Goal: Task Accomplishment & Management: Complete application form

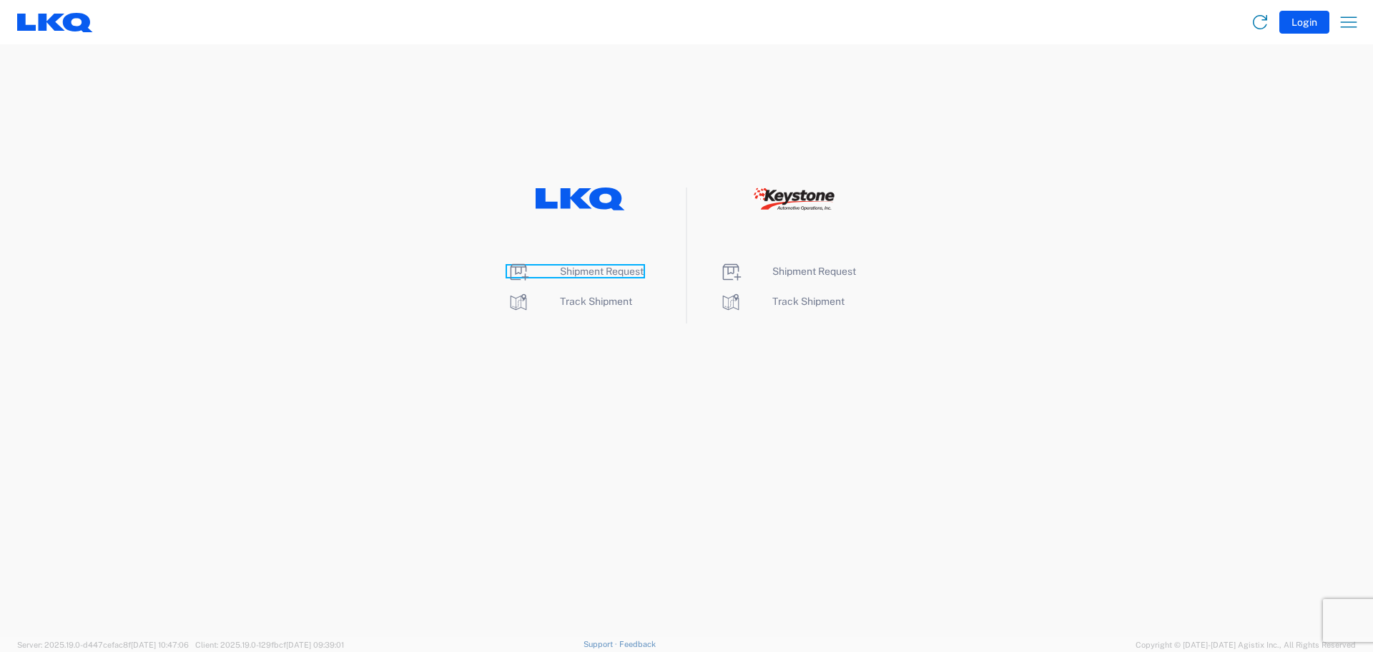
click at [587, 270] on span "Shipment Request" at bounding box center [602, 270] width 84 height 11
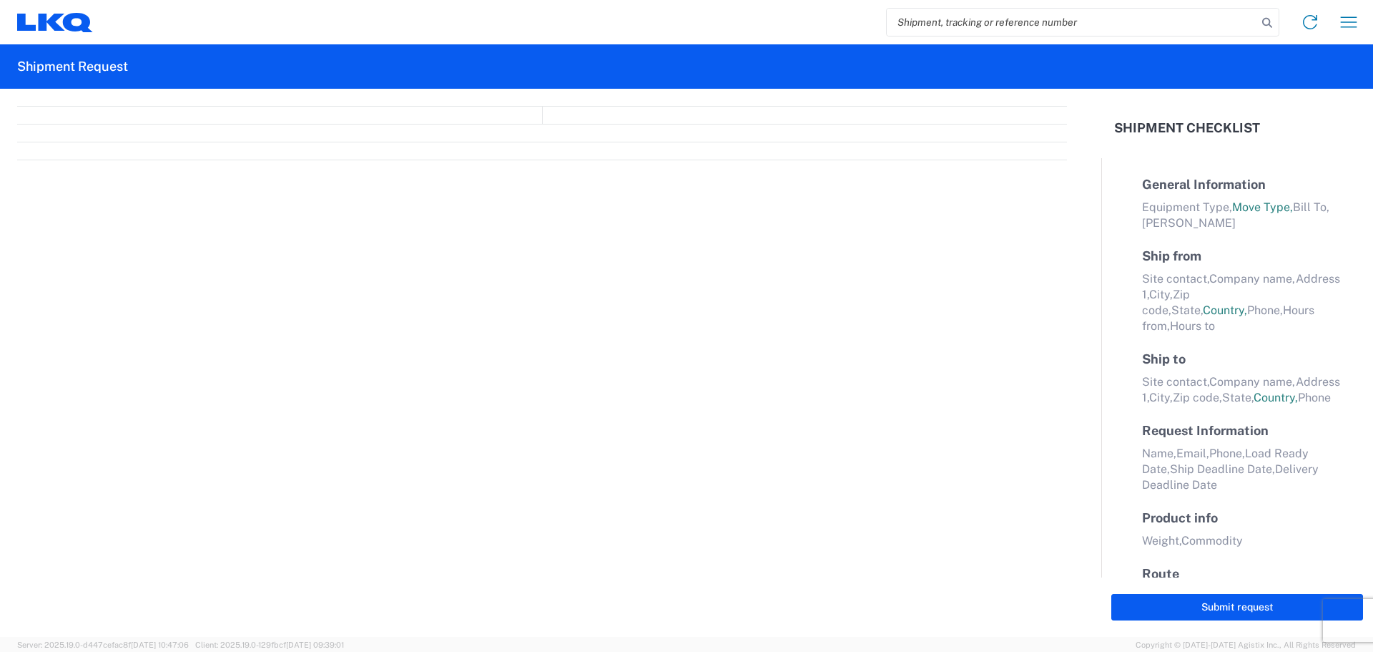
select select "FULL"
select select "US"
select select "LBS"
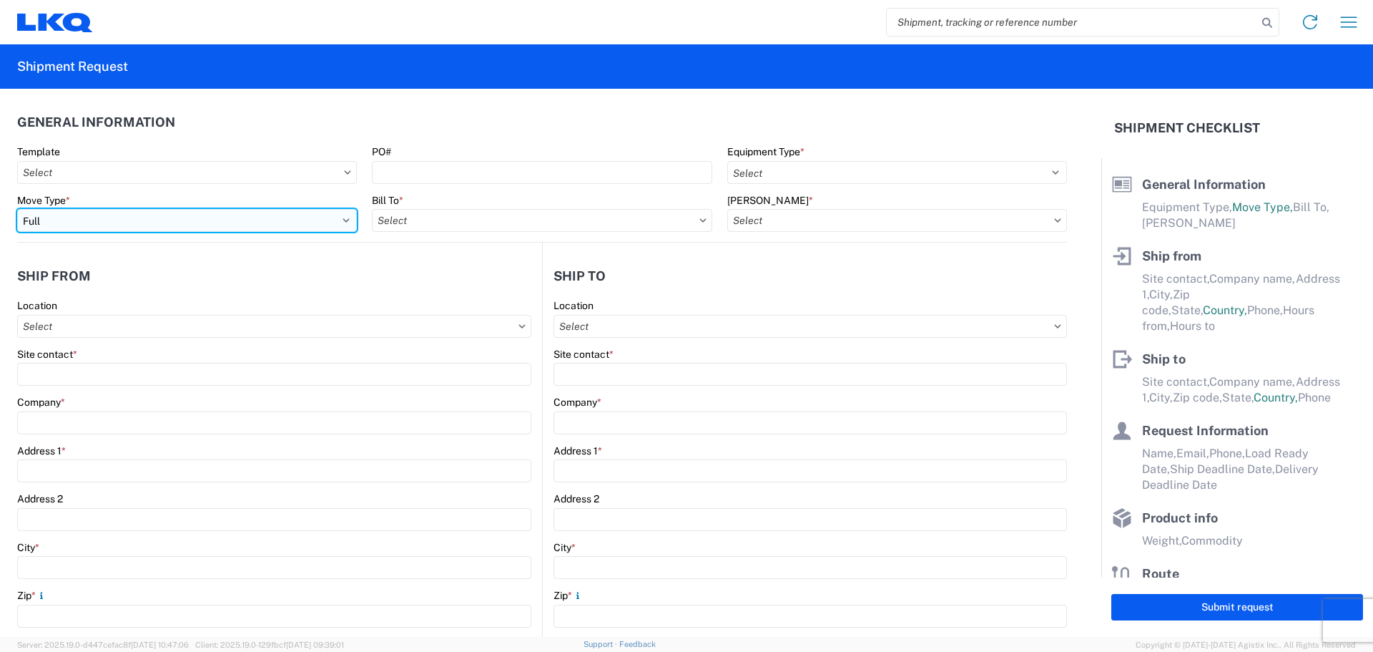
click at [111, 226] on select "Select Full Partial TL" at bounding box center [187, 220] width 340 height 23
select select "PARTIAL_TL"
click at [17, 209] on select "Select Full Partial TL" at bounding box center [187, 220] width 340 height 23
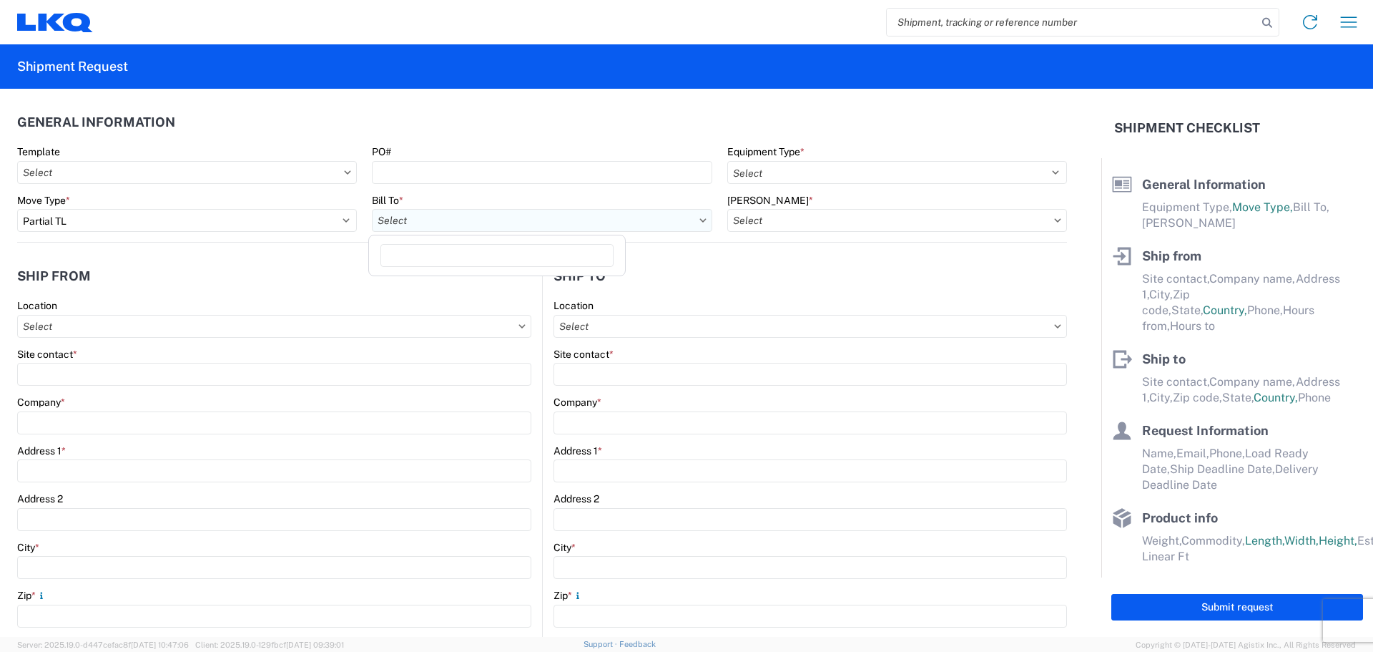
click at [477, 224] on input "text" at bounding box center [542, 220] width 340 height 23
type input "3240"
click at [466, 280] on div "3240 - KC Distribution Center (KDC)" at bounding box center [497, 284] width 250 height 23
type input "3240 - KC Distribution Center (KDC)"
click at [844, 225] on input "text" at bounding box center [897, 220] width 340 height 23
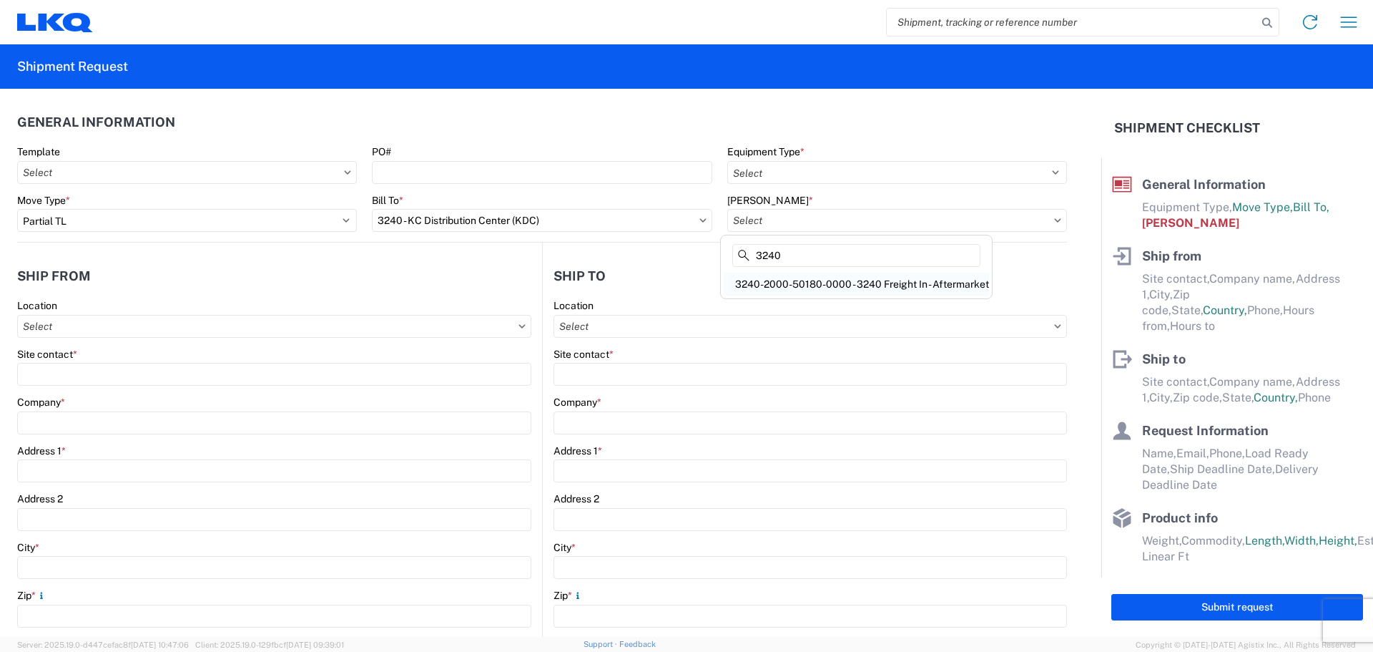
type input "3240"
click at [810, 285] on div "3240-2000-50180-0000 - 3240 Freight In - Aftermarket" at bounding box center [856, 284] width 265 height 23
type input "3240-2000-50180-0000 - 3240 Freight In - Aftermarket"
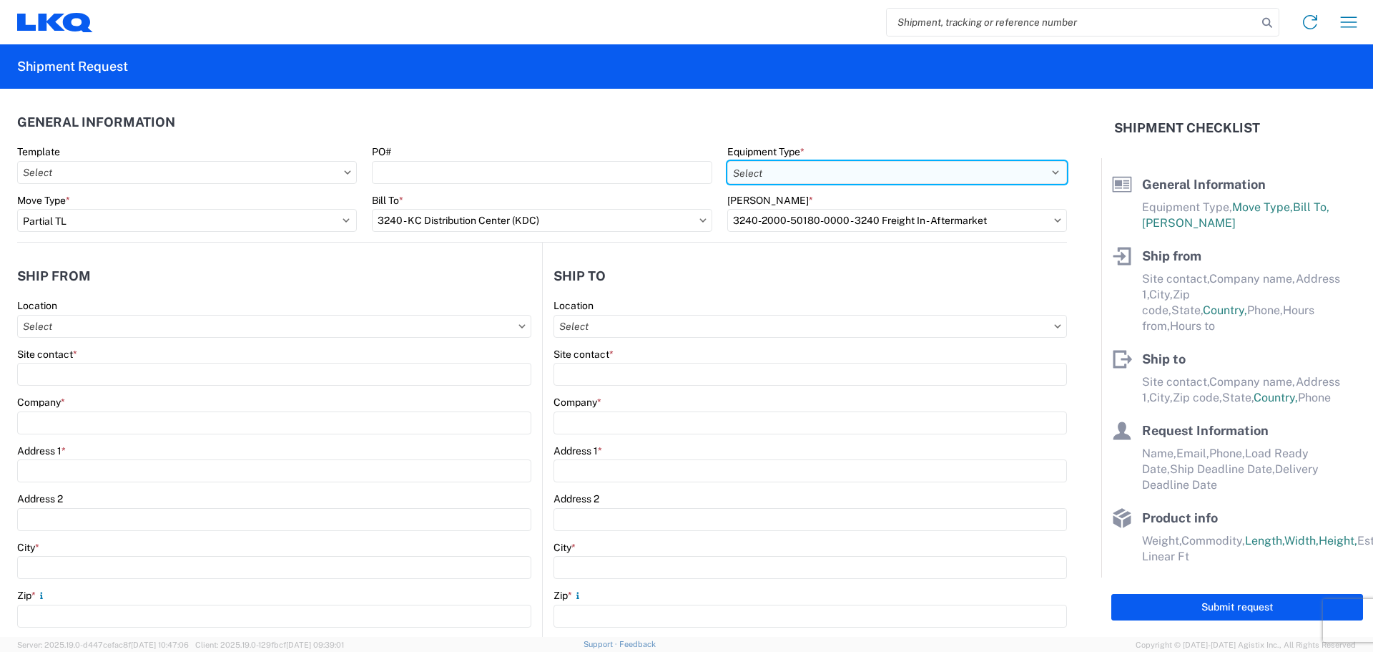
click at [804, 173] on select "Select 53’ Dry Van Flatbed Dropdeck (van) Lowboy (flatbed) Rail" at bounding box center [897, 172] width 340 height 23
select select "STDV"
click at [727, 161] on select "Select 53’ Dry Van Flatbed Dropdeck (van) Lowboy (flatbed) Rail" at bounding box center [897, 172] width 340 height 23
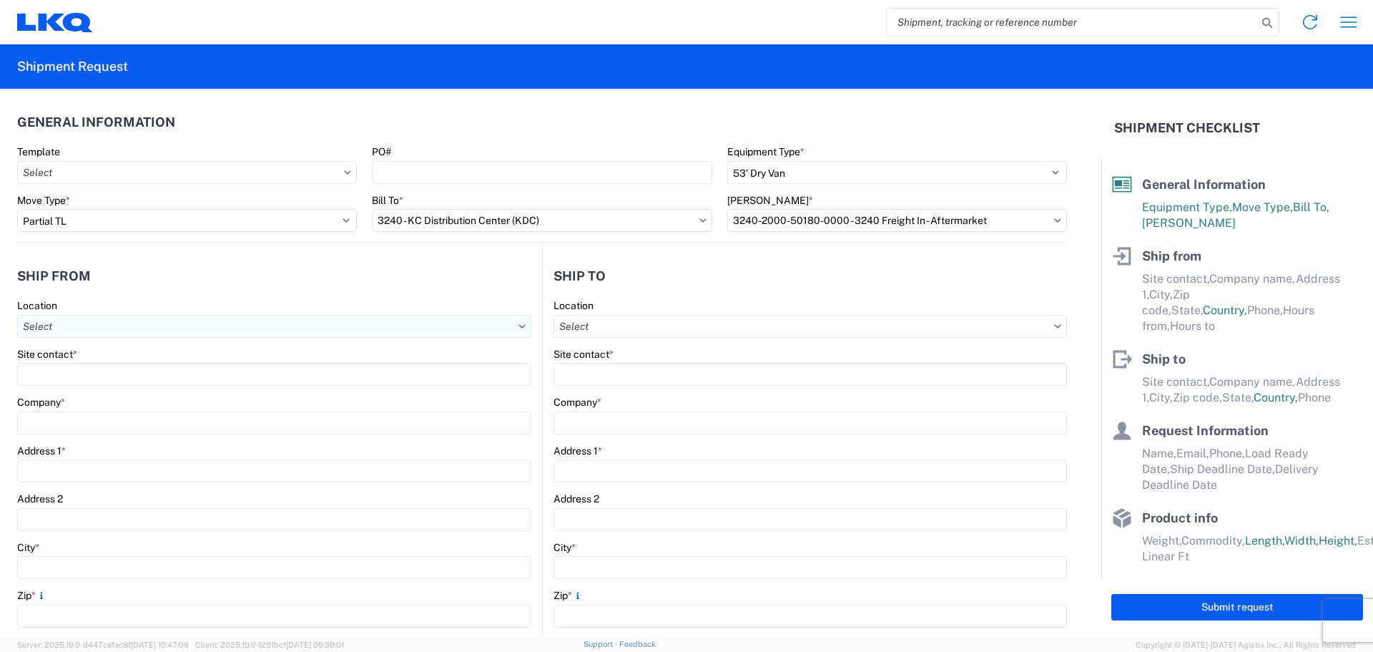
click at [100, 325] on input "text" at bounding box center [274, 326] width 514 height 23
type input "3021"
click at [115, 386] on div "3021 - [US_STATE][GEOGRAPHIC_DATA]" at bounding box center [146, 389] width 250 height 23
type input "3021 - [US_STATE][GEOGRAPHIC_DATA]"
type input "LKQ Corporation"
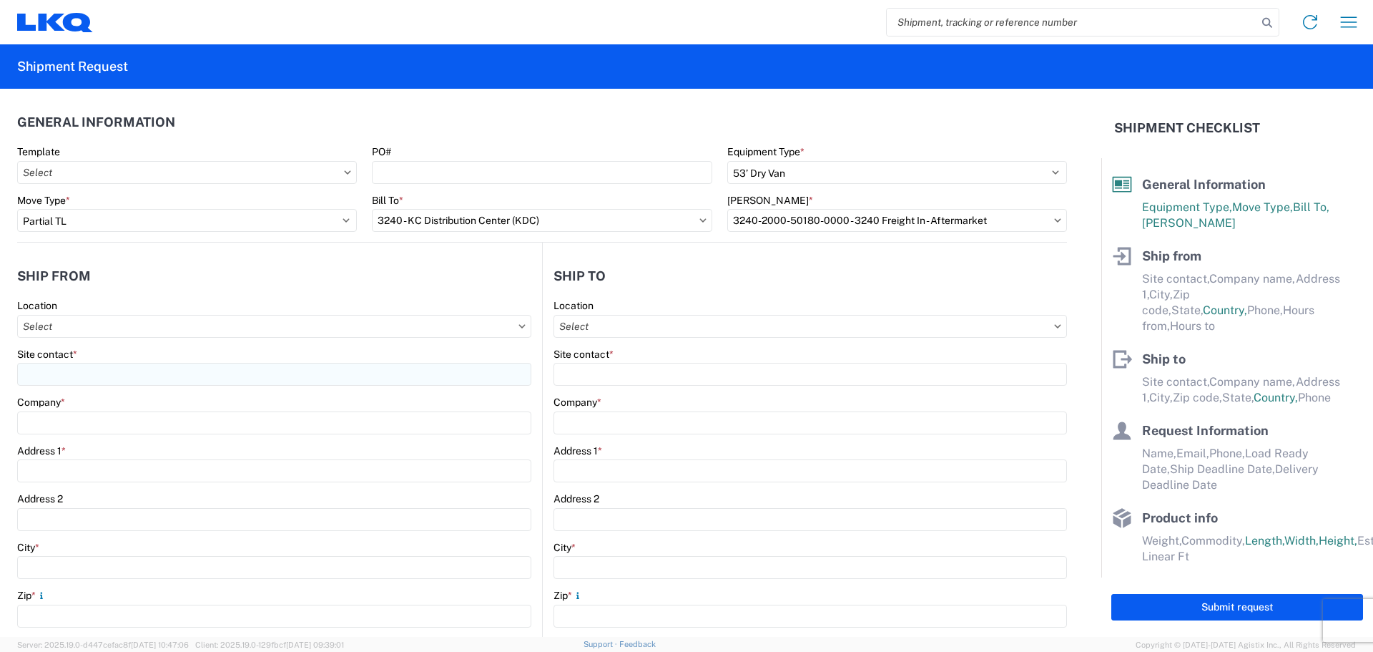
type input "[STREET_ADDRESS]"
type input "Suite 100"
type input "Shawnee"
type input "66226"
select select "KS"
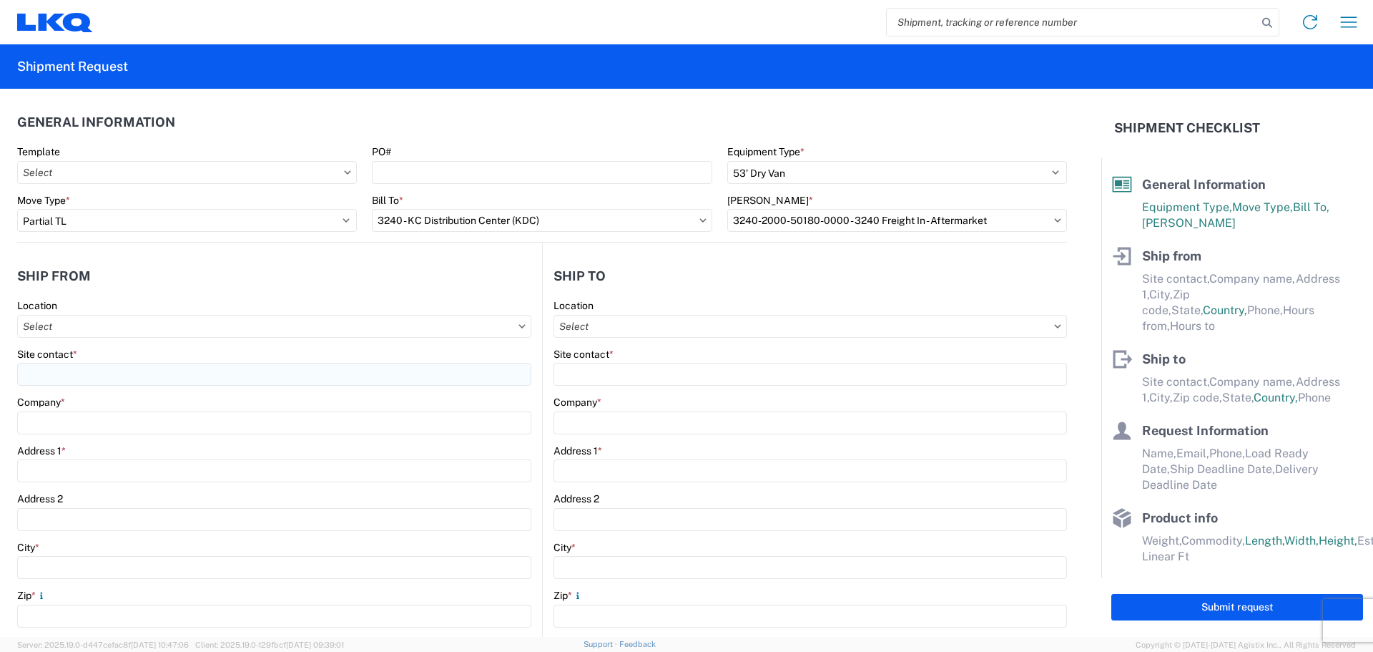
type input "[PHONE_NUMBER]"
type input "07:00"
type input "21:00"
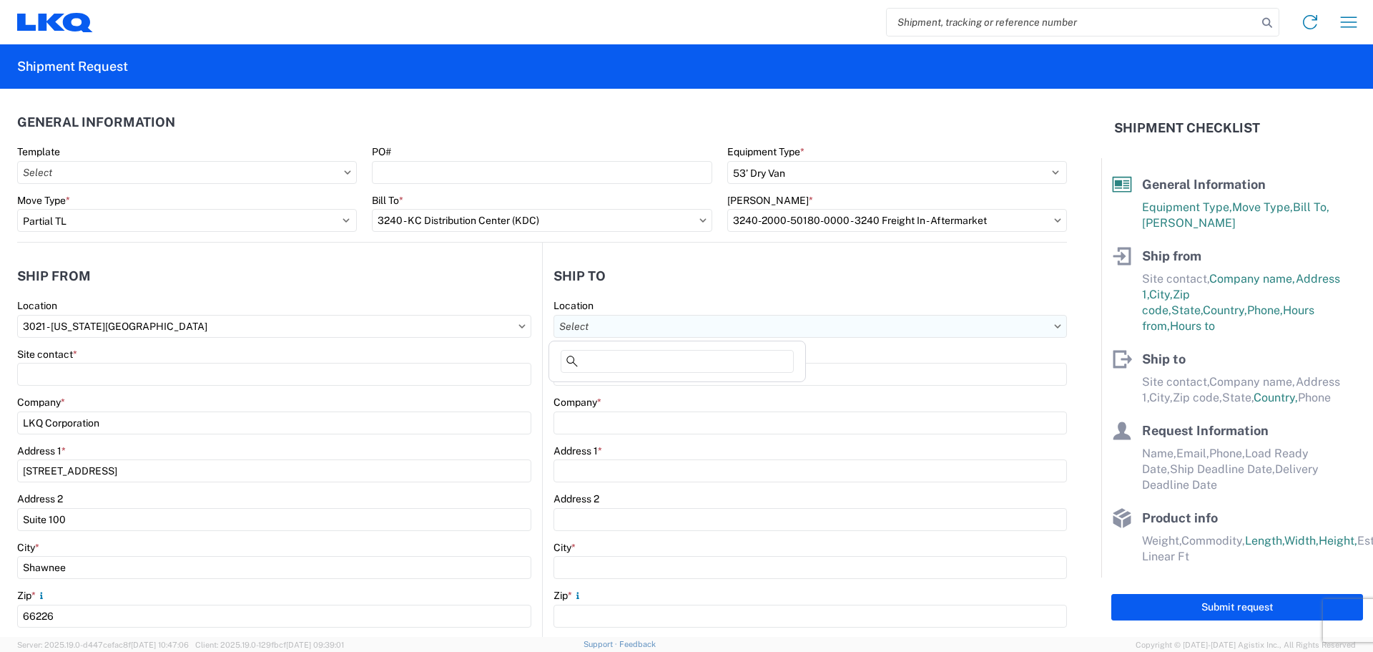
click at [713, 327] on input "text" at bounding box center [811, 326] width 514 height 23
type input "3051"
click at [615, 388] on div "3051 - Alsip" at bounding box center [677, 389] width 250 height 23
type input "3051 - Alsip"
type input "3051 Alsip"
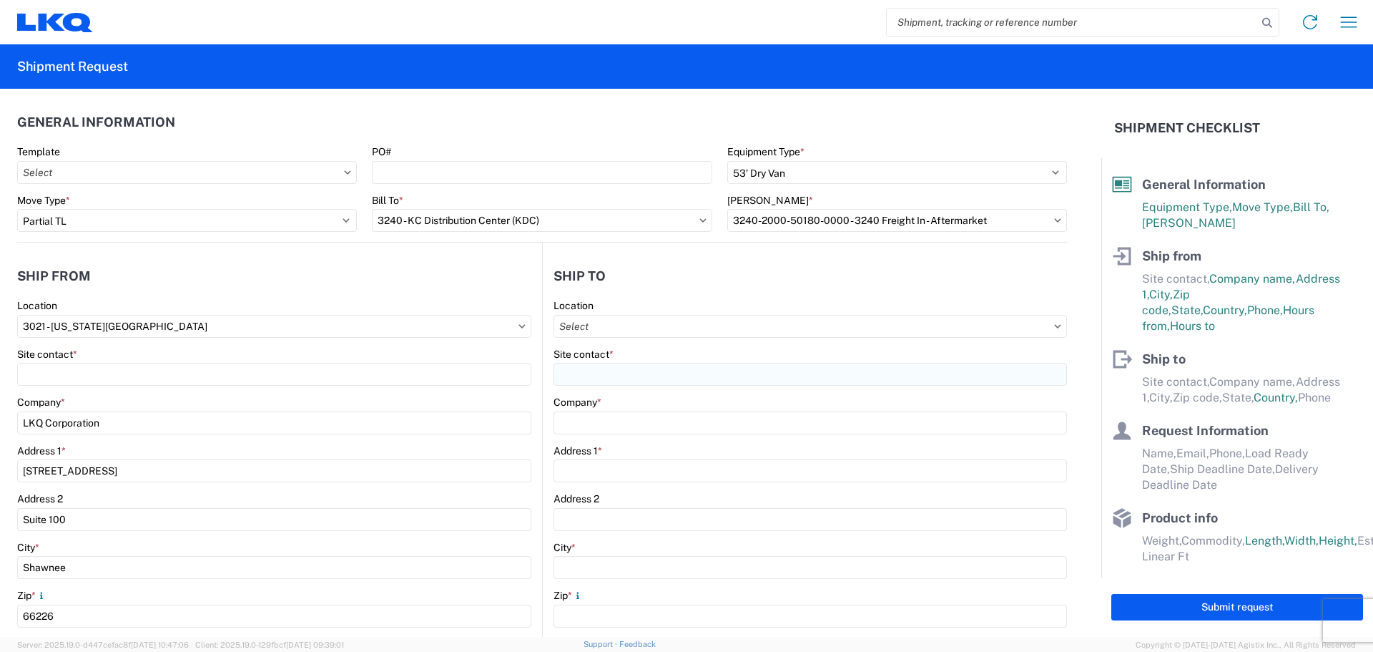
type input "[STREET_ADDRESS]"
type input "Alsip"
type input "60803"
select select "IL"
select select "US"
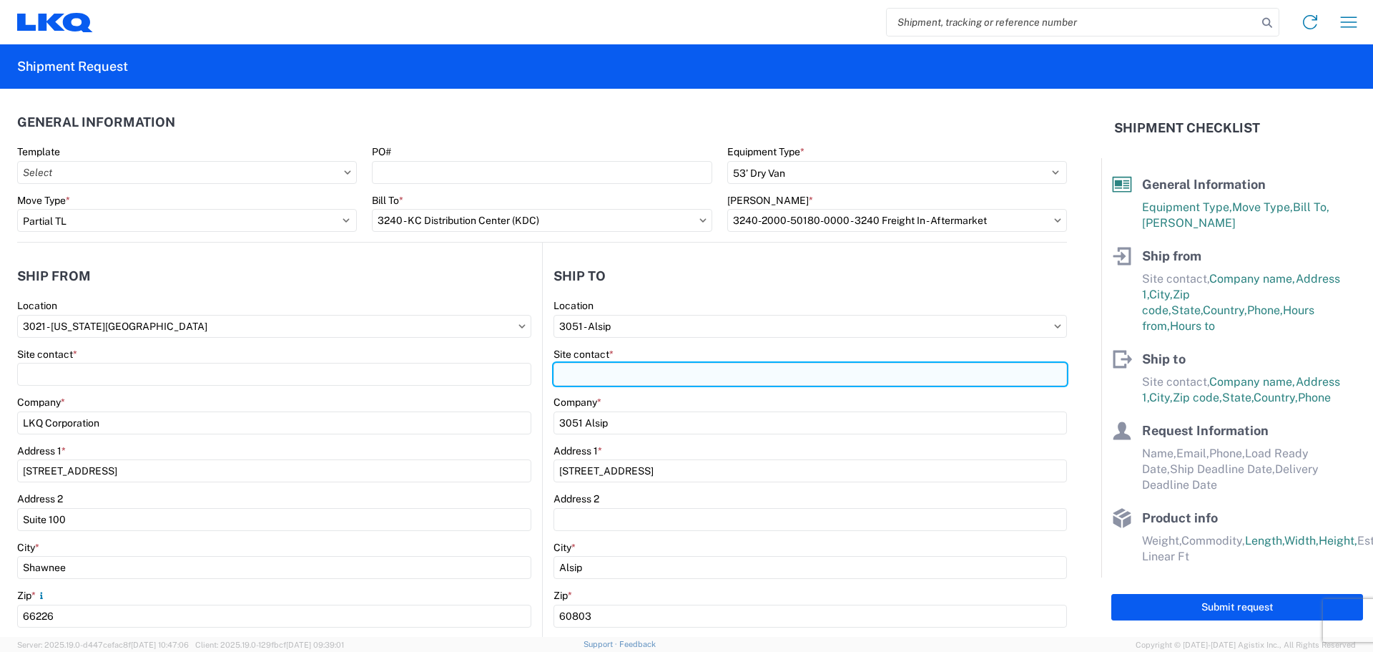
click at [592, 373] on input "Site contact *" at bounding box center [811, 374] width 514 height 23
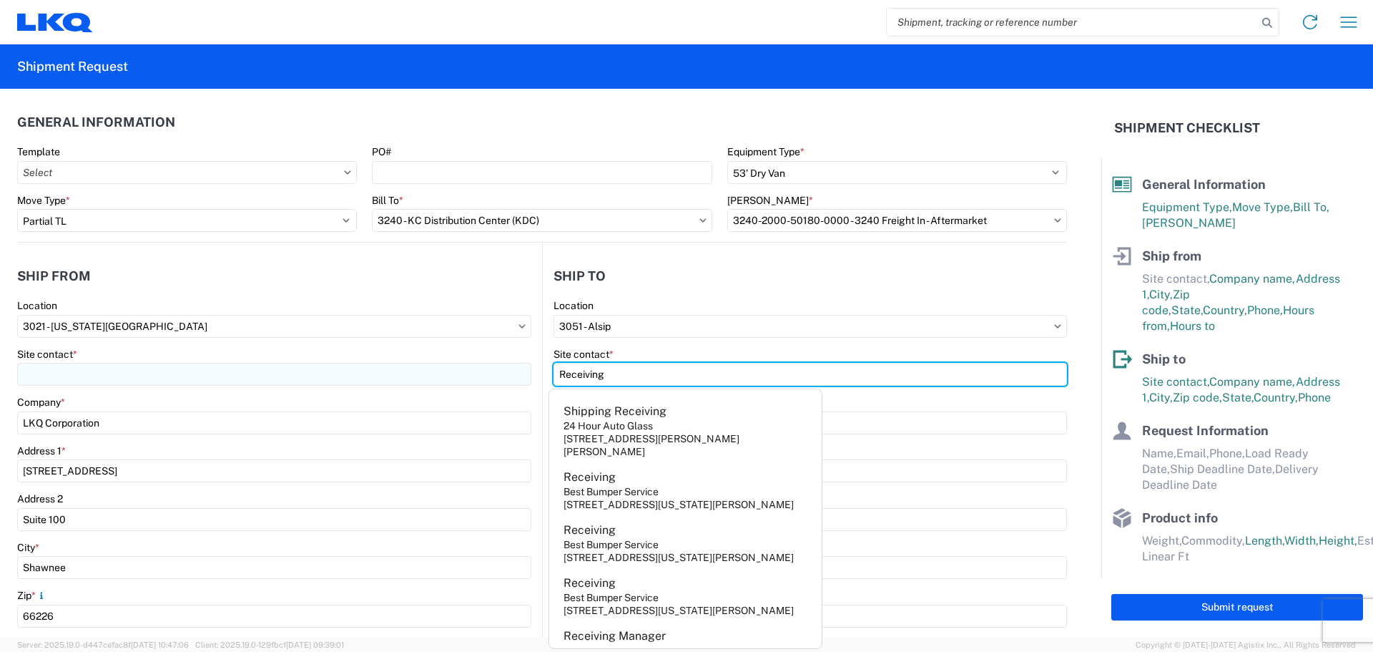
type input "Receiving"
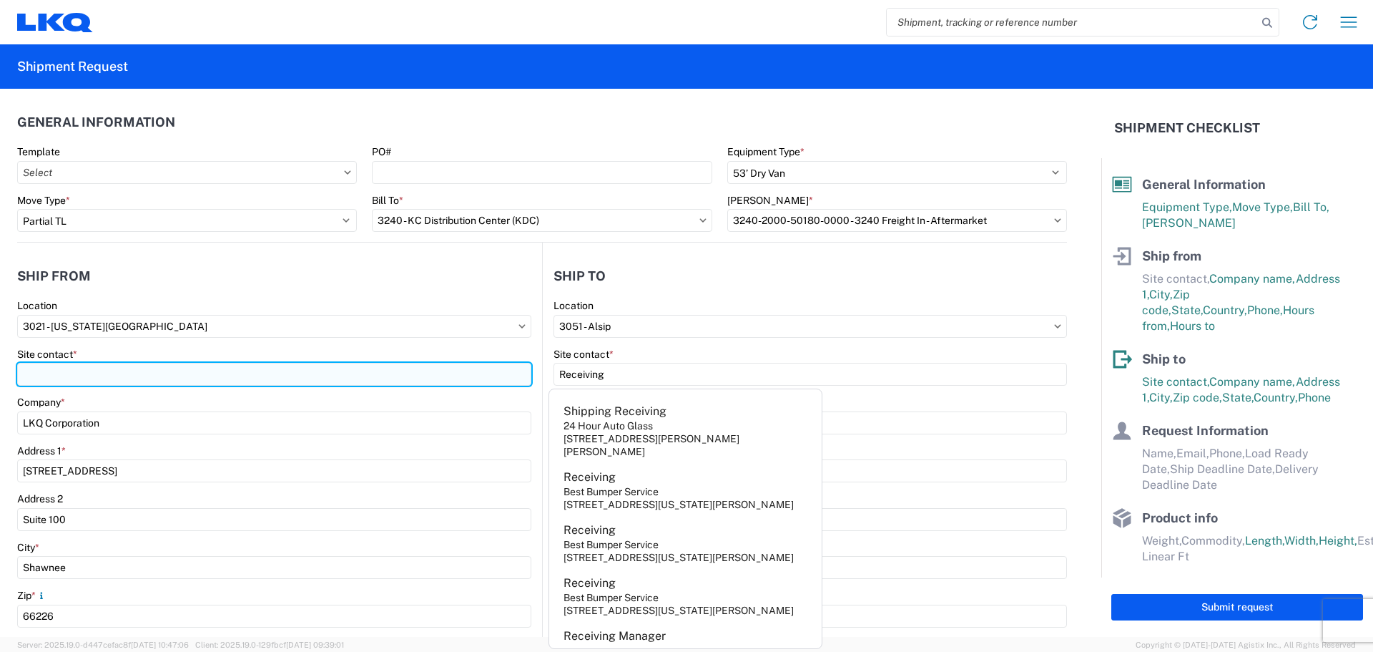
click at [259, 376] on input "Site contact *" at bounding box center [274, 374] width 514 height 23
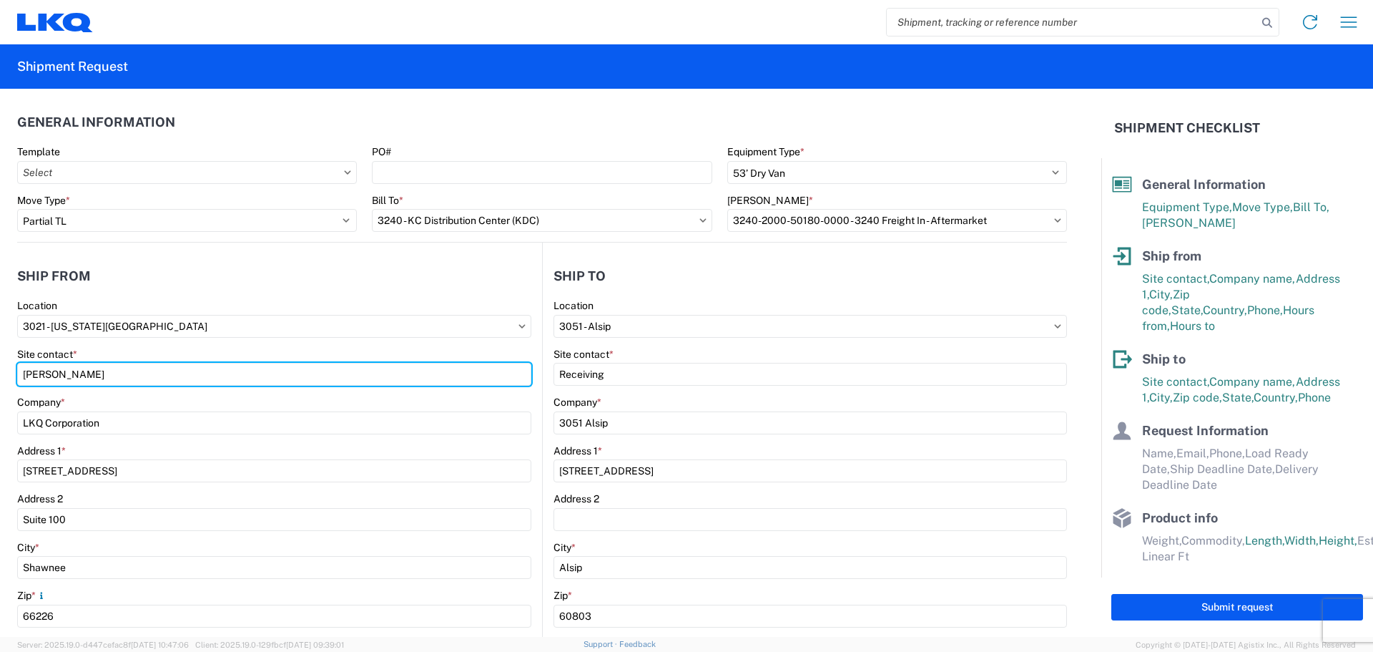
type input "[PERSON_NAME]"
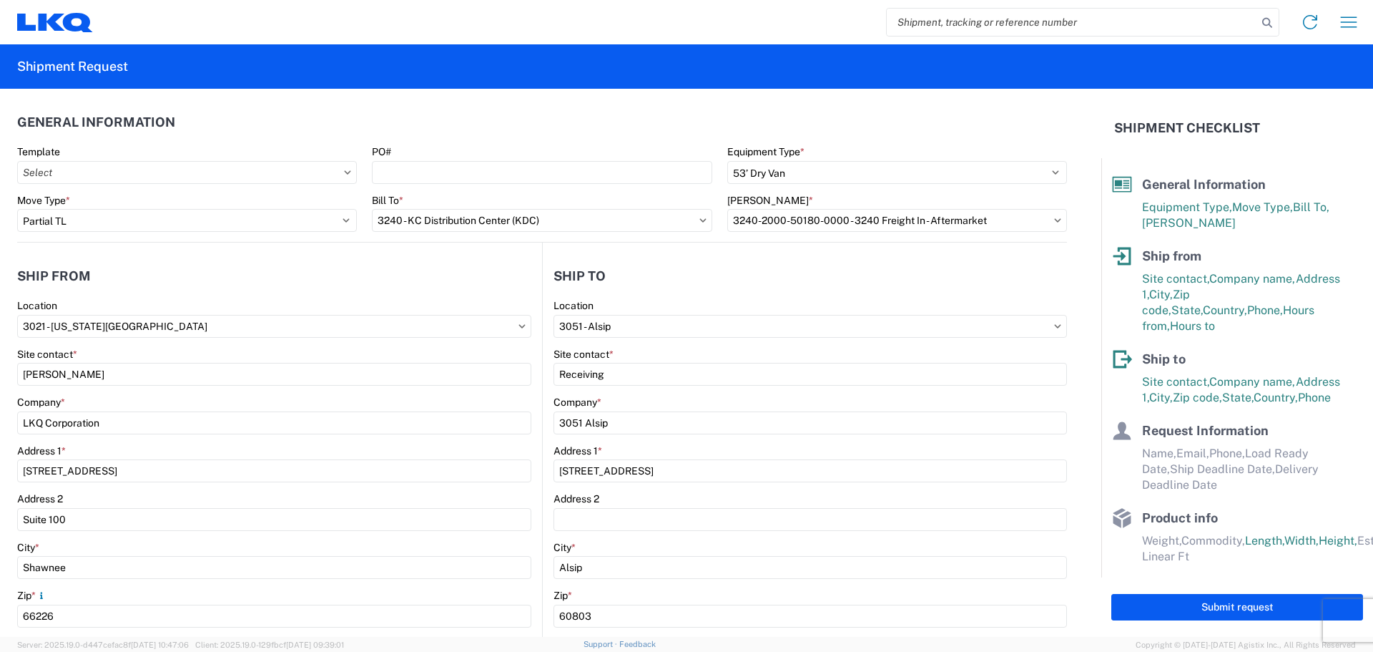
click at [371, 295] on agx-form-section "Ship from 3021 Location 3021 - [US_STATE][GEOGRAPHIC_DATA] Site contact * [PERS…" at bounding box center [279, 562] width 525 height 604
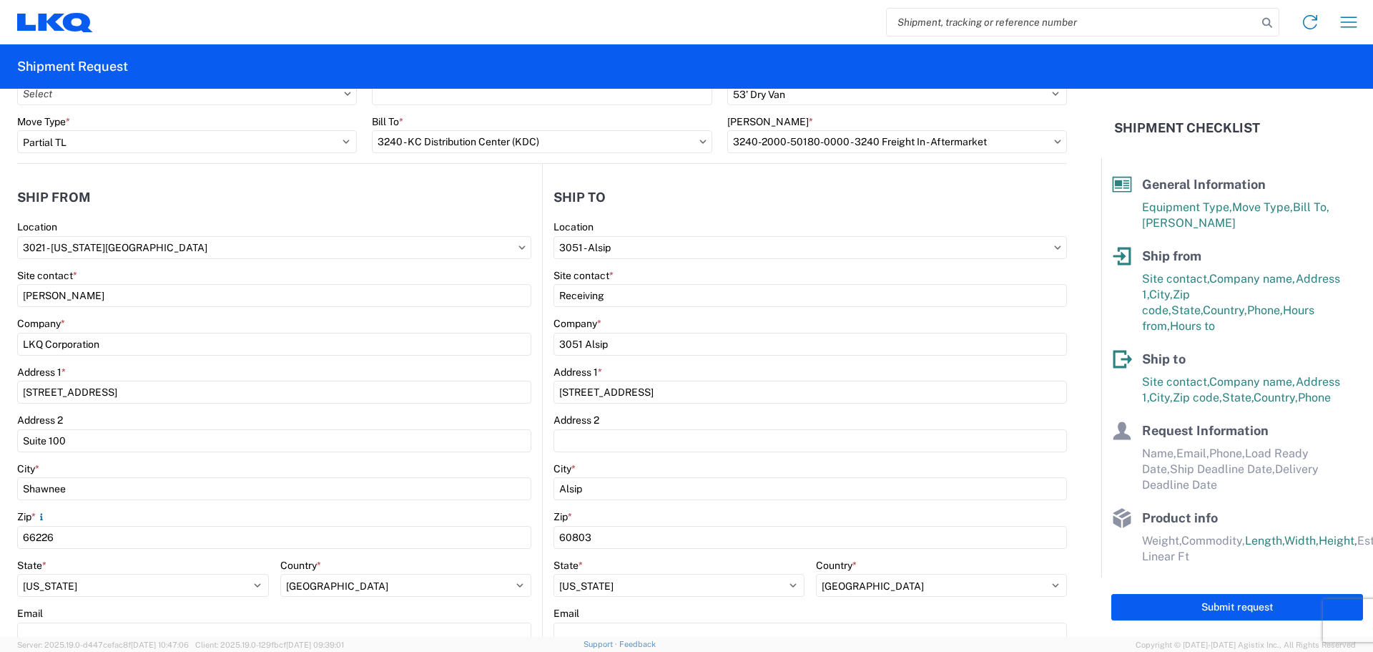
scroll to position [286, 0]
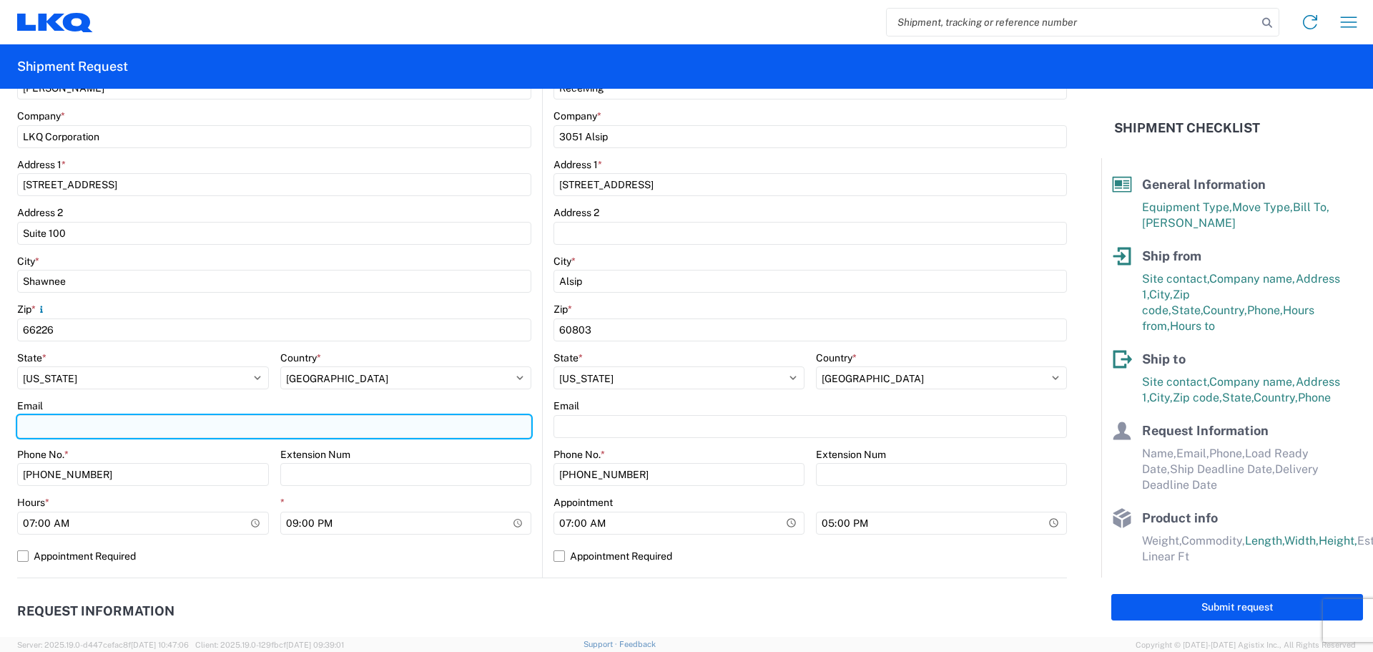
click at [82, 431] on input "Email" at bounding box center [274, 426] width 514 height 23
type input "[EMAIL_ADDRESS][DOMAIN_NAME]"
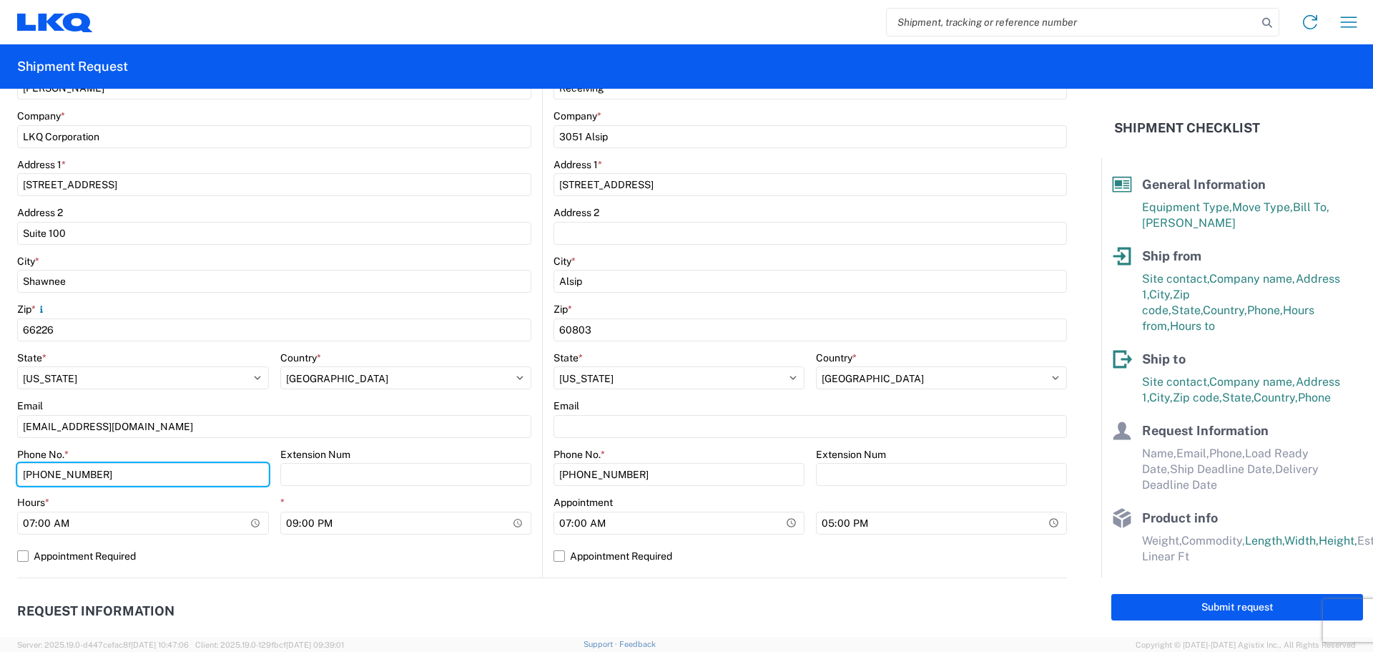
drag, startPoint x: 110, startPoint y: 482, endPoint x: 0, endPoint y: 421, distance: 126.2
click at [0, 423] on form "General Information Template PO# Equipment Type * Select 53’ Dry Van Flatbed Dr…" at bounding box center [551, 363] width 1102 height 548
type input "[PHONE_NUMBER]"
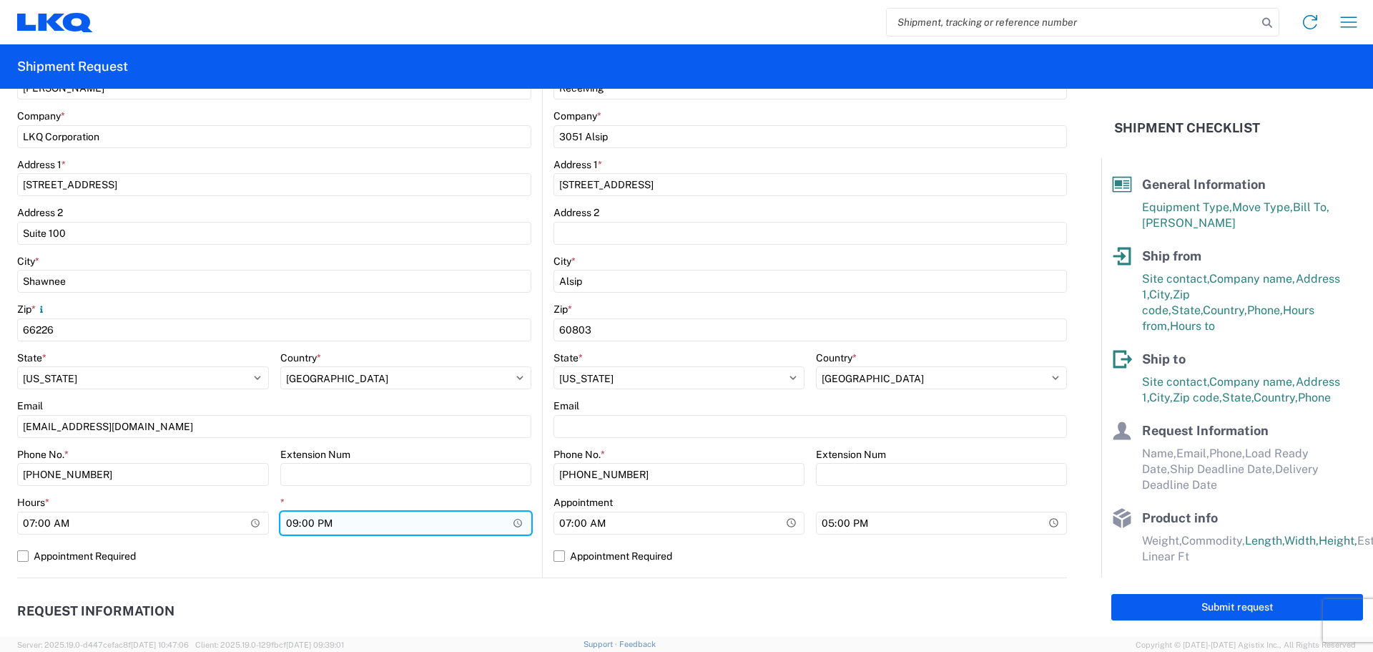
click at [291, 527] on input "21:00" at bounding box center [406, 522] width 252 height 23
type input "14:30"
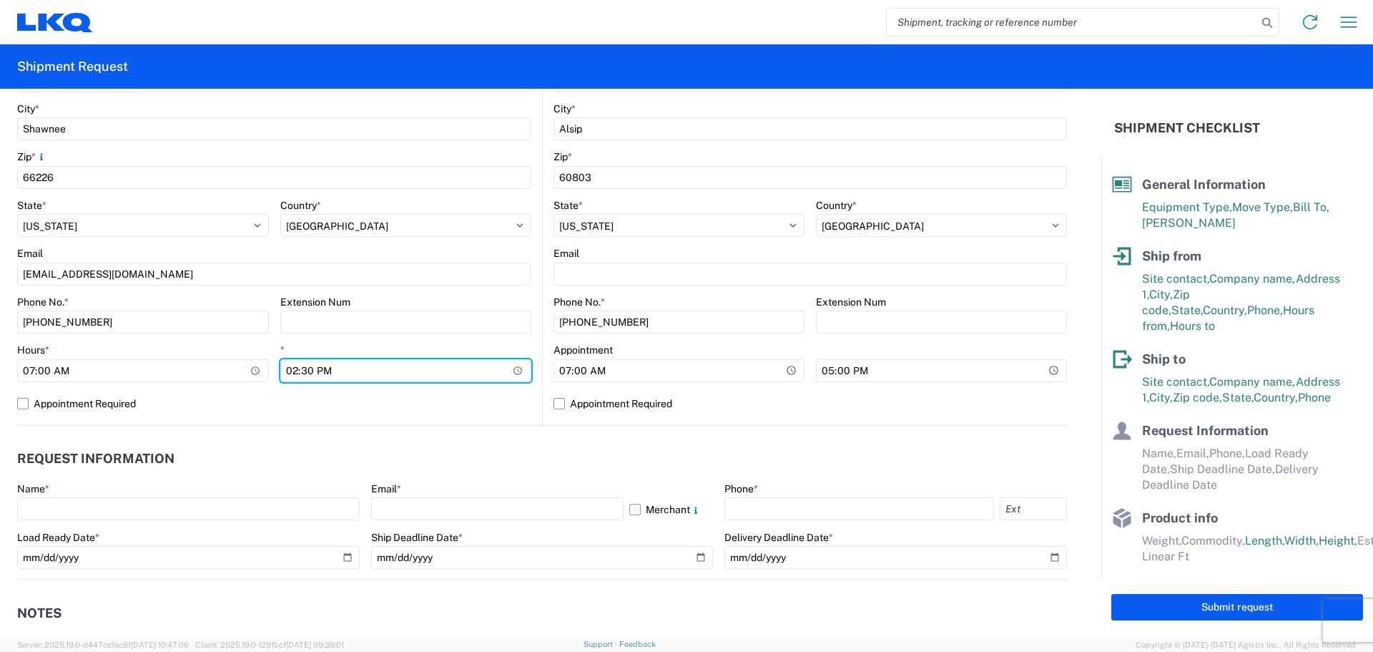
scroll to position [501, 0]
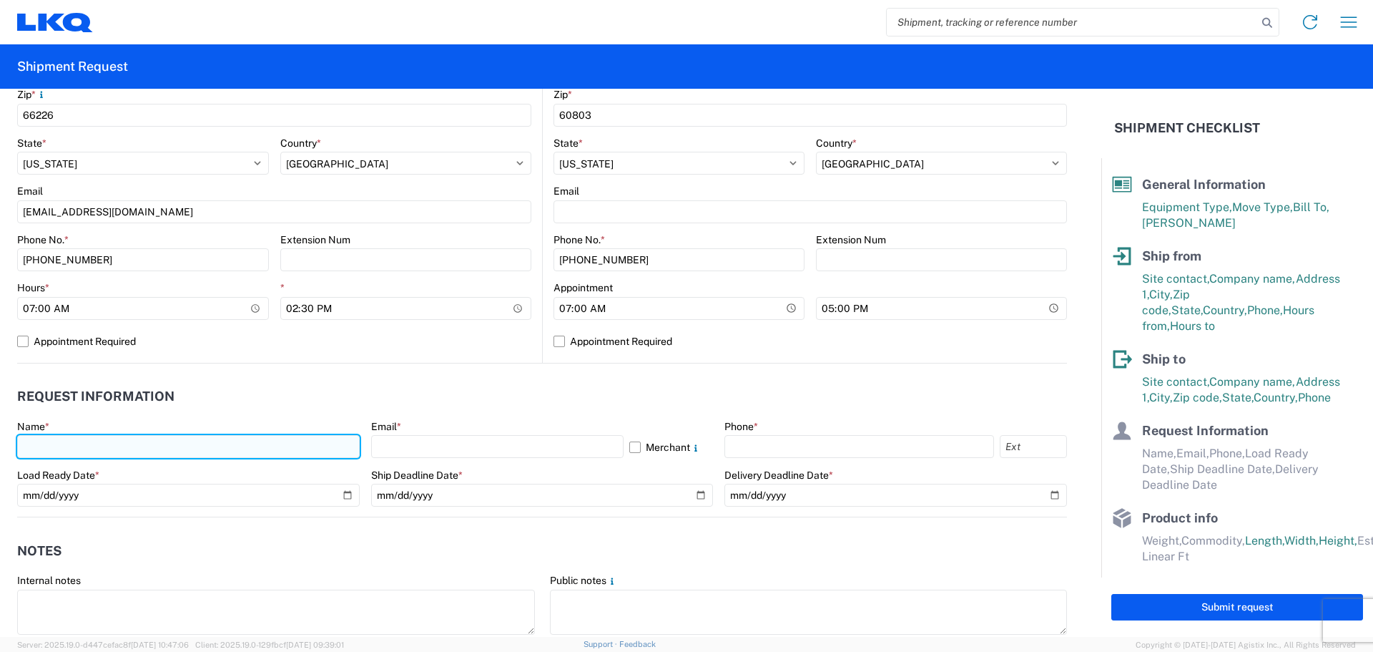
click at [87, 450] on input "text" at bounding box center [188, 446] width 343 height 23
type input "[PERSON_NAME]"
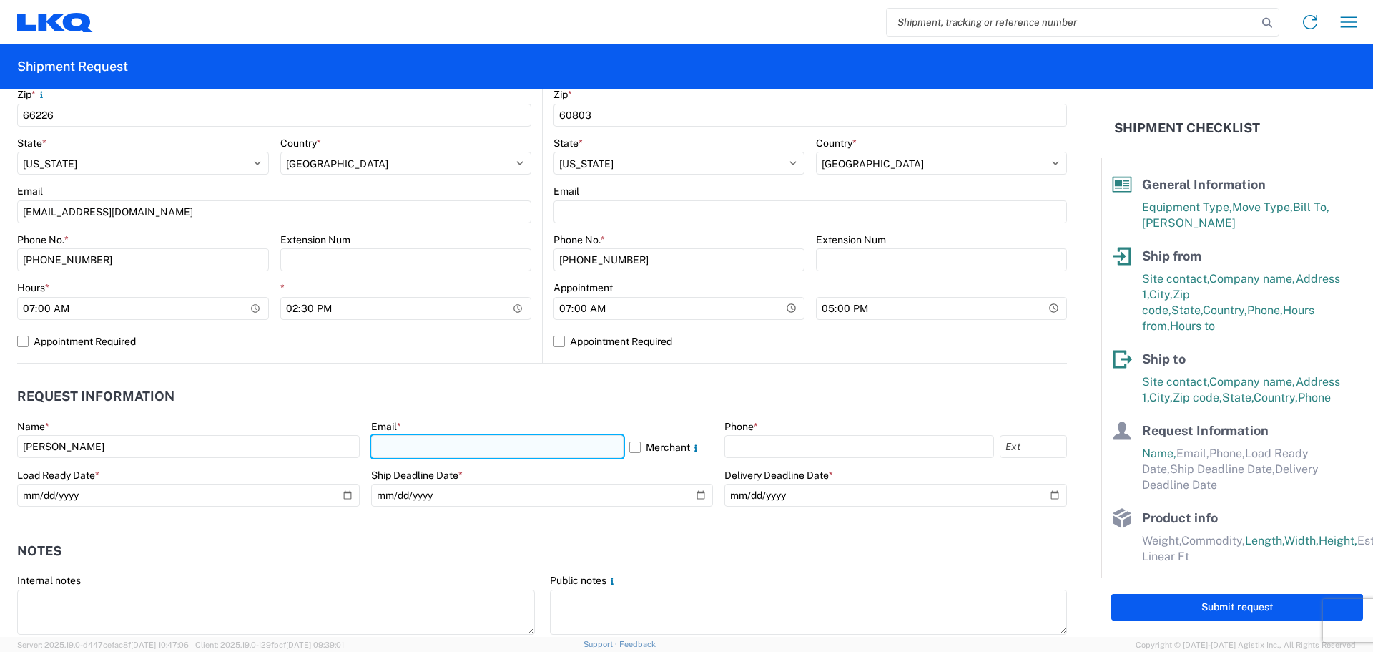
click at [460, 447] on input "text" at bounding box center [497, 446] width 253 height 23
type input "[EMAIL_ADDRESS][DOMAIN_NAME]"
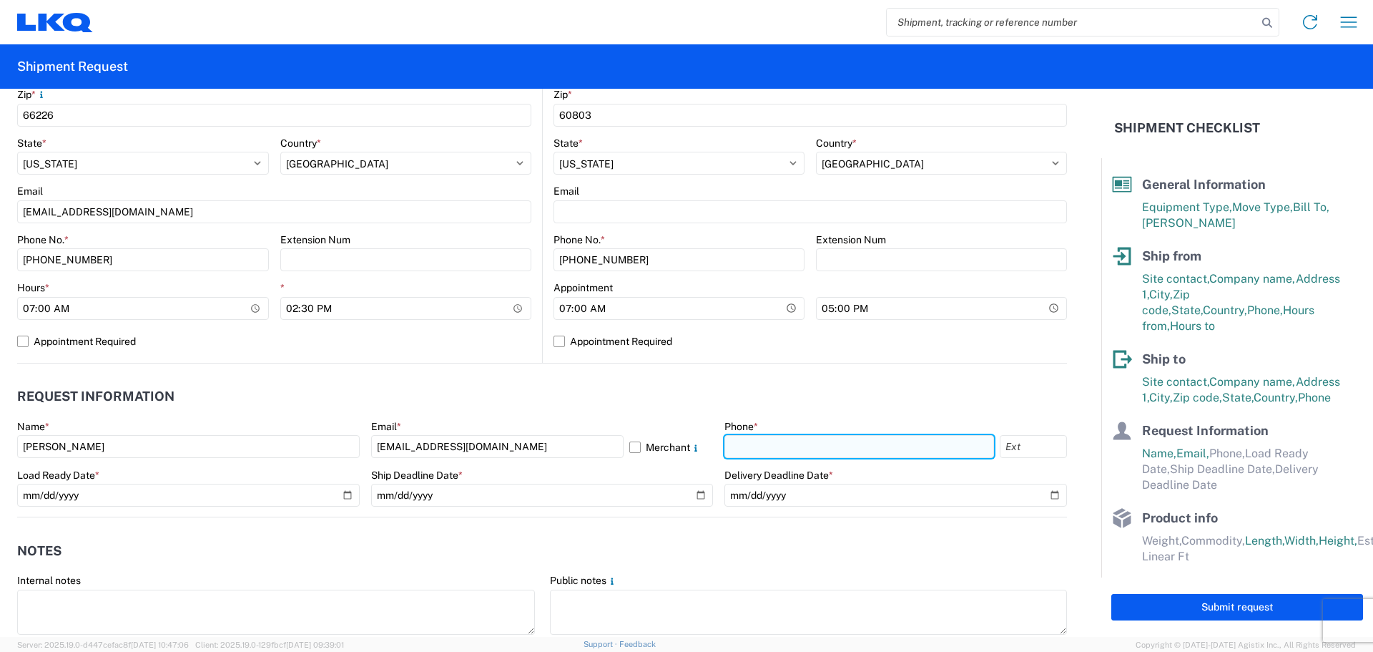
click at [804, 446] on input "text" at bounding box center [860, 446] width 270 height 23
type input "[PHONE_NUMBER]"
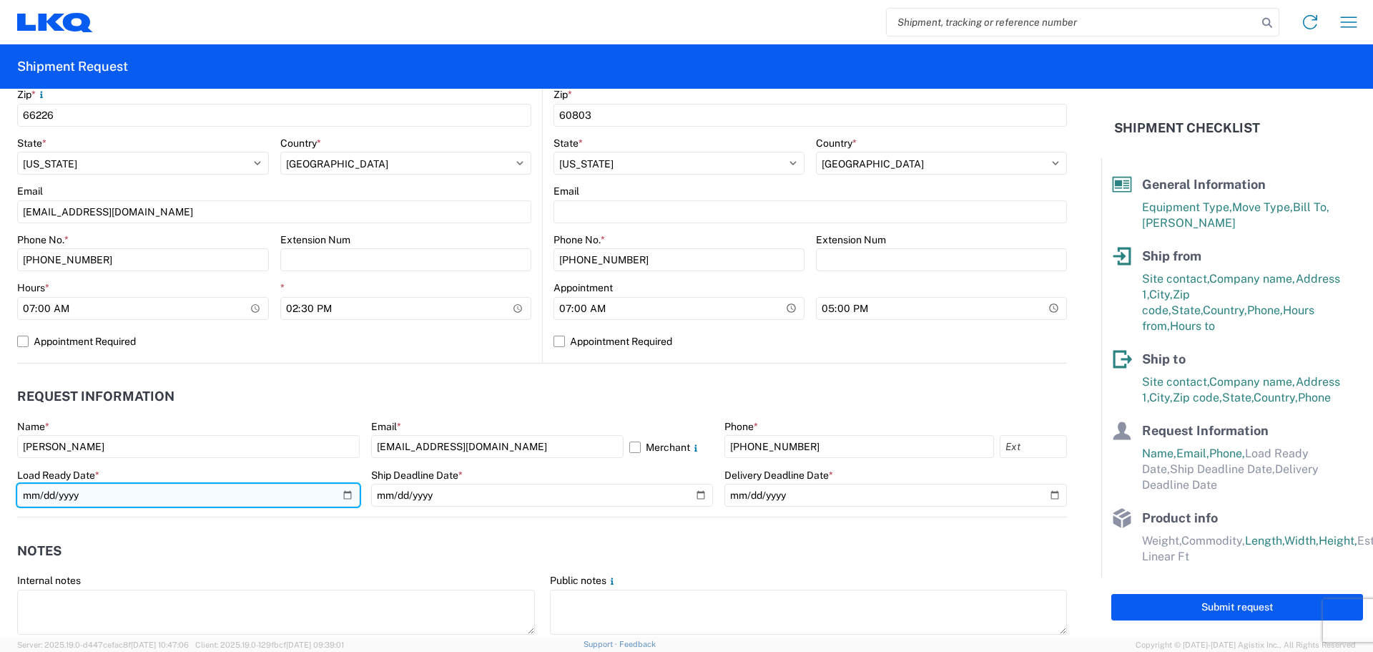
click at [343, 496] on input "date" at bounding box center [188, 495] width 343 height 23
type input "[DATE]"
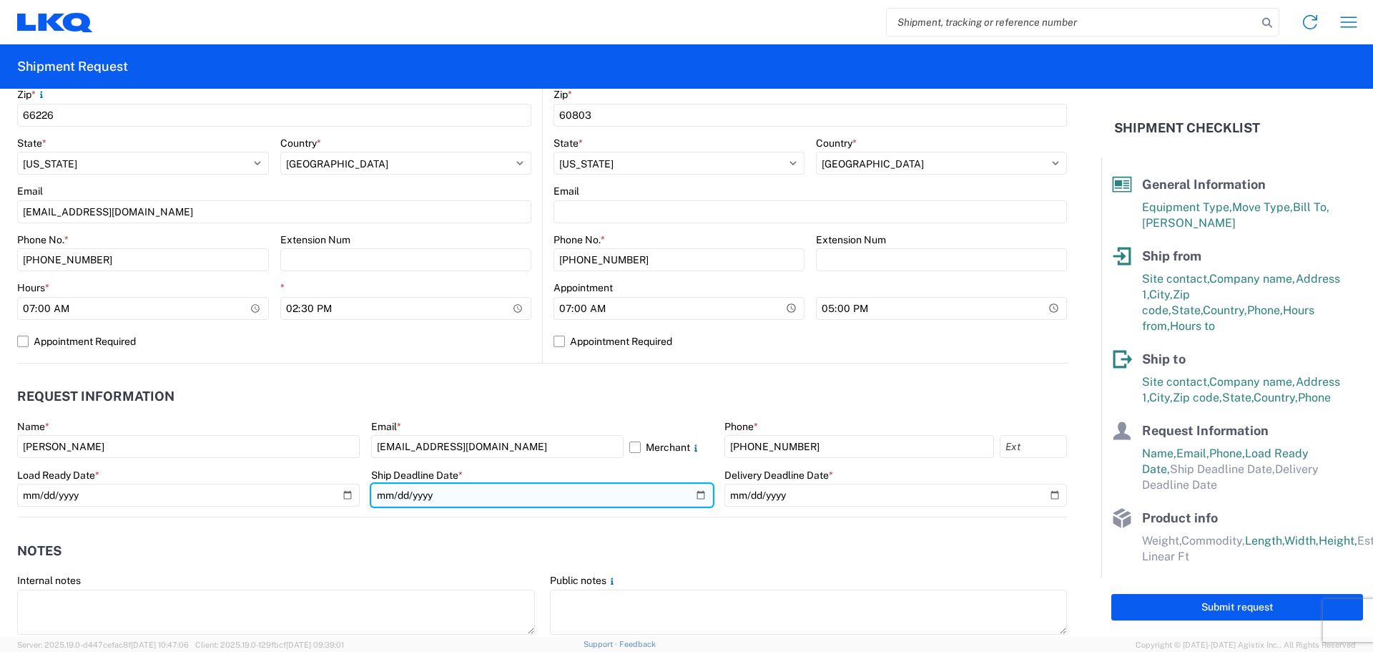
click at [693, 492] on input "date" at bounding box center [542, 495] width 343 height 23
type input "[DATE]"
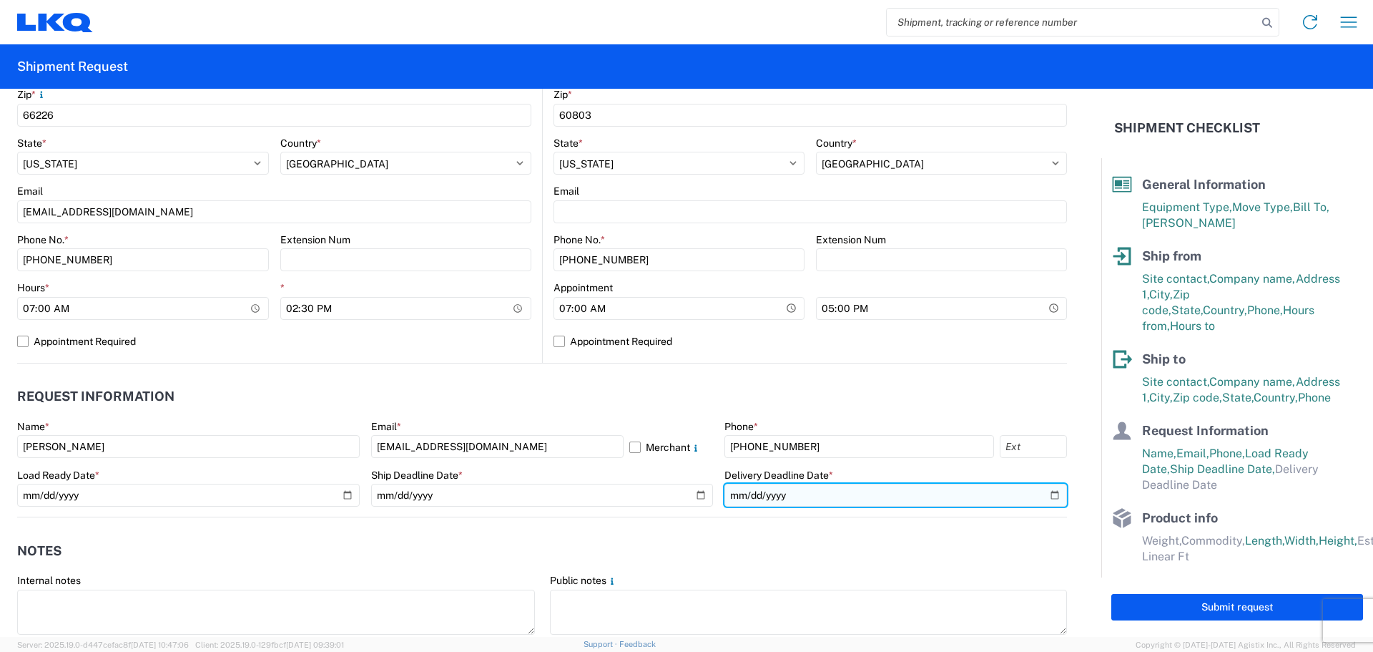
click at [1040, 496] on input "date" at bounding box center [896, 495] width 343 height 23
type input "[DATE]"
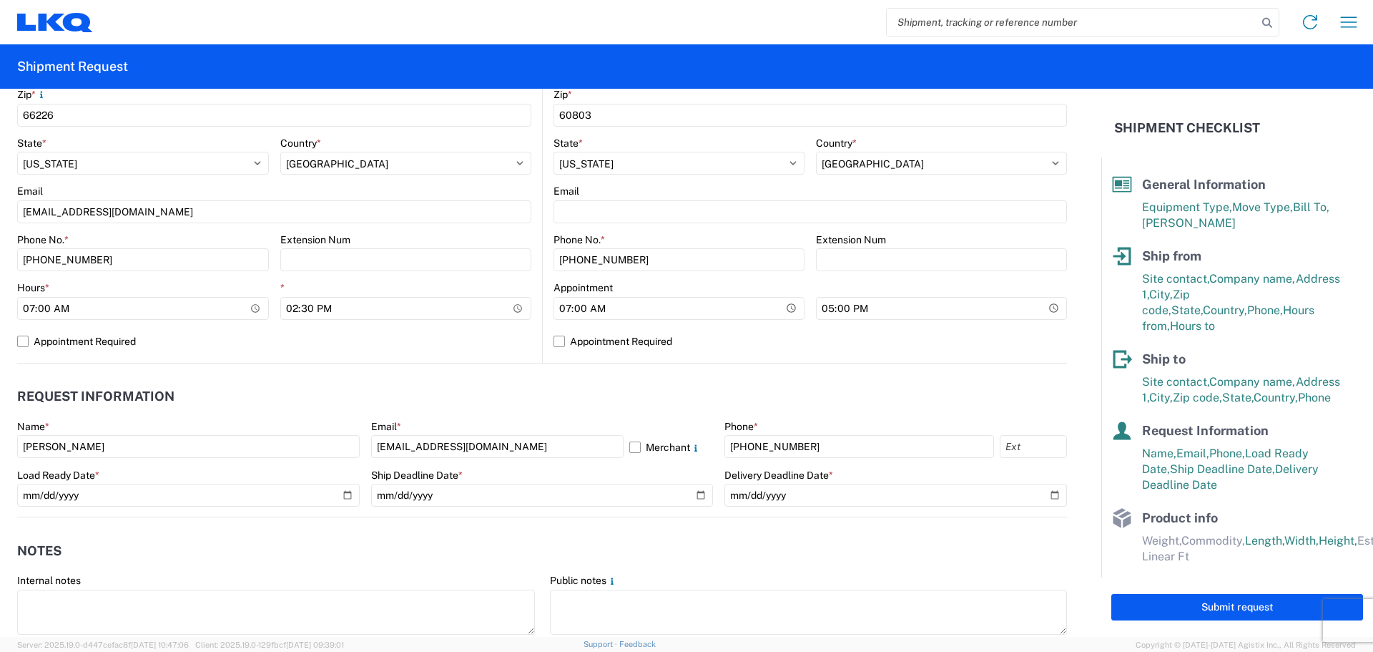
click at [781, 549] on header "Notes" at bounding box center [542, 550] width 1050 height 32
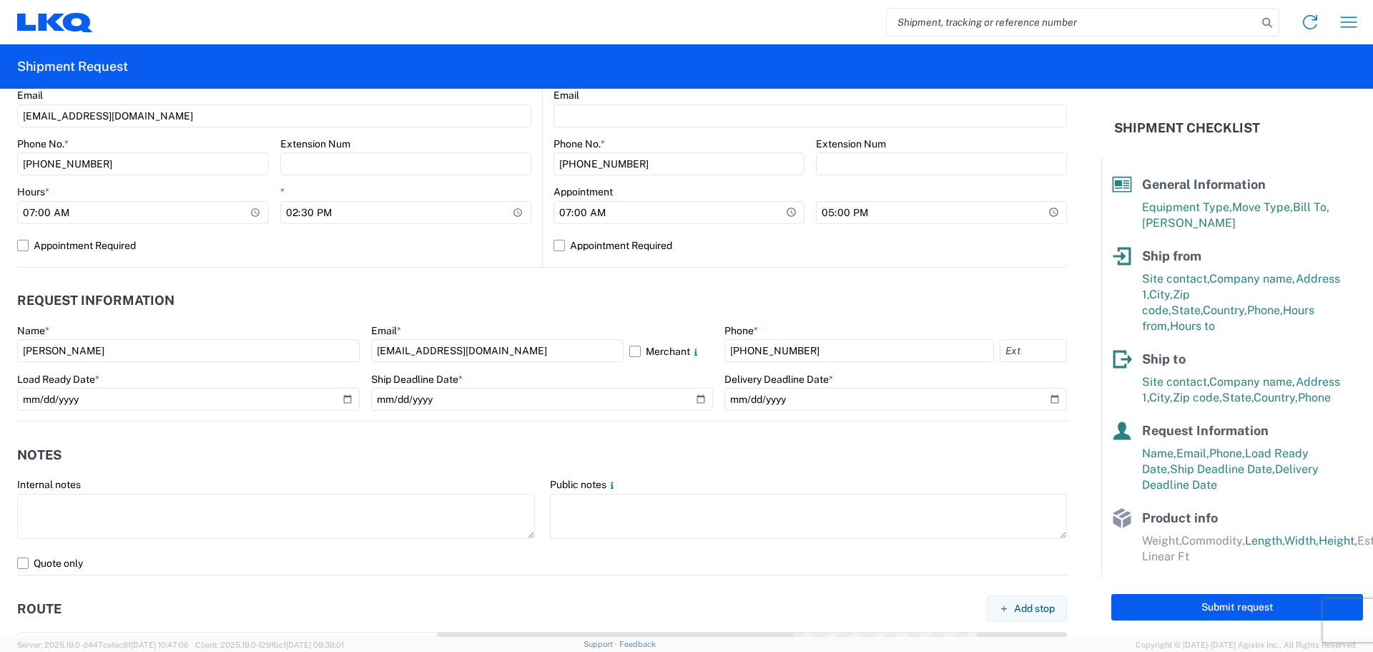
scroll to position [715, 0]
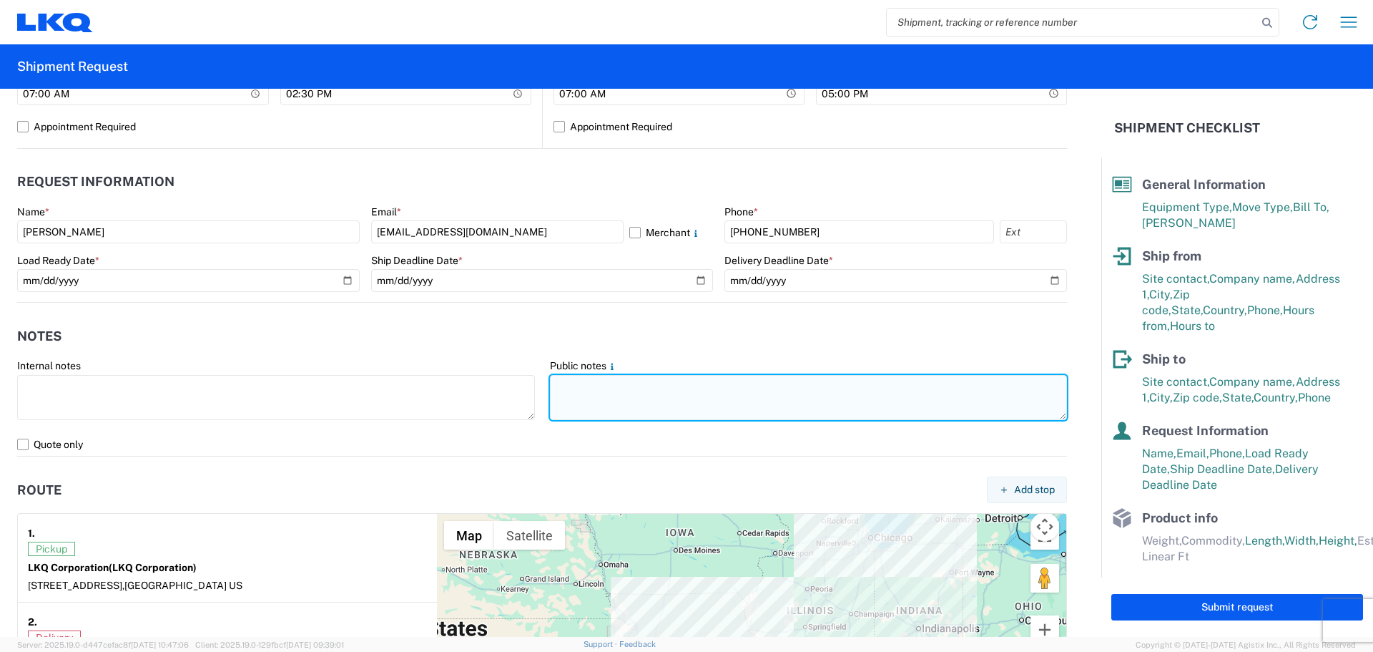
click at [598, 396] on textarea at bounding box center [809, 397] width 518 height 45
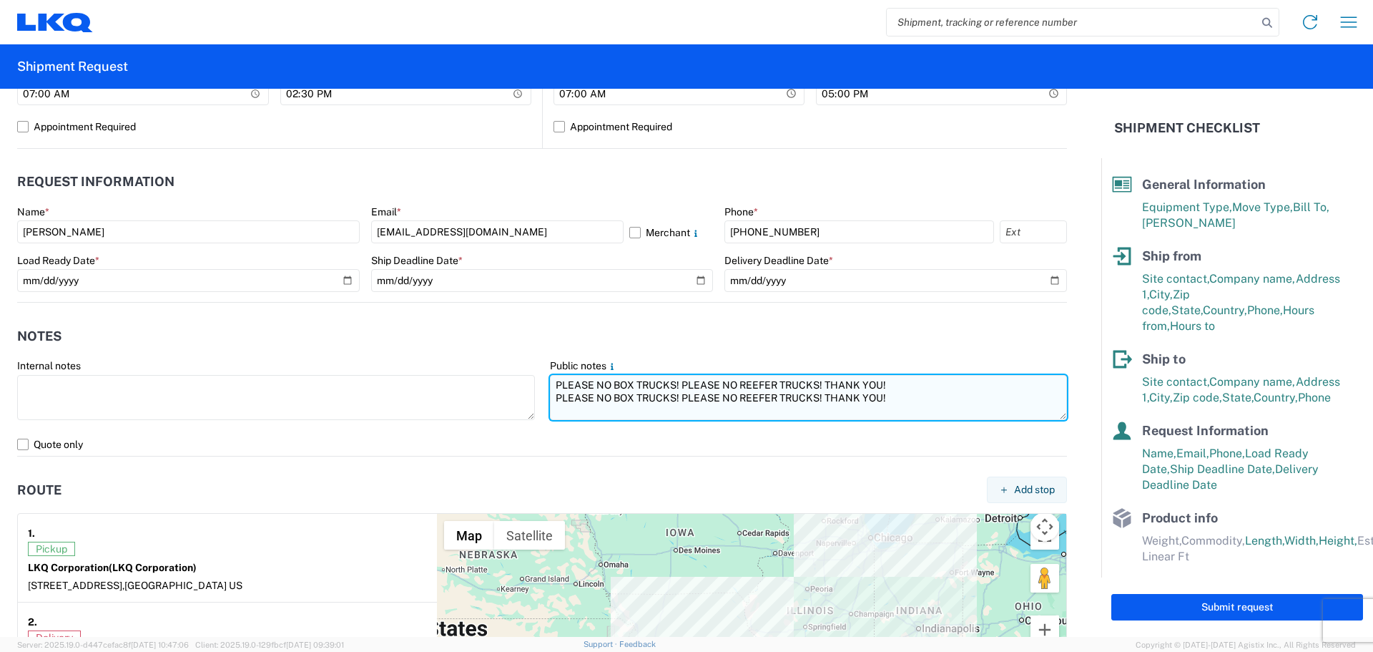
click at [916, 381] on textarea "PLEASE NO BOX TRUCKS! PLEASE NO REEFER TRUCKS! THANK YOU! PLEASE NO BOX TRUCKS!…" at bounding box center [809, 397] width 518 height 45
paste textarea "SKID 1 48.0 44.0 87.0 370.0 SKID 2 48.0 44.0 87.0 780.0 SKID 3 48.0 44.0 87.0 8…"
click at [888, 383] on textarea "PLEASE NO BOX TRUCKS! PLEASE NO REEFER TRUCKS! THANK YOU! SKID 1 48.0 44.0 87.0…" at bounding box center [809, 397] width 518 height 45
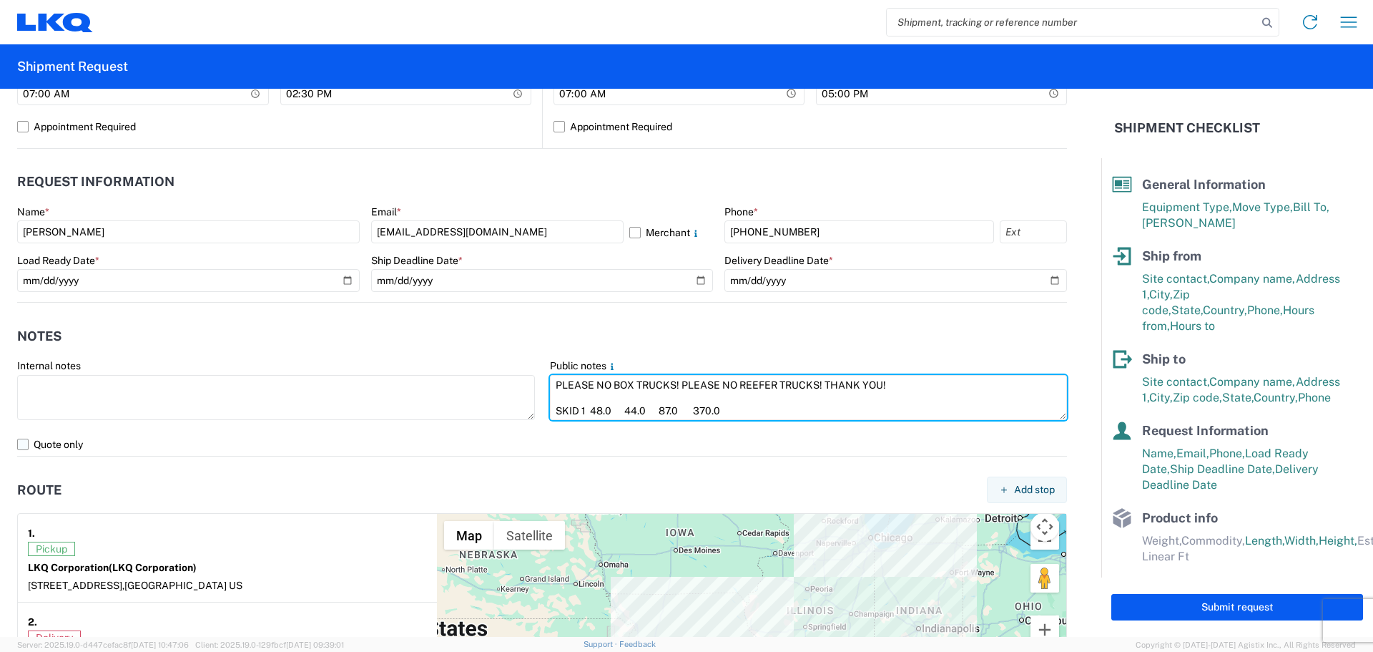
type textarea "PLEASE NO BOX TRUCKS! PLEASE NO REEFER TRUCKS! THANK YOU! SKID 1 48.0 44.0 87.0…"
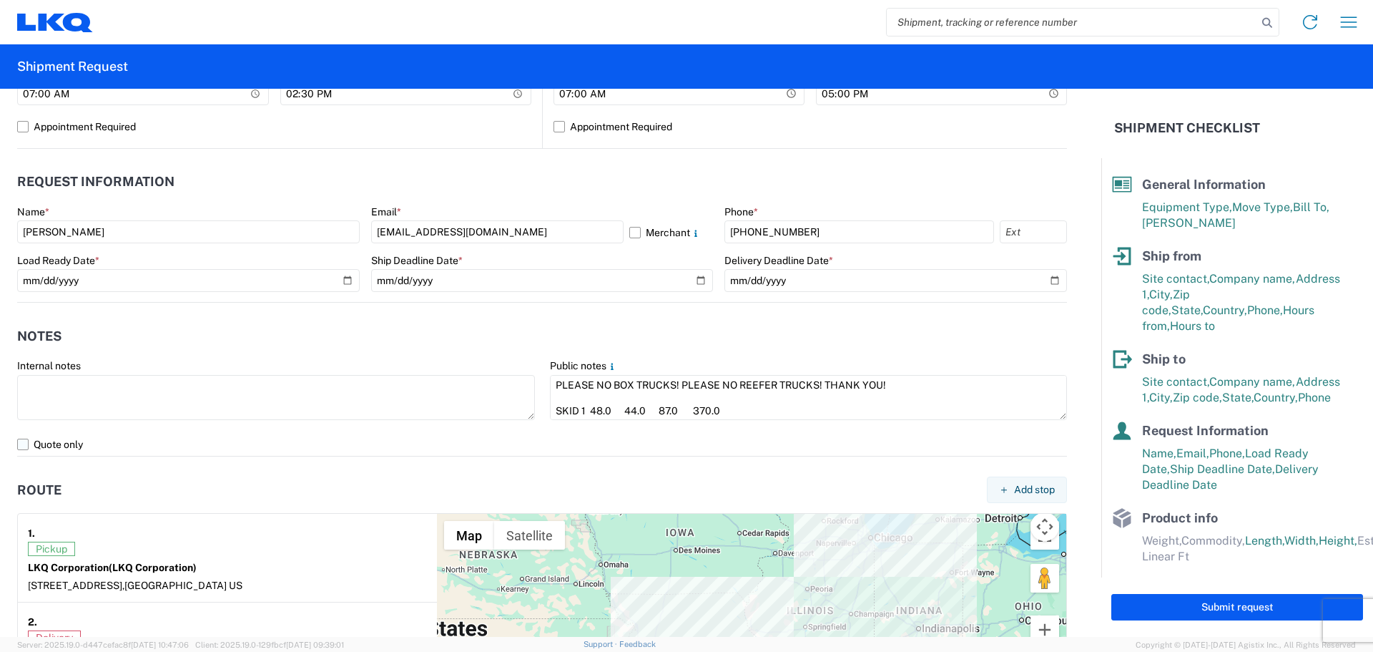
click at [23, 448] on label "Quote only" at bounding box center [542, 444] width 1050 height 23
click at [0, 0] on input "Quote only" at bounding box center [0, 0] width 0 height 0
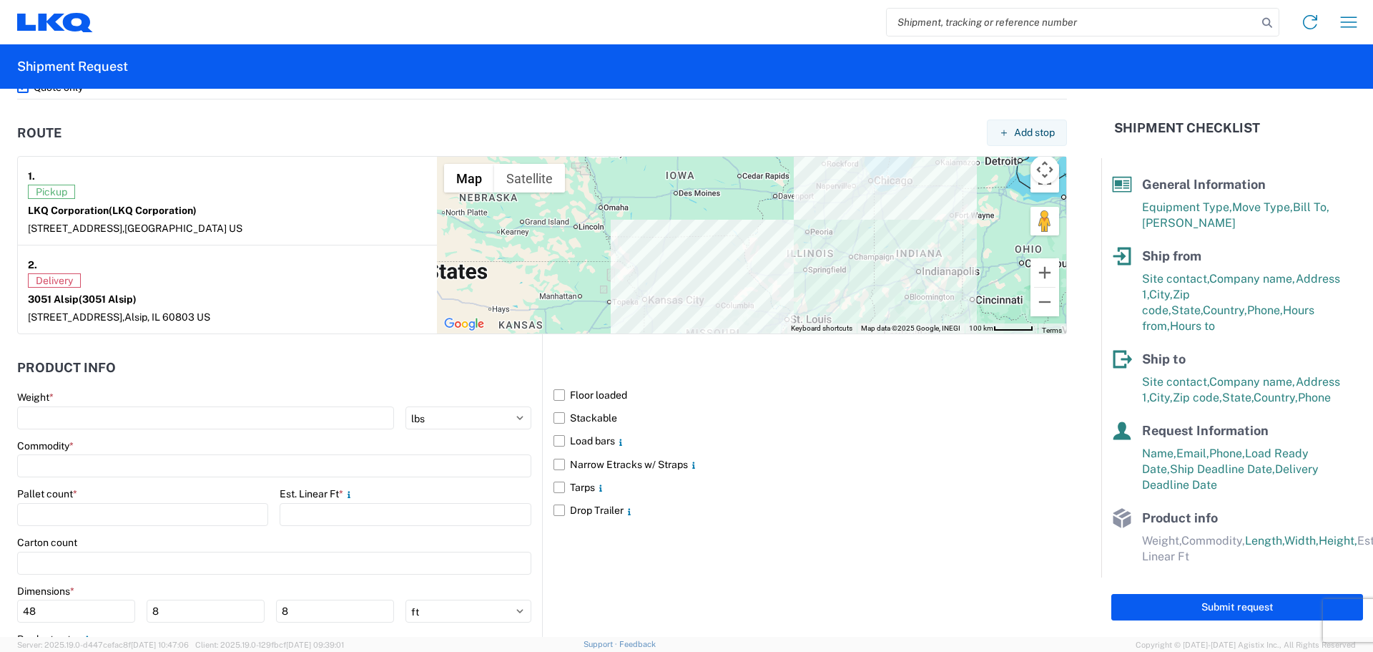
scroll to position [1073, 0]
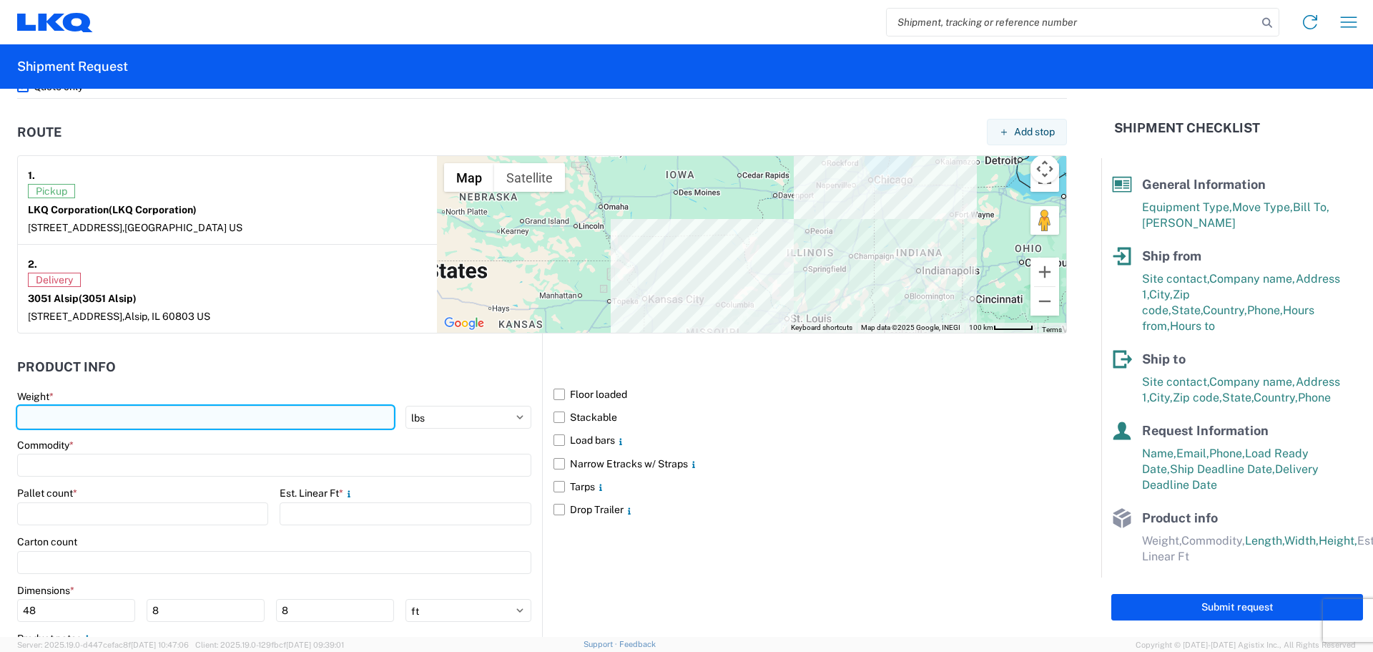
click at [170, 411] on input "number" at bounding box center [205, 417] width 377 height 23
type input "3200"
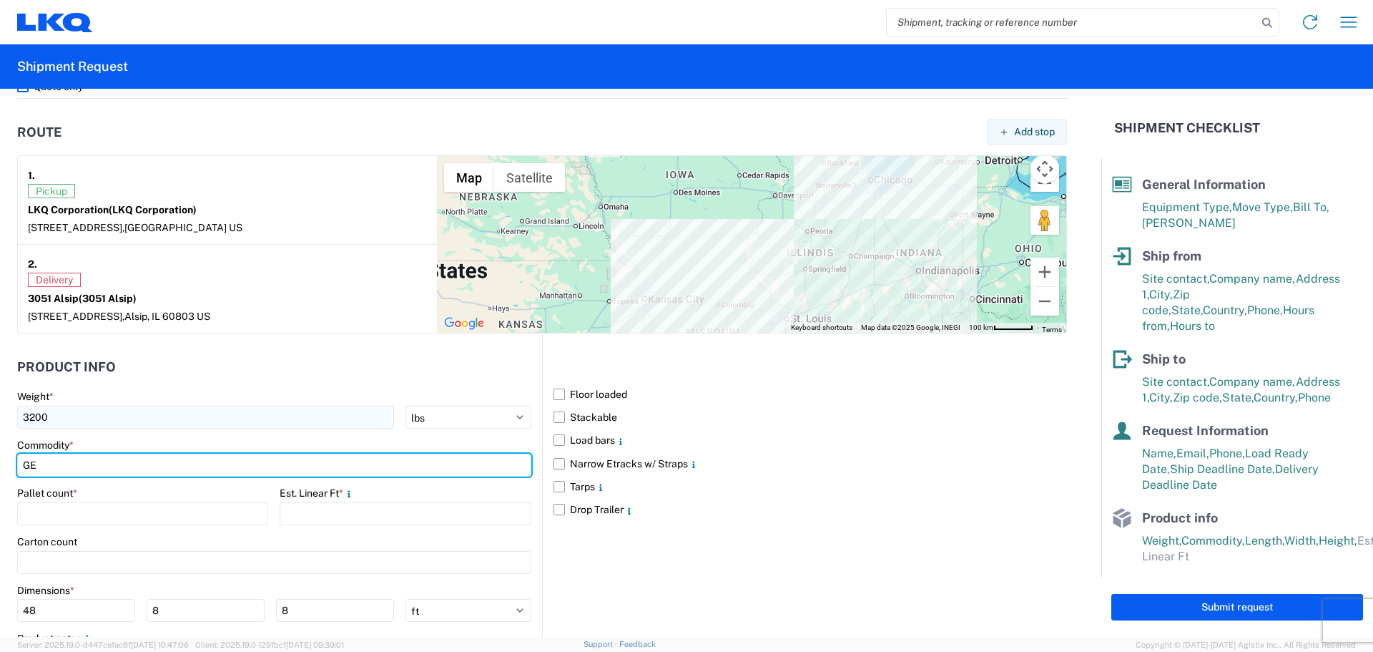
type input "G"
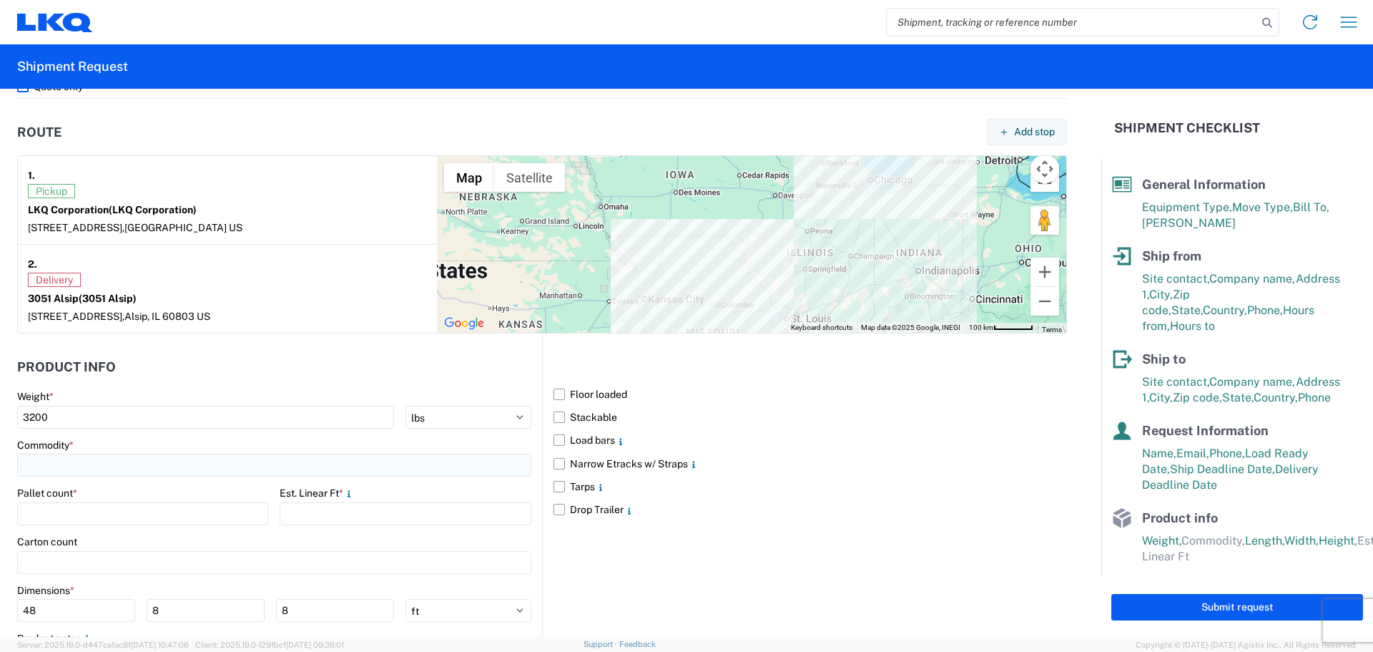
click at [155, 472] on input at bounding box center [274, 465] width 514 height 23
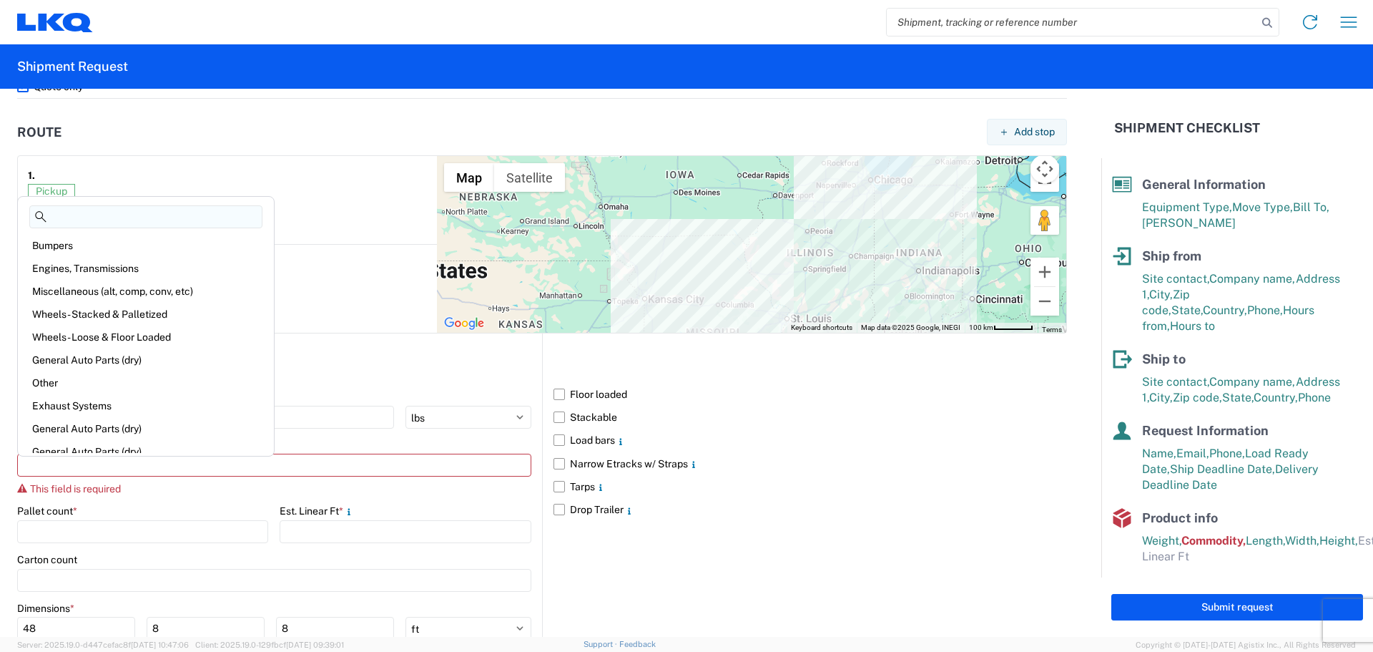
click at [172, 498] on agx-block-ui "Home Shipment request Shipment tracking Shipment Request General Information Te…" at bounding box center [686, 326] width 1373 height 652
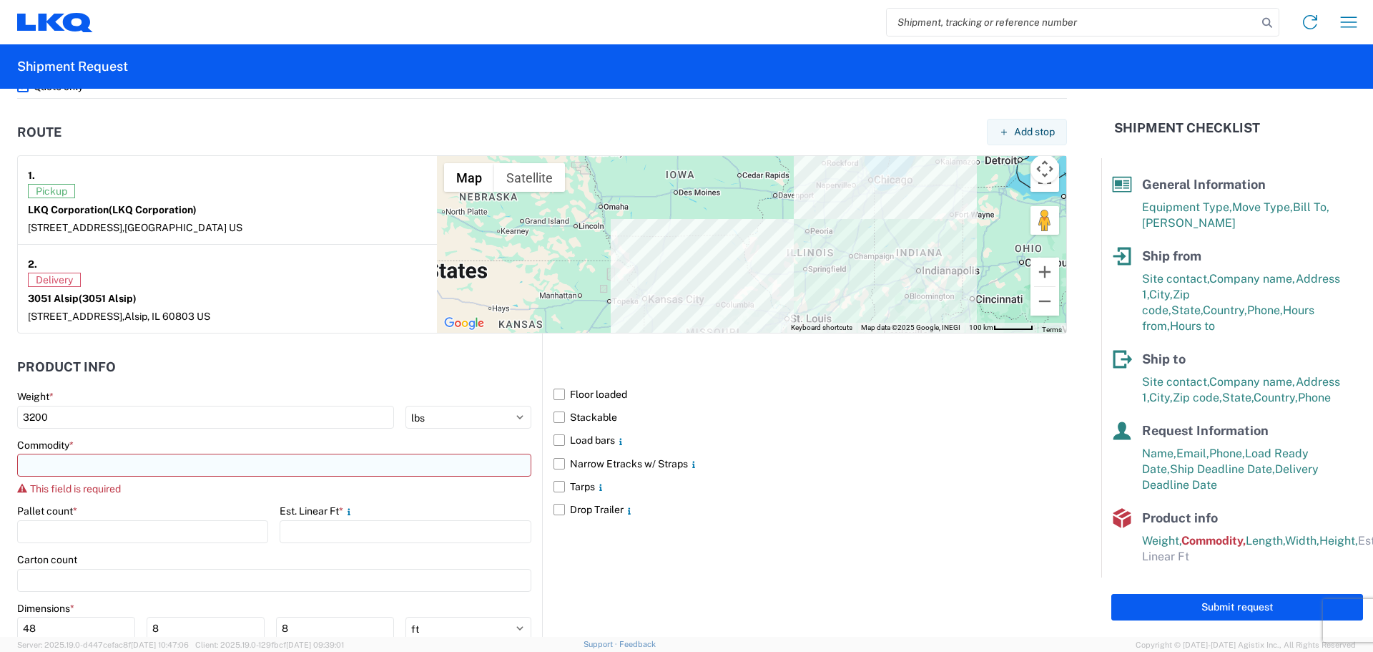
click at [159, 460] on input at bounding box center [274, 465] width 514 height 23
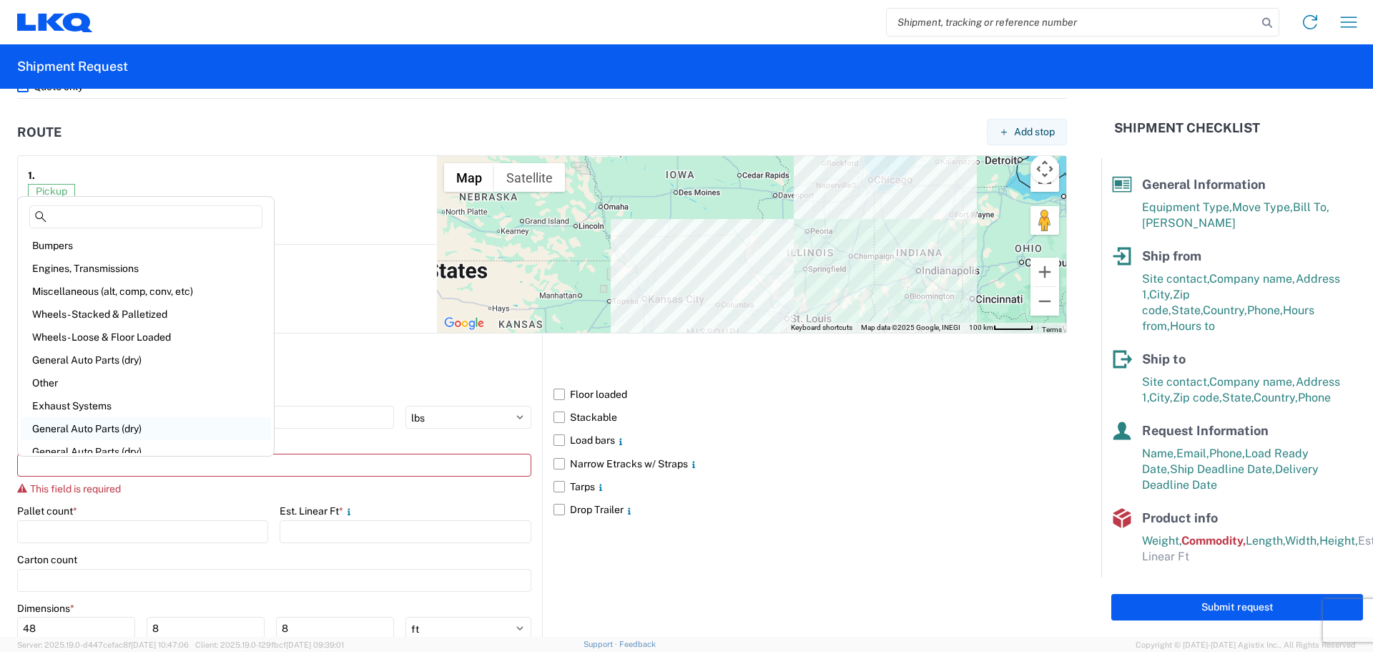
click at [137, 426] on div "General Auto Parts (dry)" at bounding box center [146, 428] width 250 height 23
type input "General Auto Parts (dry)"
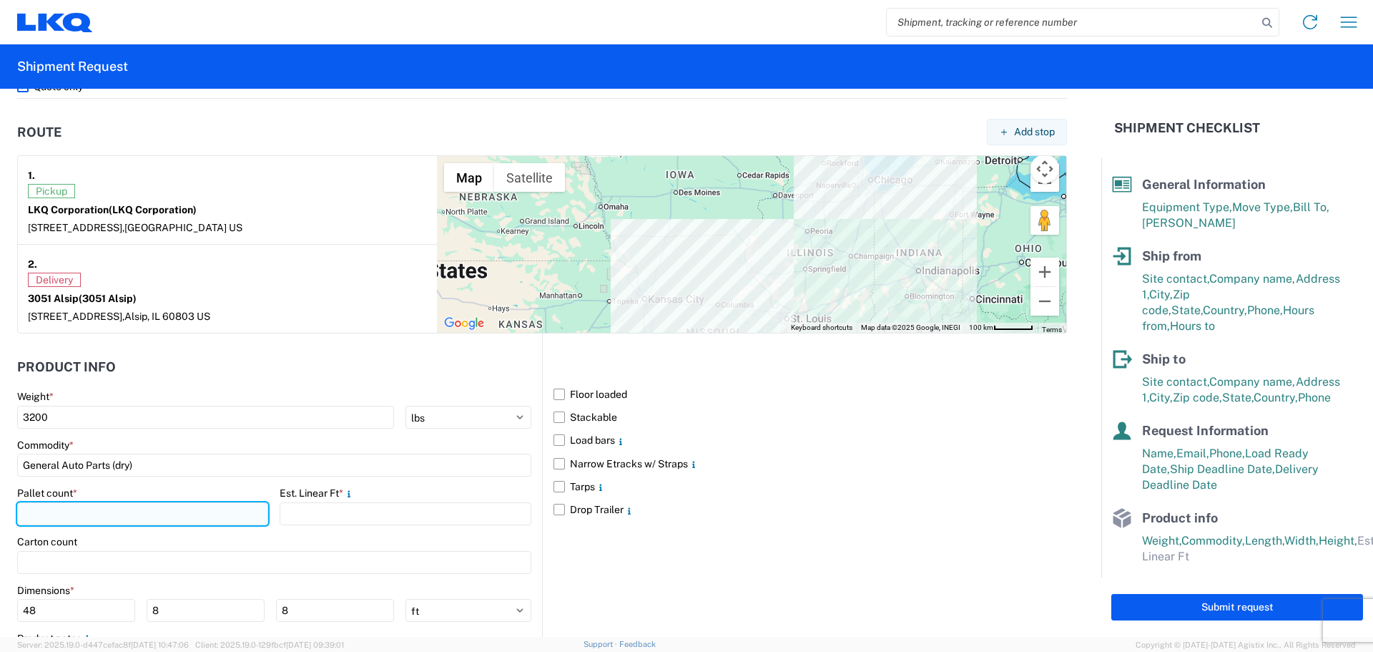
click at [112, 511] on input "number" at bounding box center [142, 513] width 251 height 23
type input "6"
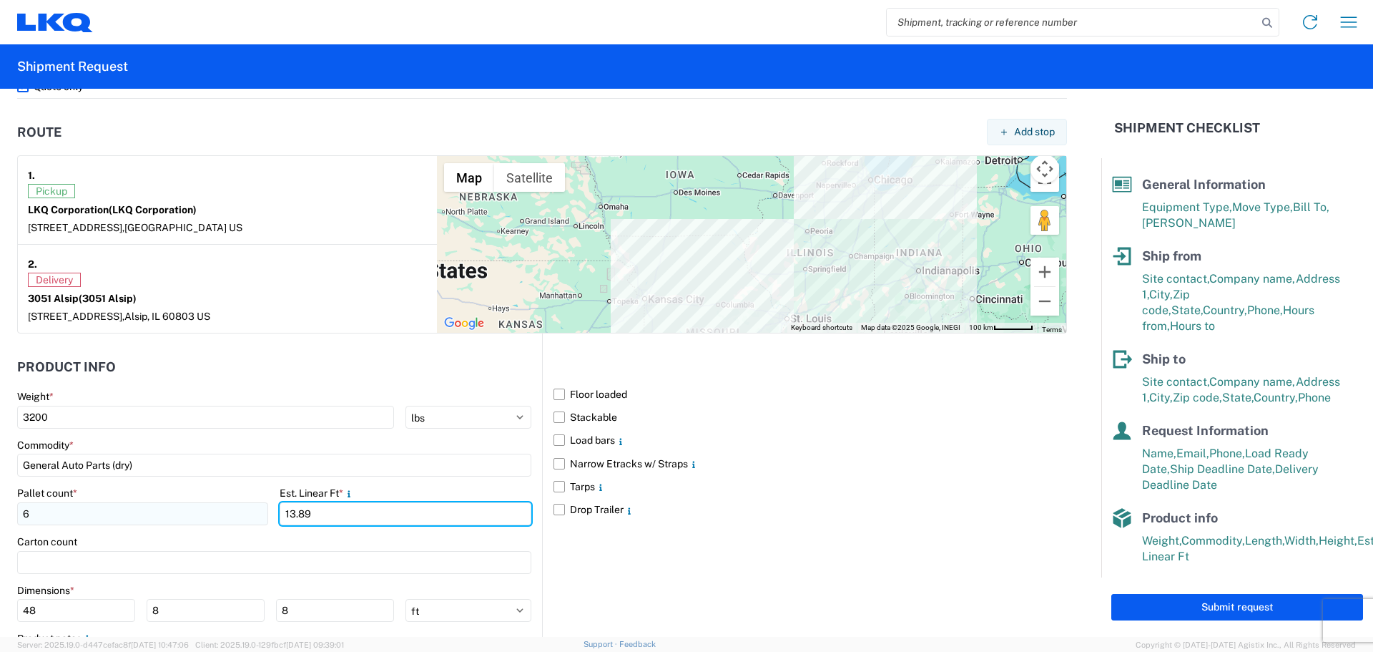
type input "13.89"
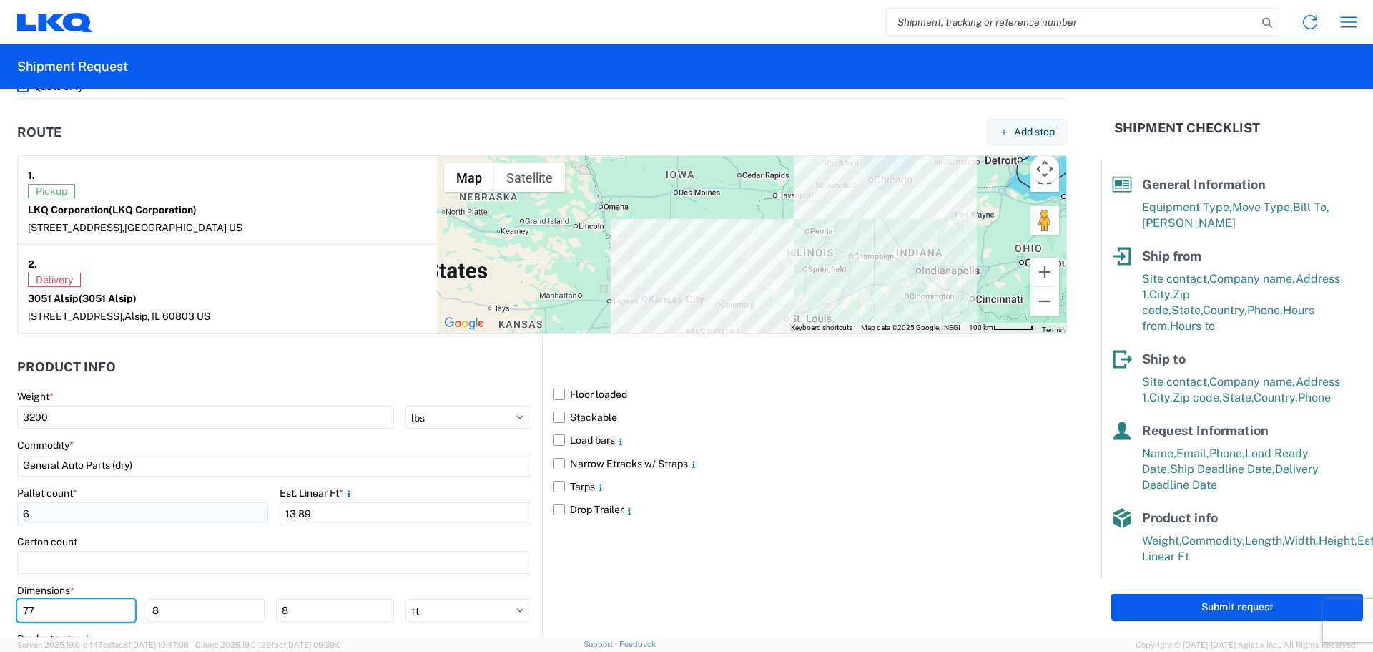
type input "77"
type input "40"
type input "9"
type input "87"
click at [798, 593] on div "Floor loaded Stackable Load bars Narrow Etracks w/ Straps Tarps Drop Trailer" at bounding box center [804, 519] width 525 height 372
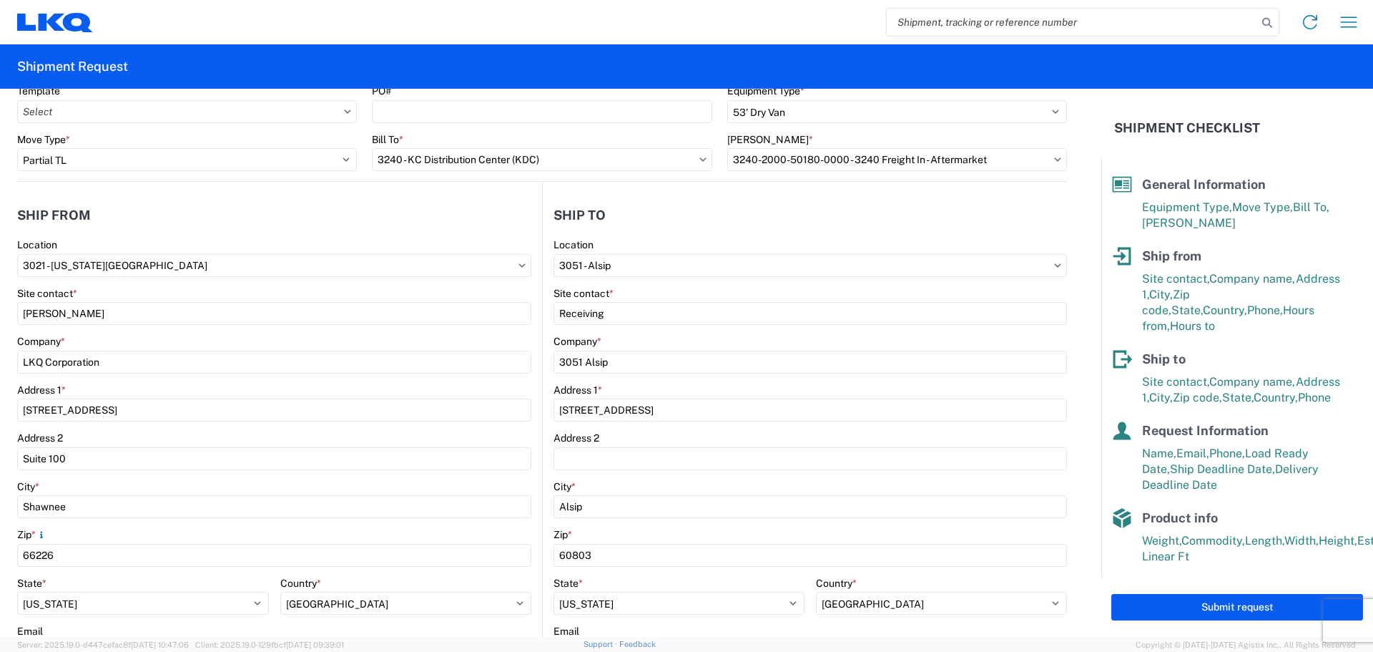
scroll to position [0, 0]
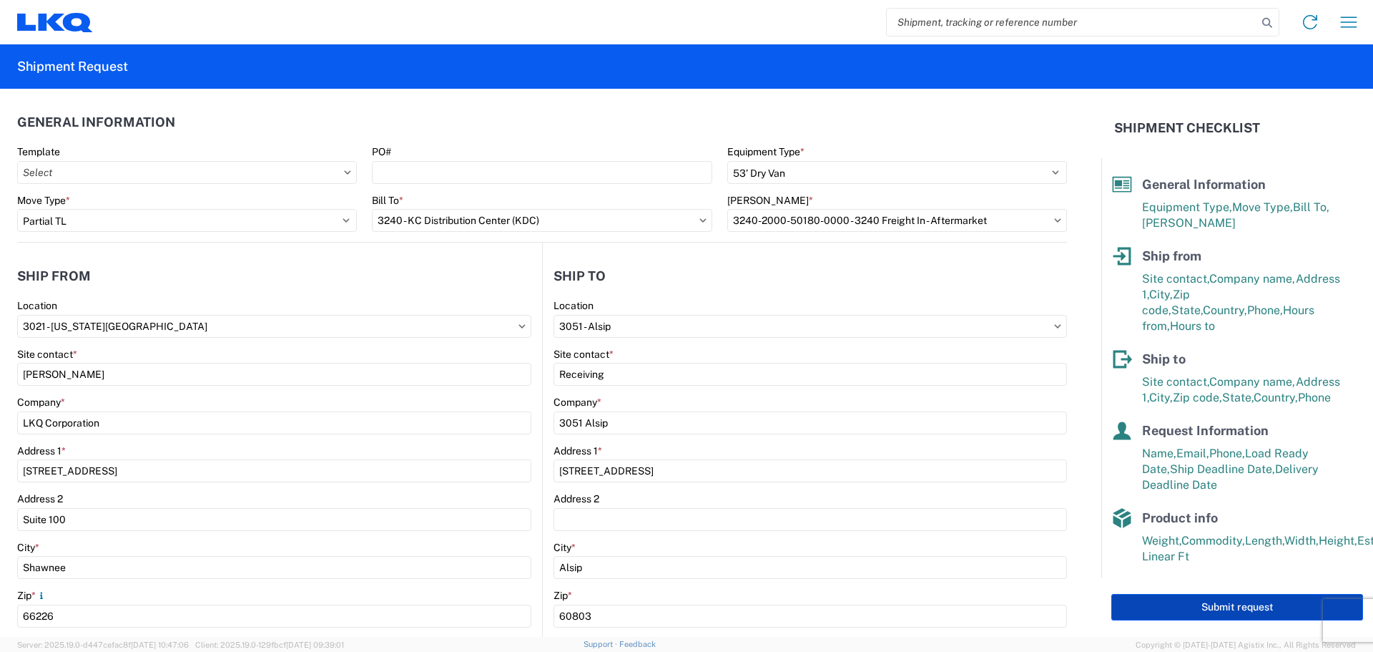
click at [1202, 608] on button "Submit request" at bounding box center [1238, 607] width 252 height 26
select select "US"
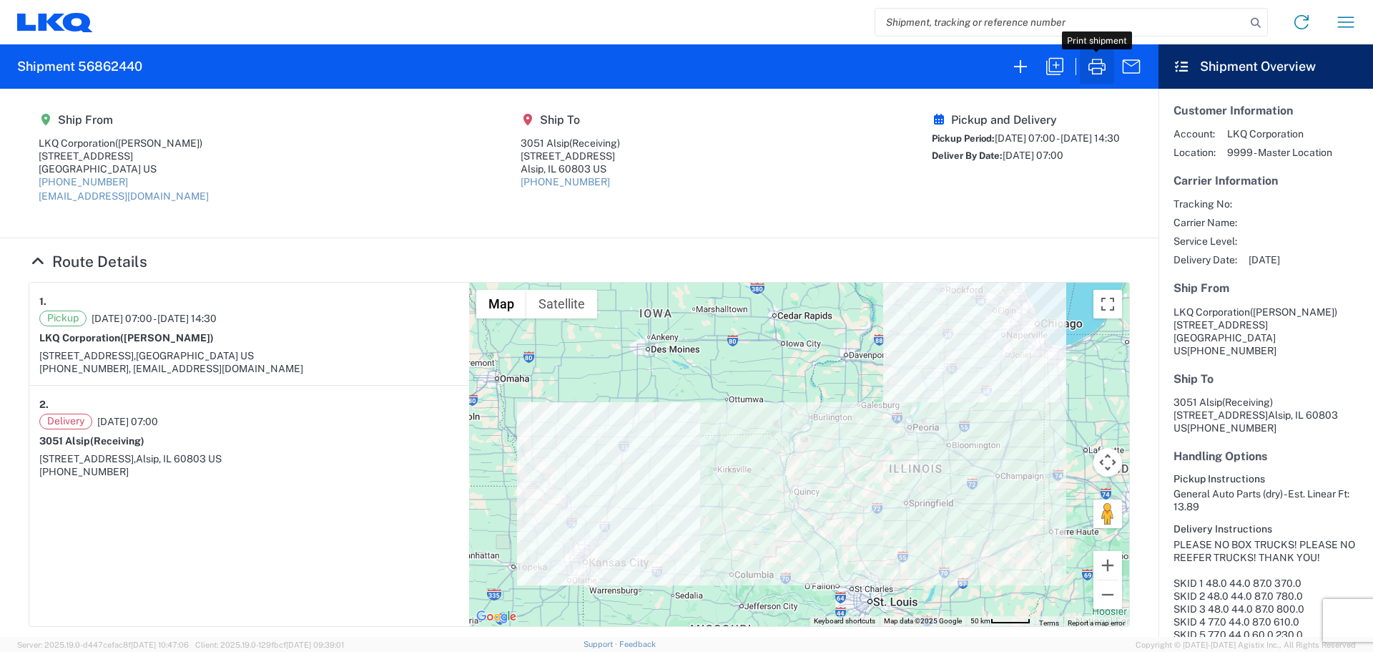
click at [1093, 60] on icon "button" at bounding box center [1097, 67] width 17 height 16
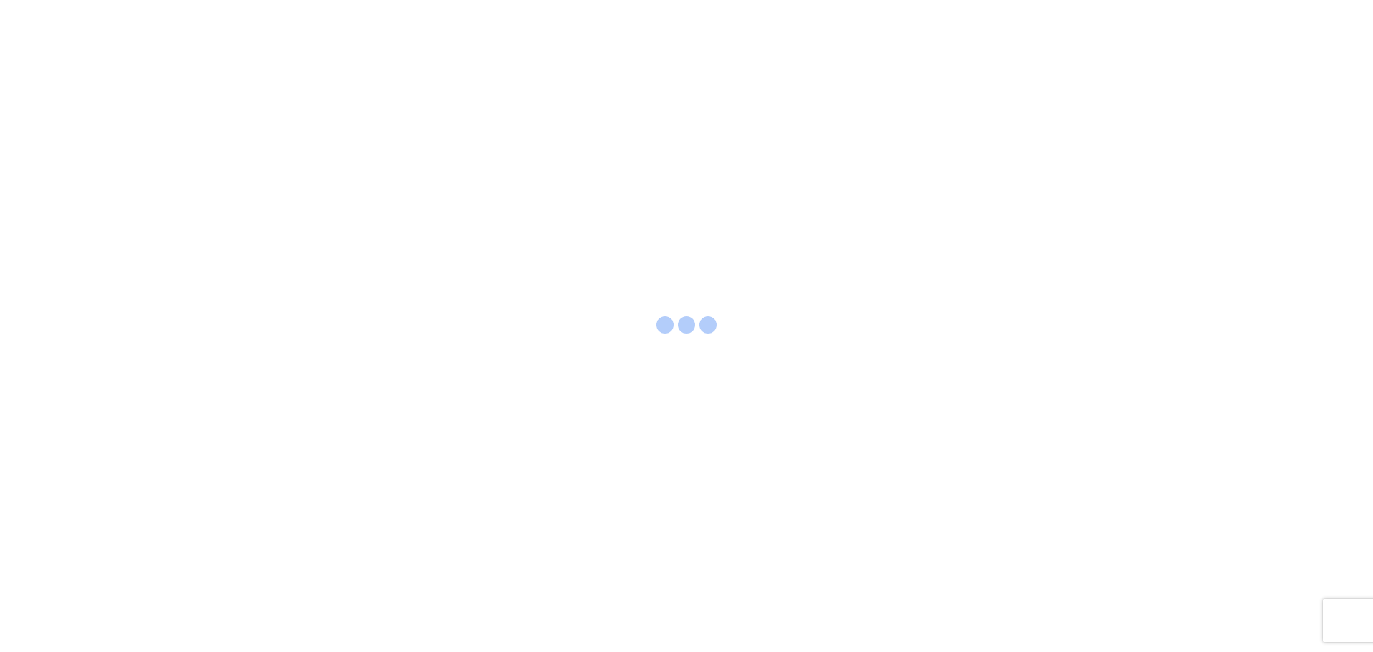
select select "FULL"
select select "LBS"
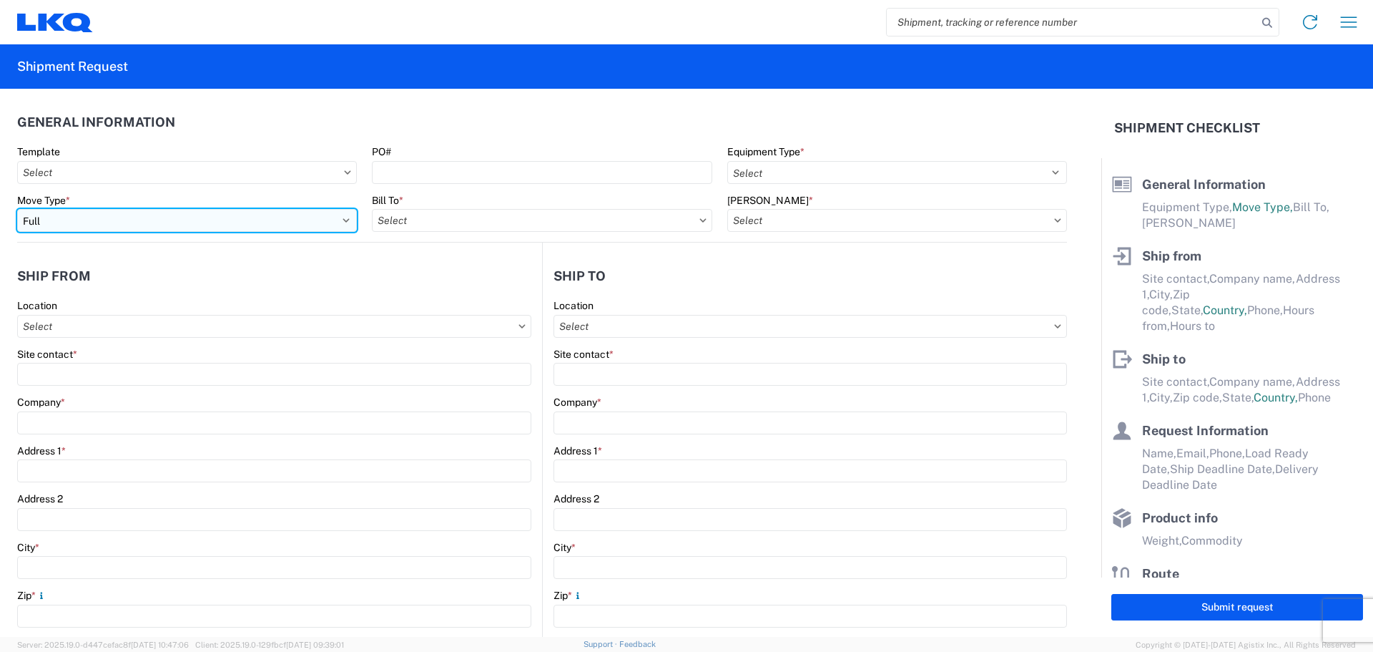
click at [94, 217] on select "Select Full Partial TL" at bounding box center [187, 220] width 340 height 23
select select "PARTIAL_TL"
click at [17, 209] on select "Select Full Partial TL" at bounding box center [187, 220] width 340 height 23
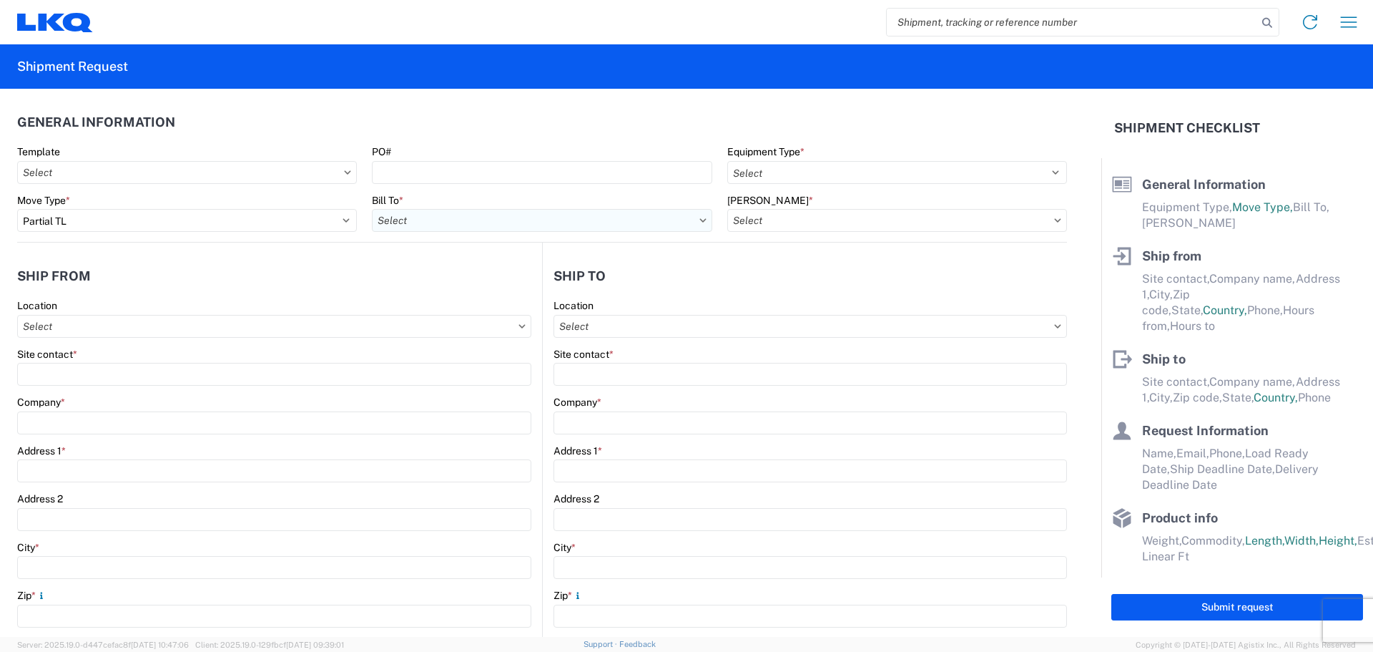
click at [382, 226] on input "text" at bounding box center [542, 220] width 340 height 23
type input "3240"
click at [439, 285] on div "3240 - KC Distribution Center (KDC)" at bounding box center [497, 284] width 250 height 23
type input "3240 - KC Distribution Center (KDC)"
click at [760, 214] on input "text" at bounding box center [897, 220] width 340 height 23
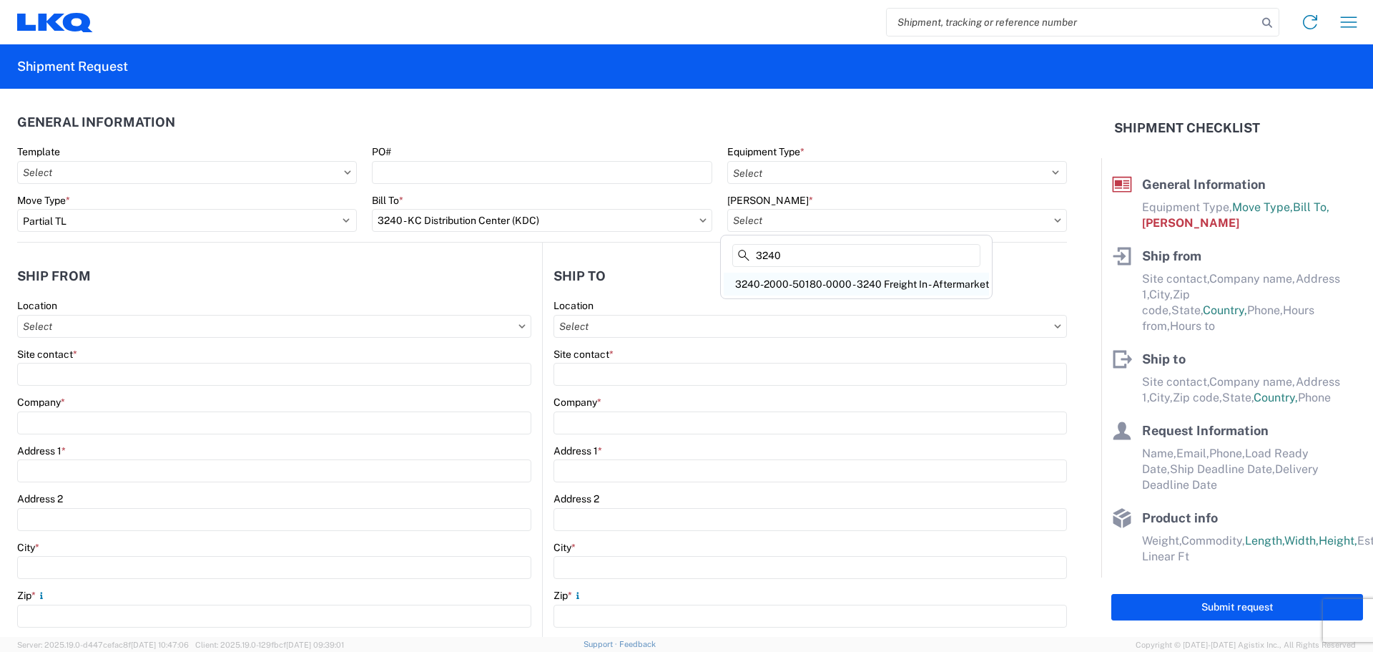
type input "3240"
click at [800, 288] on div "3240-2000-50180-0000 - 3240 Freight In - Aftermarket" at bounding box center [856, 284] width 265 height 23
type input "3240-2000-50180-0000 - 3240 Freight In - Aftermarket"
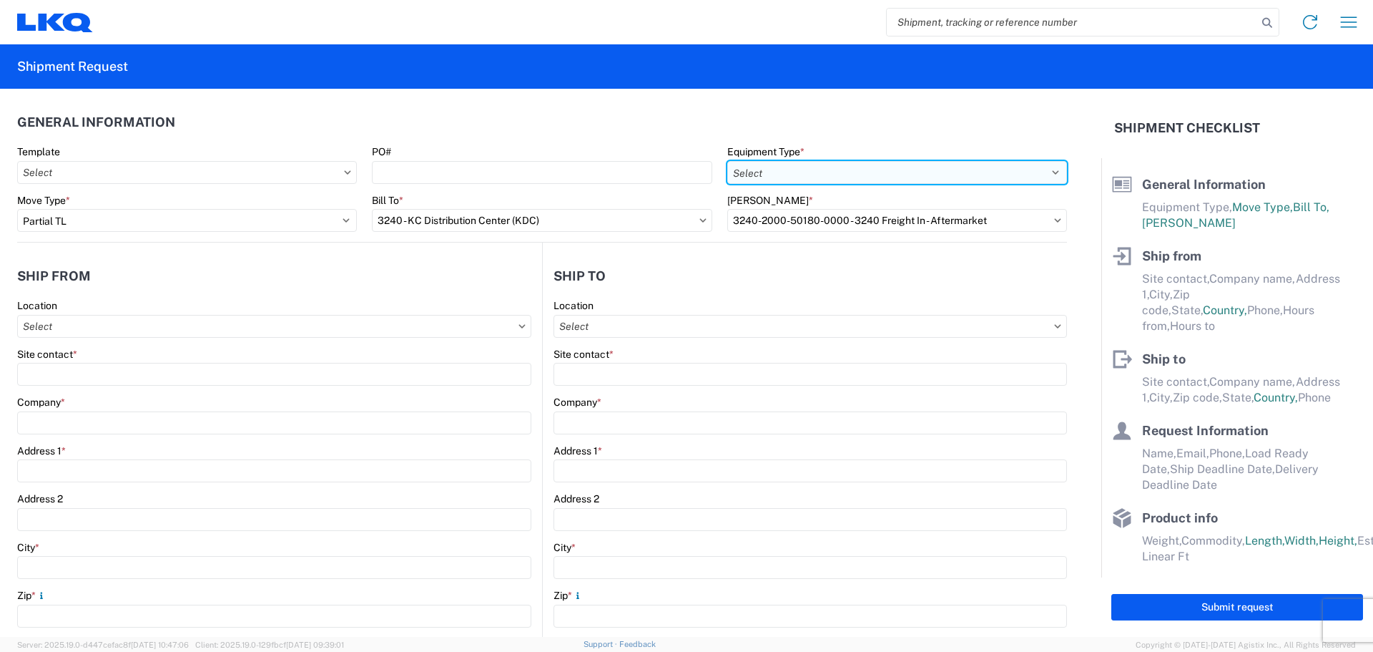
click at [784, 165] on select "Select 53’ Dry Van Flatbed Dropdeck (van) Lowboy (flatbed) Rail" at bounding box center [897, 172] width 340 height 23
select select "STDV"
click at [727, 161] on select "Select 53’ Dry Van Flatbed Dropdeck (van) Lowboy (flatbed) Rail" at bounding box center [897, 172] width 340 height 23
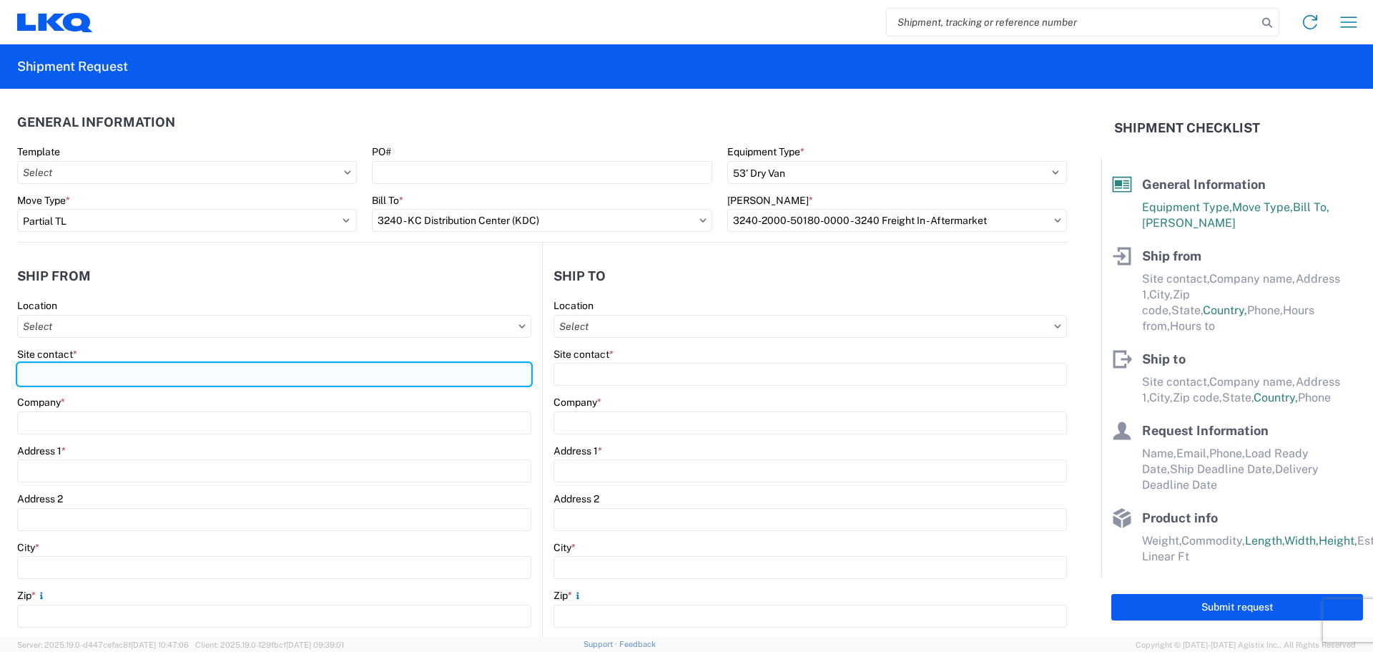
click at [95, 368] on input "Site contact *" at bounding box center [274, 374] width 514 height 23
type input "3"
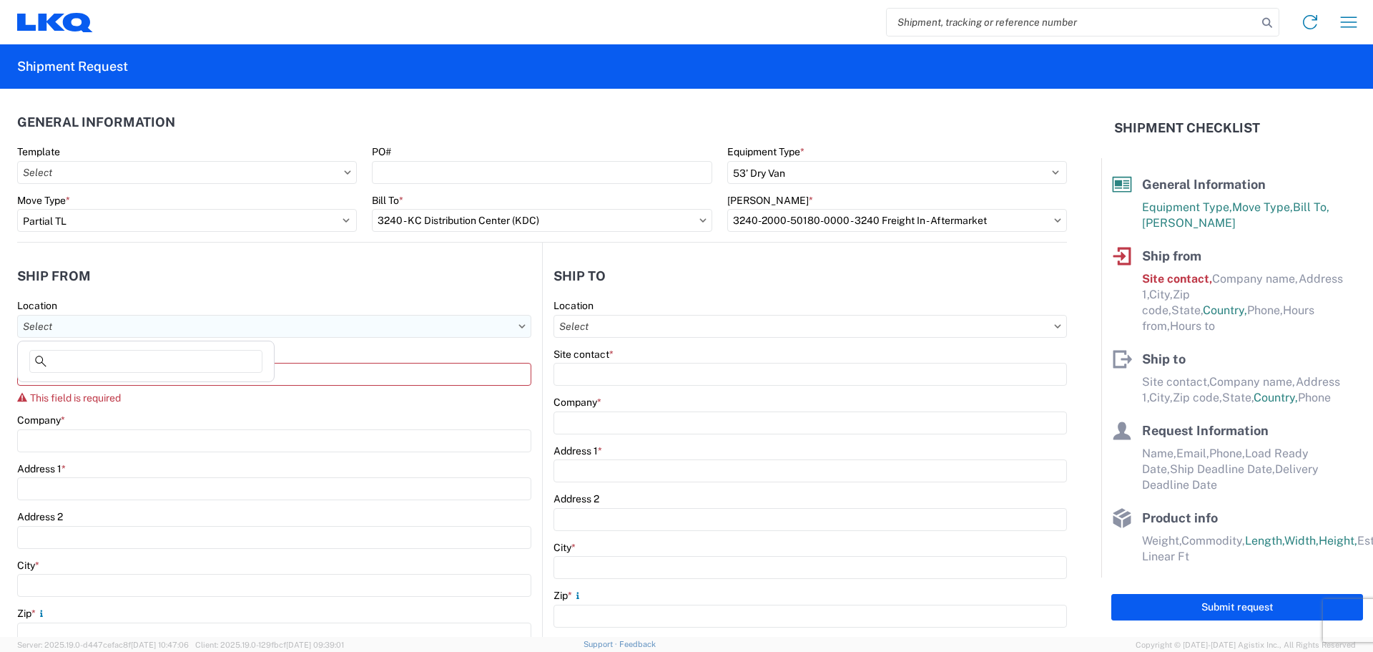
click at [92, 323] on input "text" at bounding box center [274, 326] width 514 height 23
type input "3021"
click at [84, 389] on div "3021 - [US_STATE][GEOGRAPHIC_DATA]" at bounding box center [146, 389] width 250 height 23
type input "3021 - [US_STATE][GEOGRAPHIC_DATA]"
type input "LKQ Corporation"
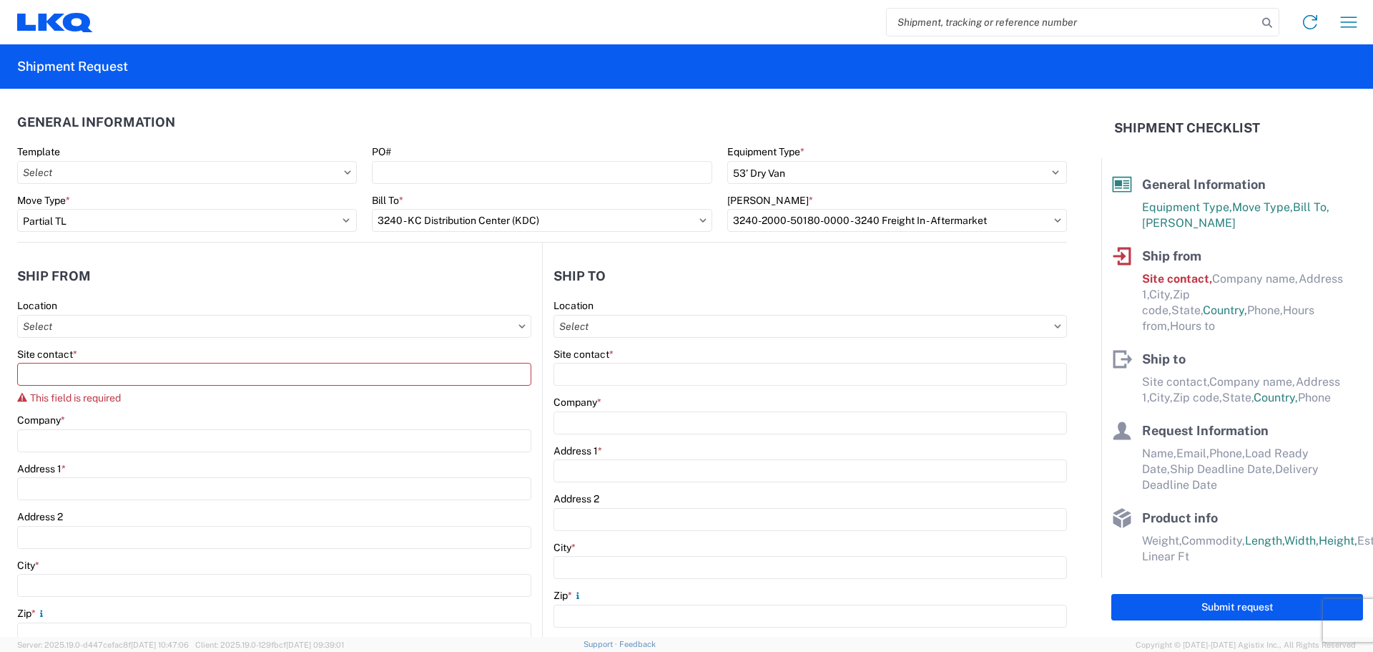
type input "[STREET_ADDRESS]"
type input "Suite 100"
type input "Shawnee"
type input "66226"
select select "KS"
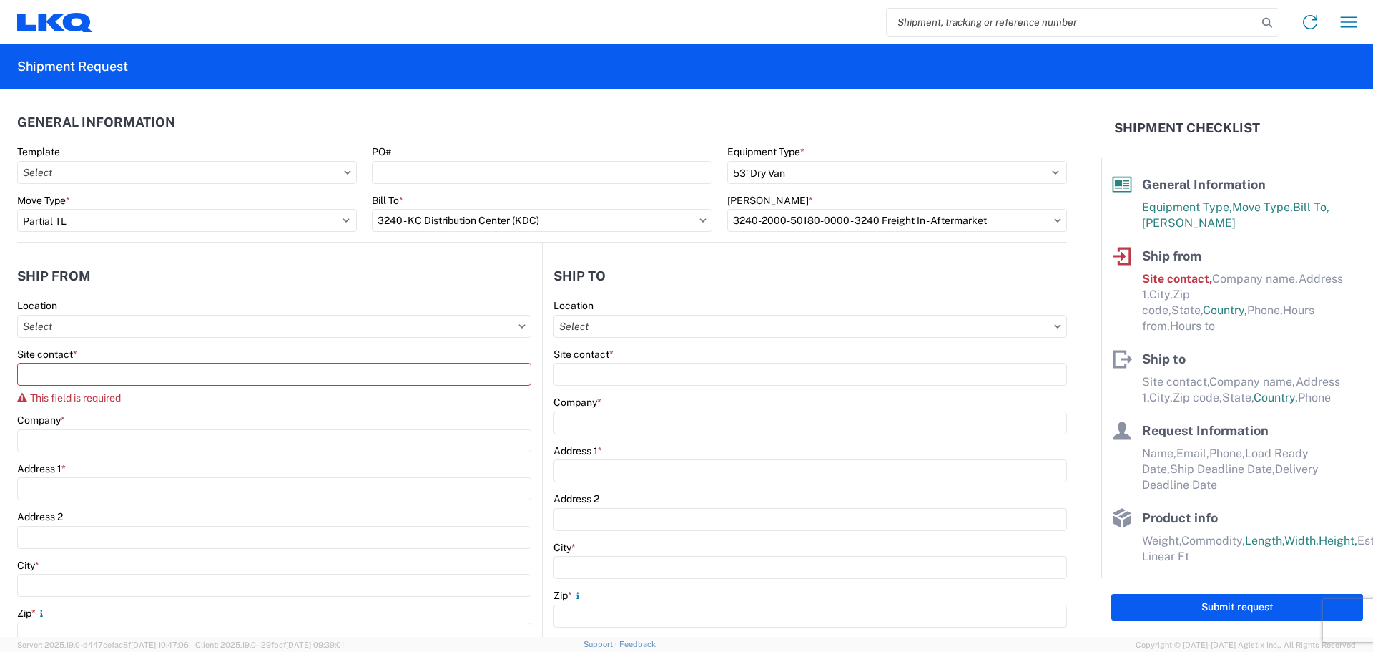
select select "US"
type input "[PHONE_NUMBER]"
type input "07:00"
type input "21:00"
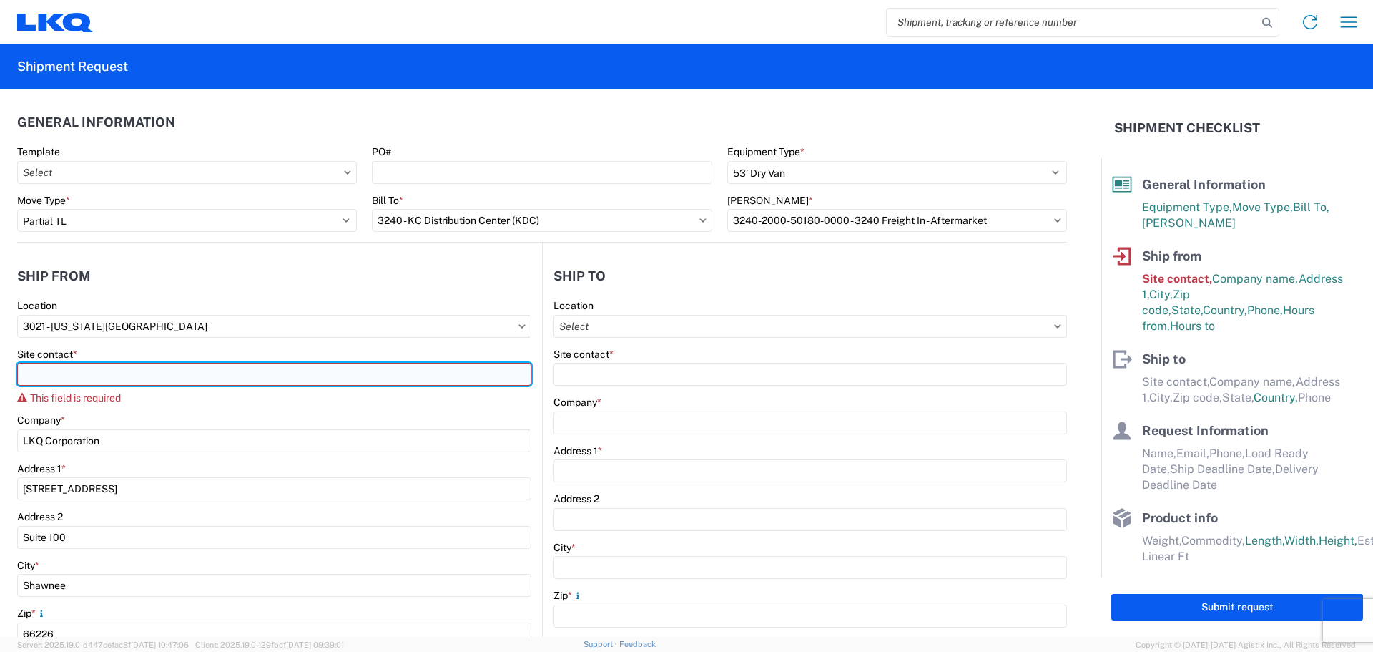
click at [94, 373] on input "Site contact *" at bounding box center [274, 374] width 514 height 23
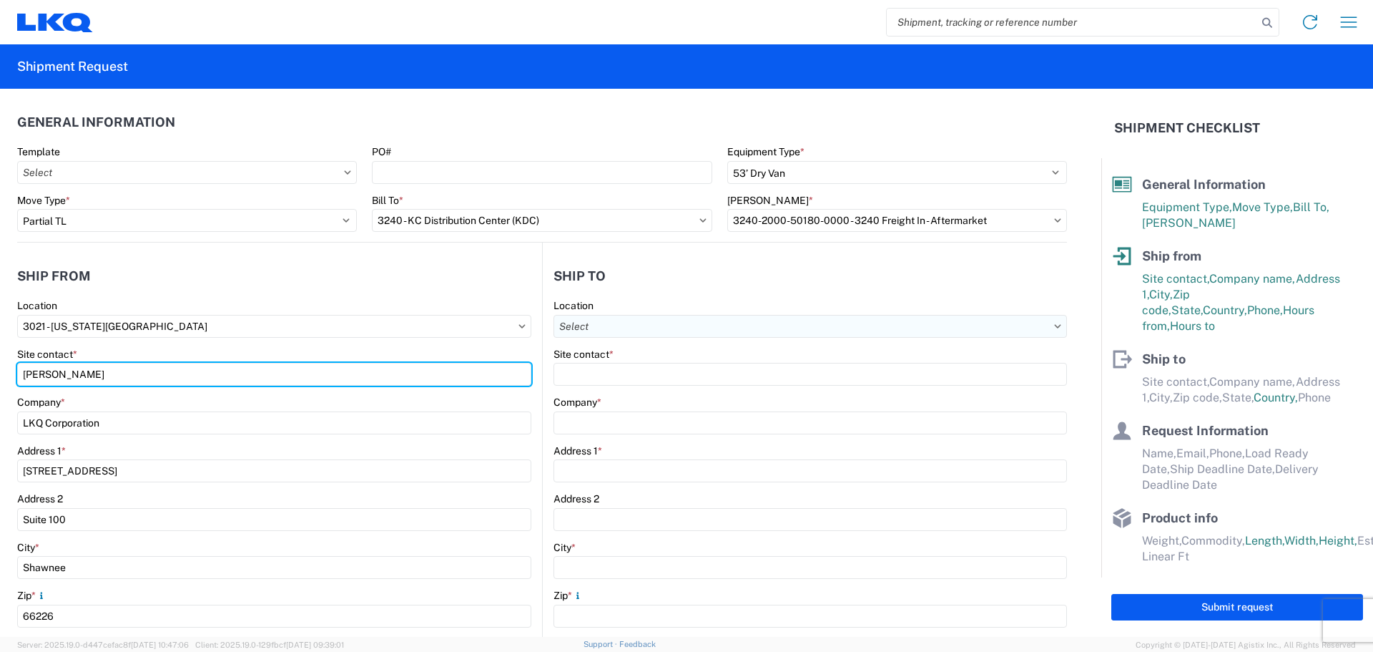
type input "[PERSON_NAME]"
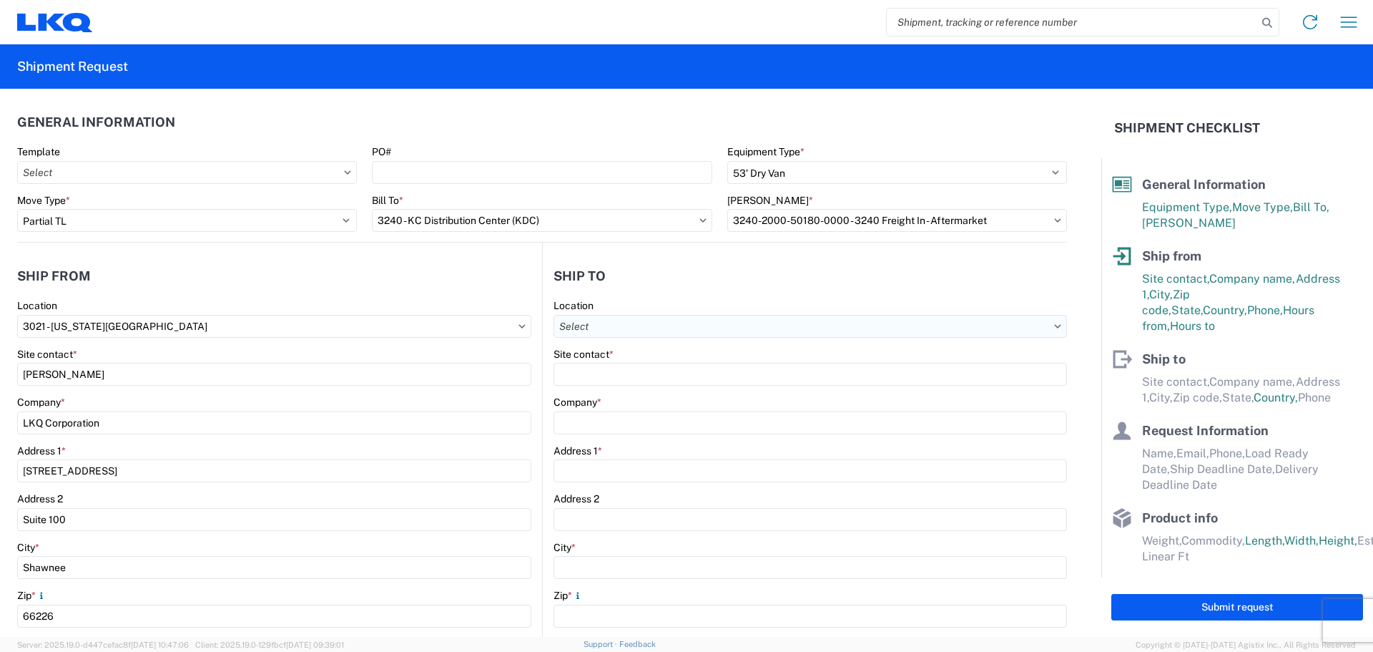
click at [652, 328] on input "text" at bounding box center [811, 326] width 514 height 23
type input "3051"
click at [634, 388] on div "3051 - Alsip" at bounding box center [677, 389] width 250 height 23
type input "3051 - Alsip"
type input "3051 Alsip"
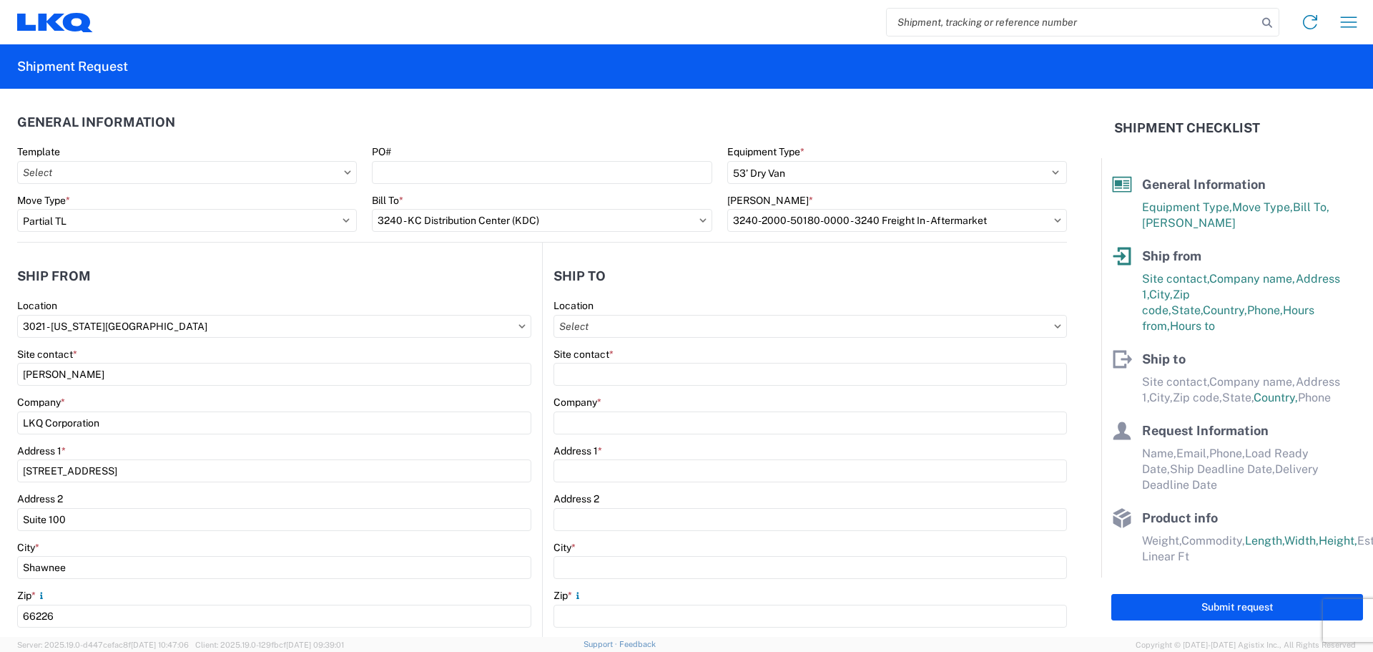
type input "[STREET_ADDRESS]"
type input "Alsip"
type input "60803"
select select "US"
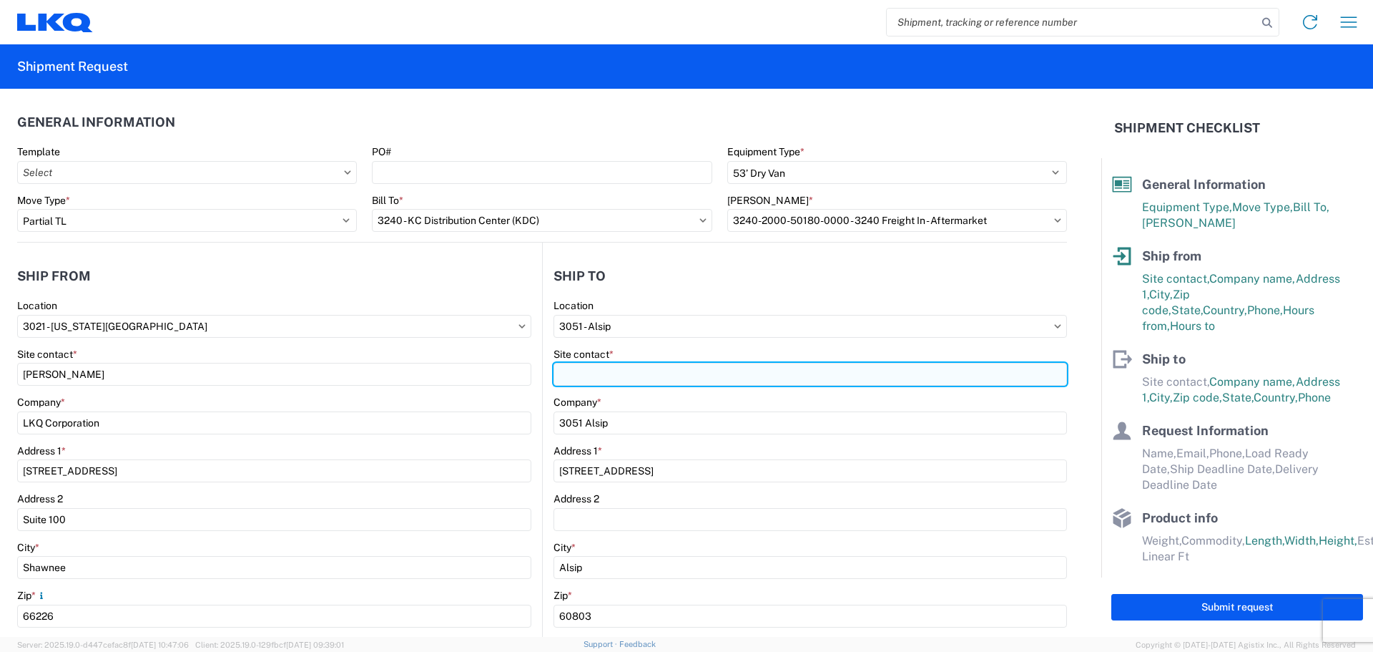
click at [629, 370] on input "Site contact *" at bounding box center [811, 374] width 514 height 23
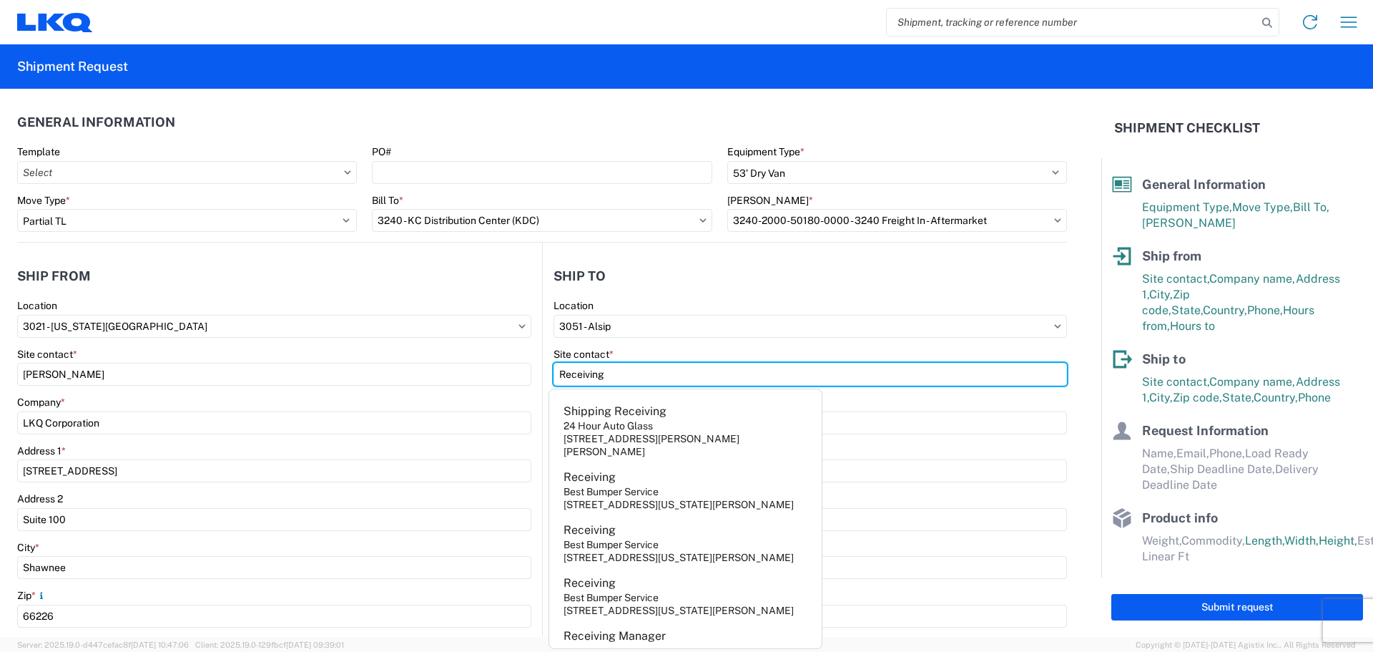
type input "Receiving"
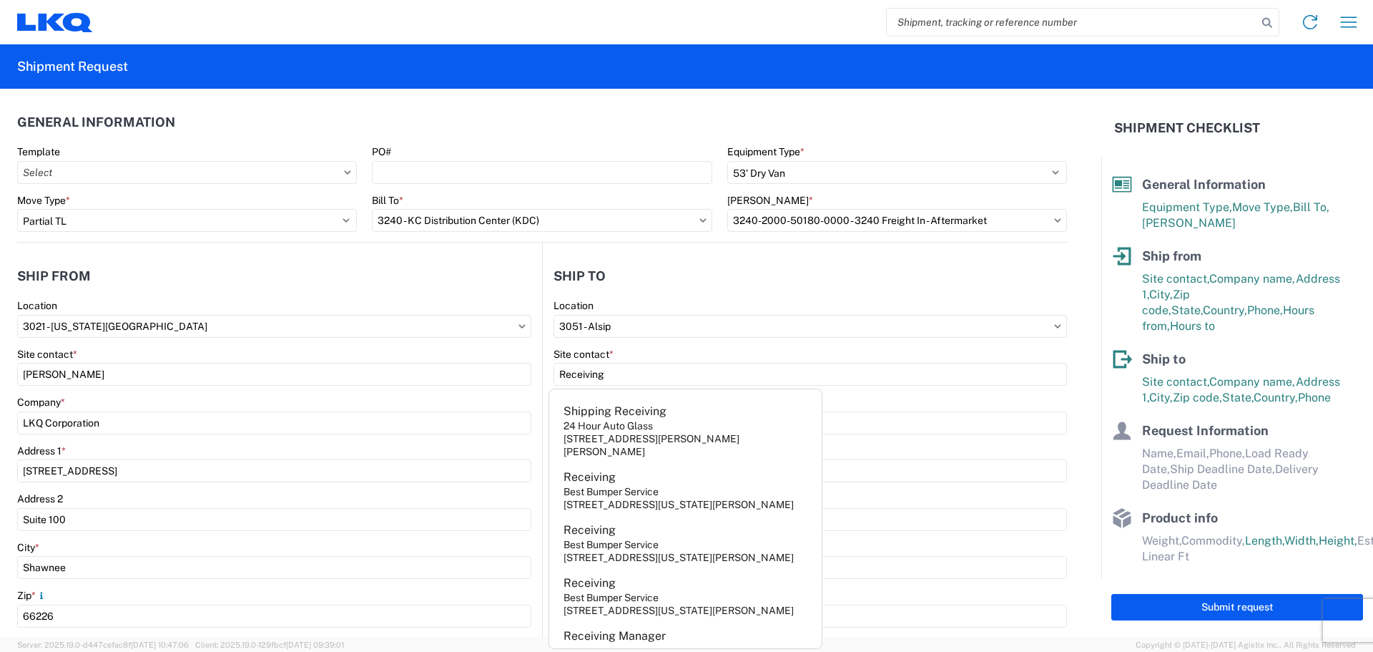
click at [690, 285] on header "Ship to" at bounding box center [805, 276] width 524 height 32
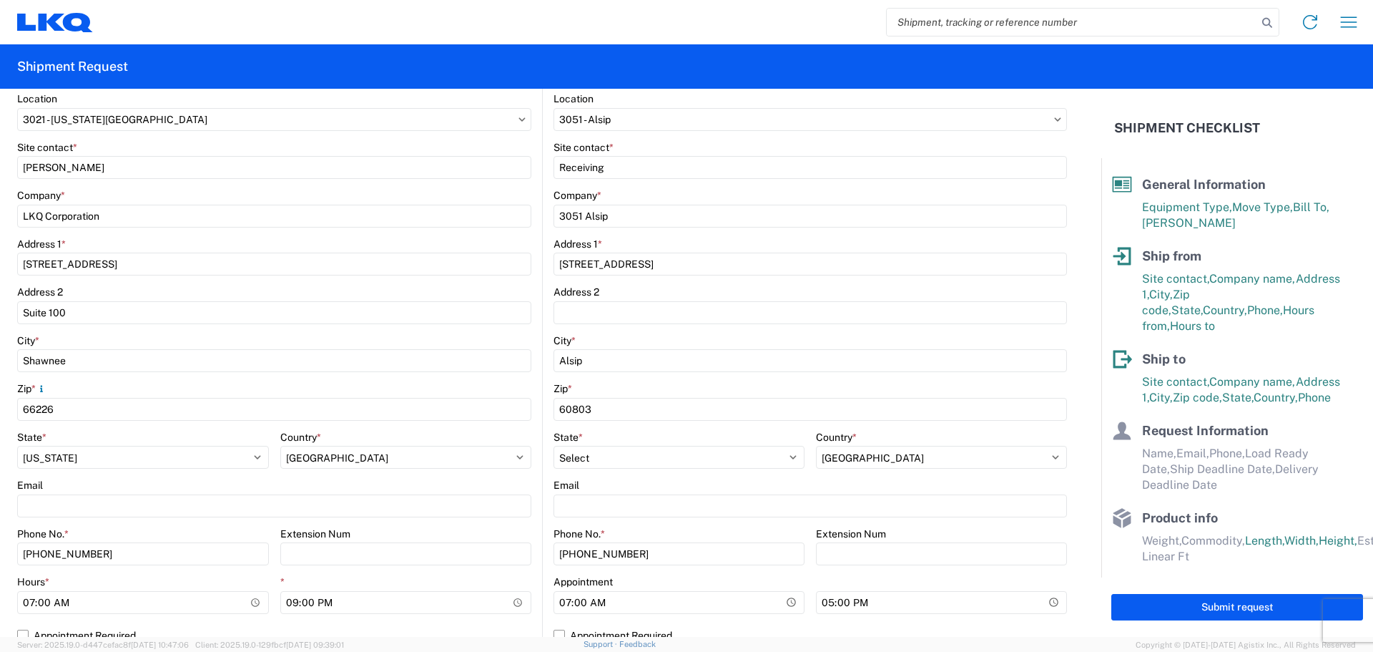
scroll to position [215, 0]
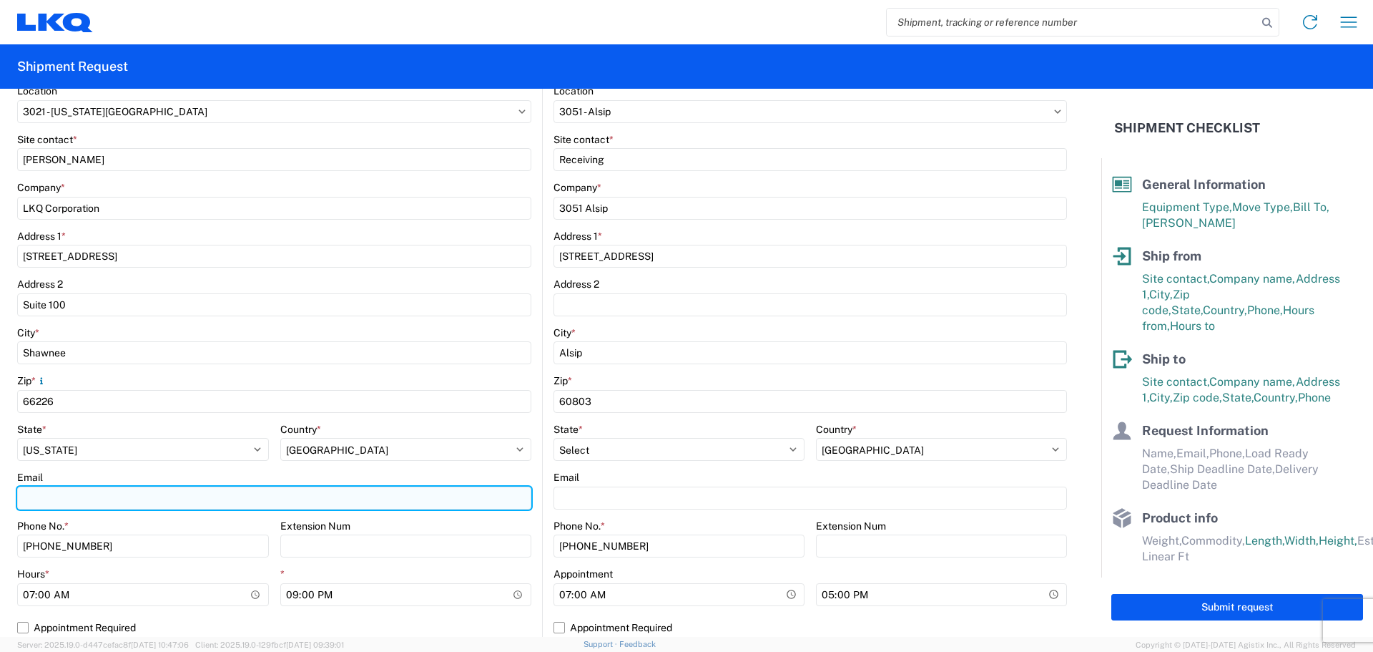
click at [56, 498] on input "Email" at bounding box center [274, 497] width 514 height 23
type input "[EMAIL_ADDRESS][DOMAIN_NAME]"
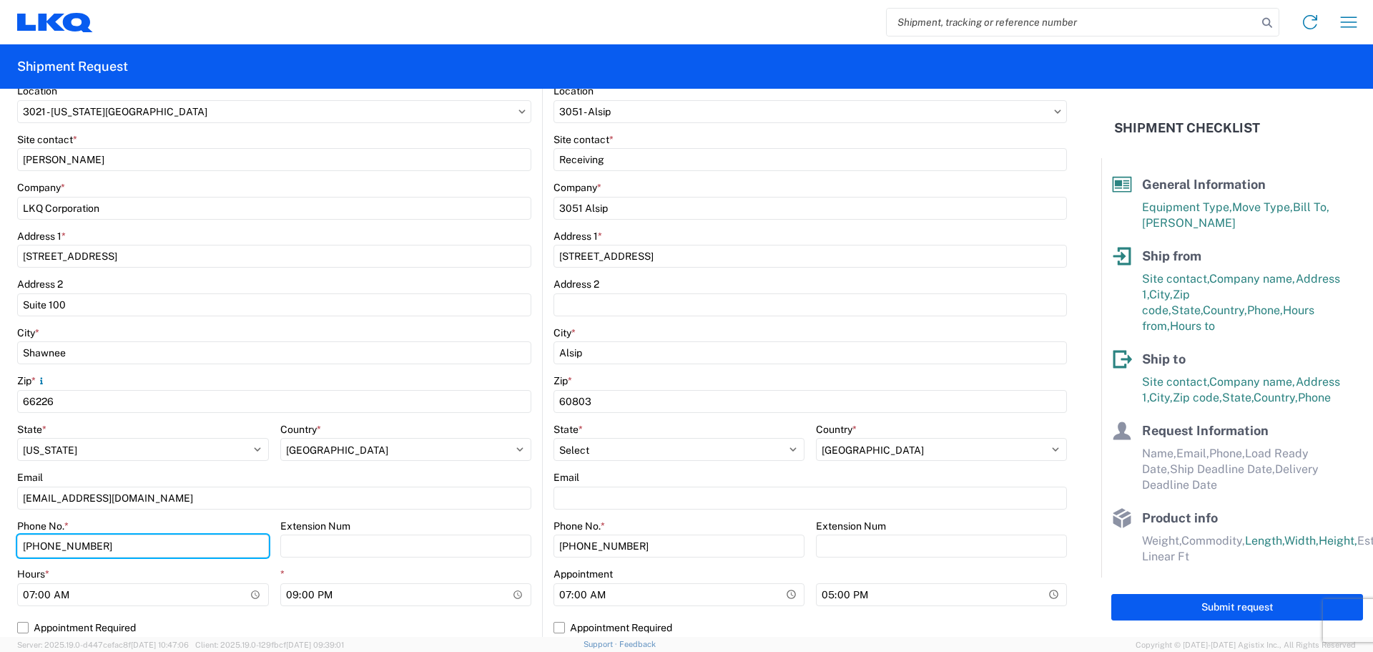
drag, startPoint x: 112, startPoint y: 546, endPoint x: 0, endPoint y: 489, distance: 125.4
click at [0, 498] on form "General Information Template PO# Equipment Type * Select 53’ Dry Van Flatbed Dr…" at bounding box center [551, 363] width 1102 height 548
type input "[PHONE_NUMBER]"
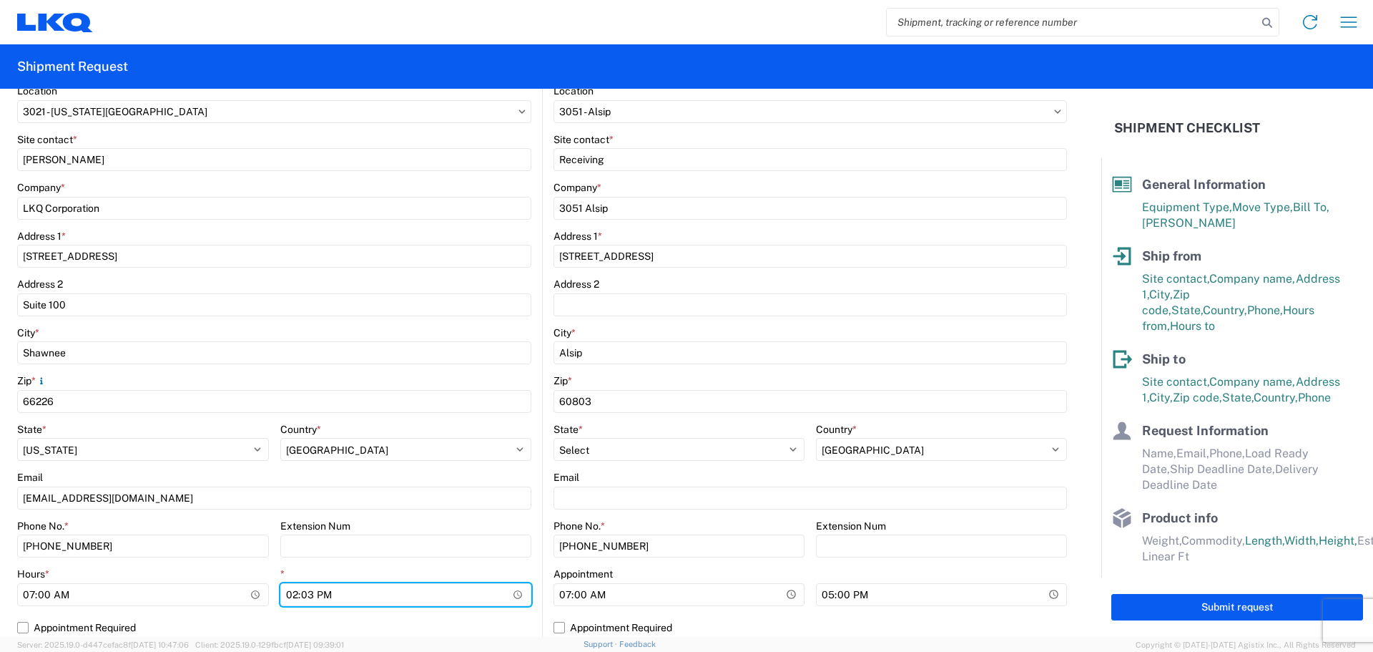
type input "14:30"
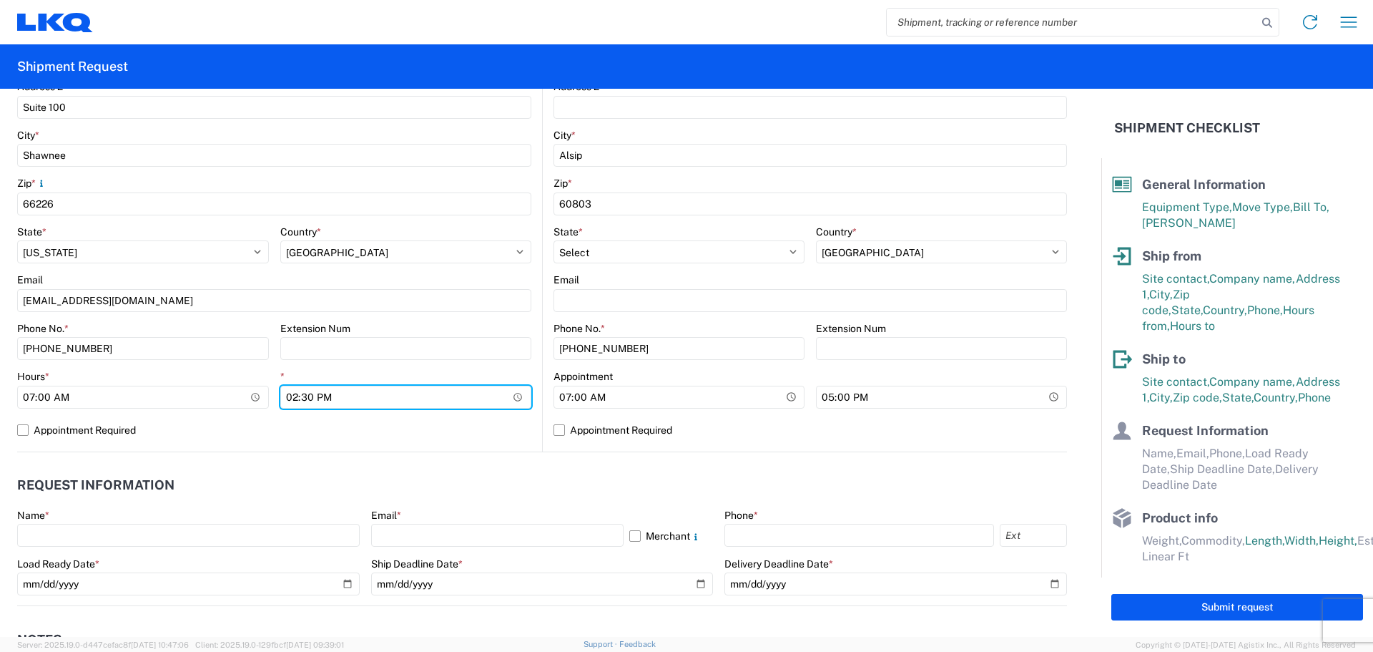
scroll to position [429, 0]
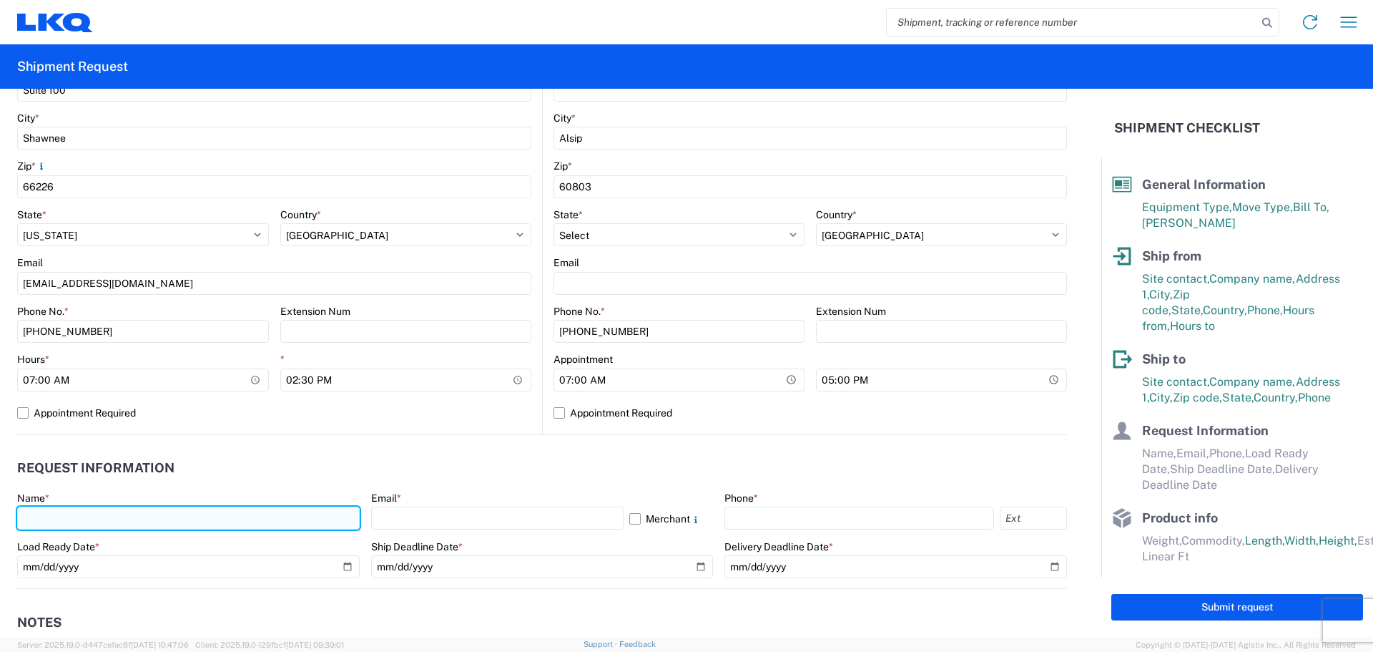
click at [114, 520] on input "text" at bounding box center [188, 517] width 343 height 23
type input "[PERSON_NAME]"
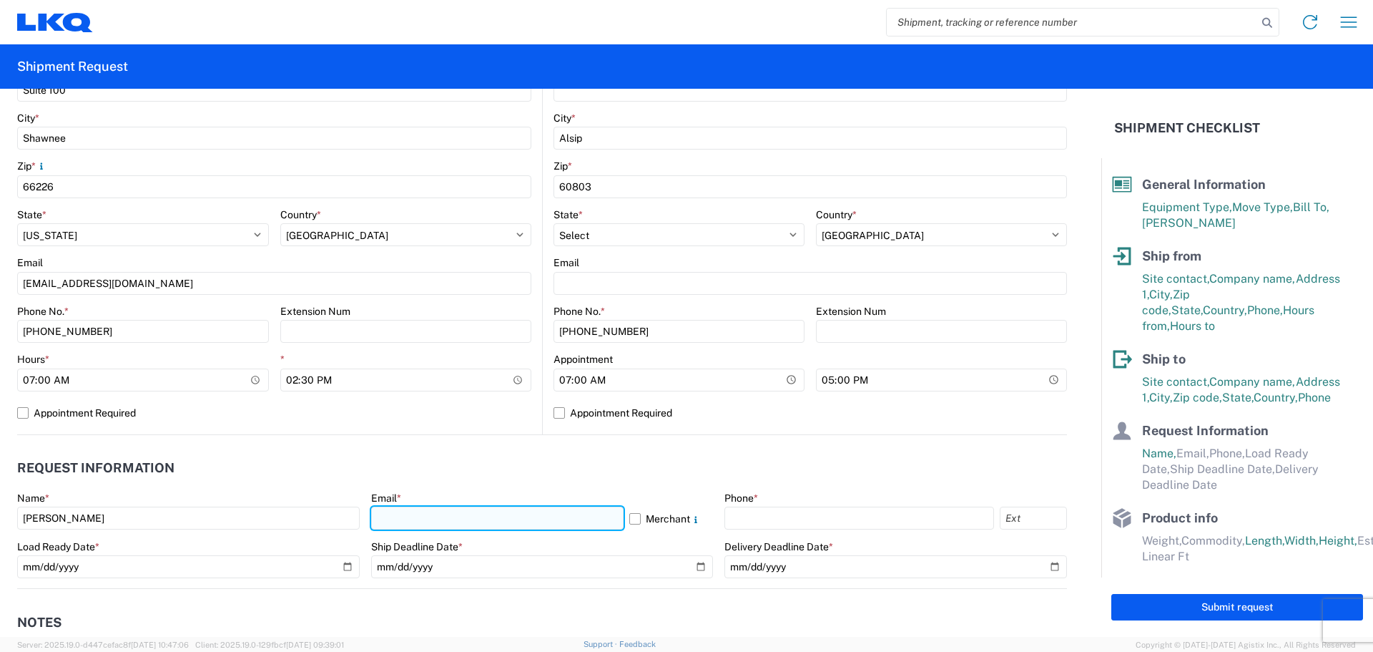
click at [398, 522] on input "text" at bounding box center [497, 517] width 253 height 23
type input "[EMAIL_ADDRESS][DOMAIN_NAME]"
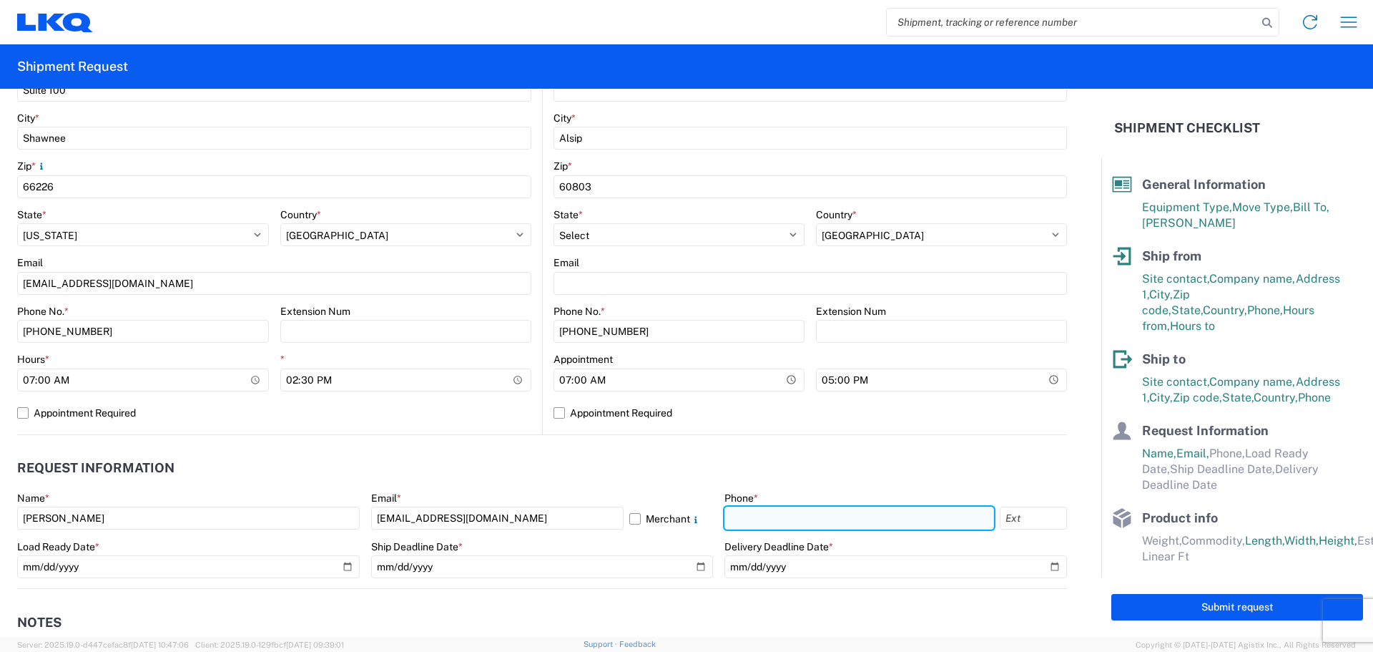
click at [798, 510] on input "text" at bounding box center [860, 517] width 270 height 23
type input "[PHONE_NUMBER]"
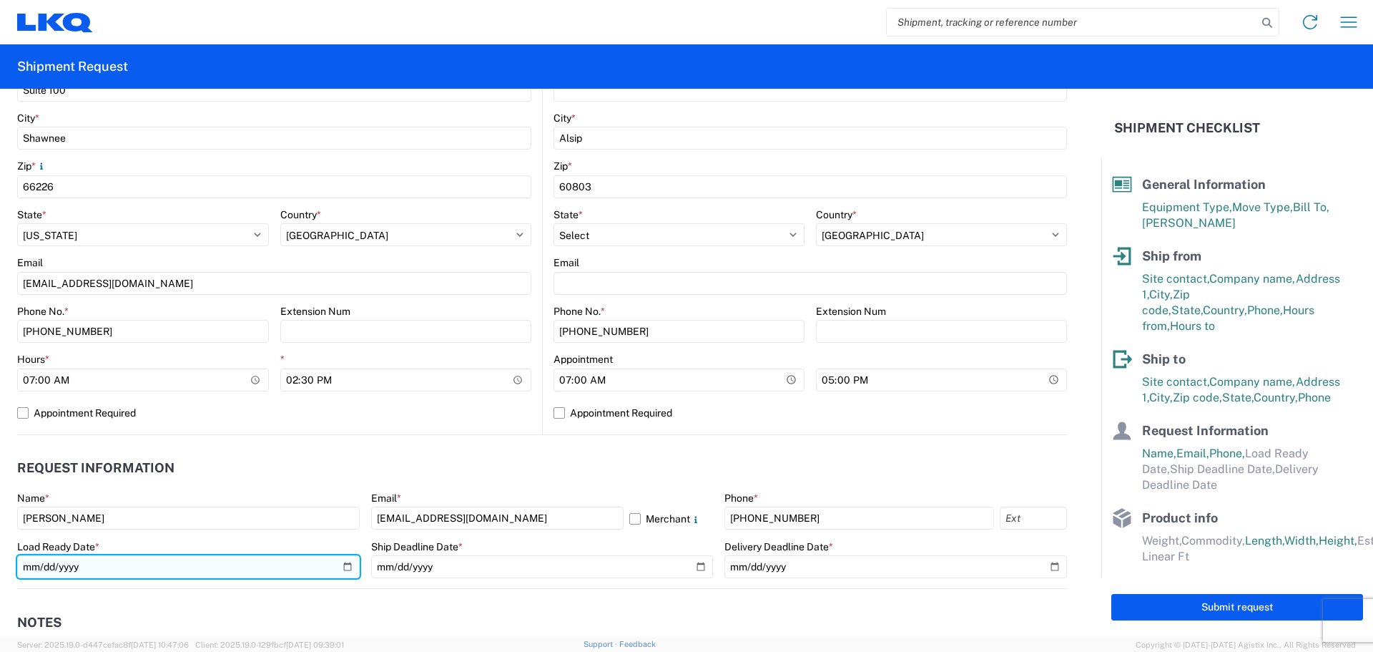
click at [345, 566] on input "date" at bounding box center [188, 566] width 343 height 23
type input "[DATE]"
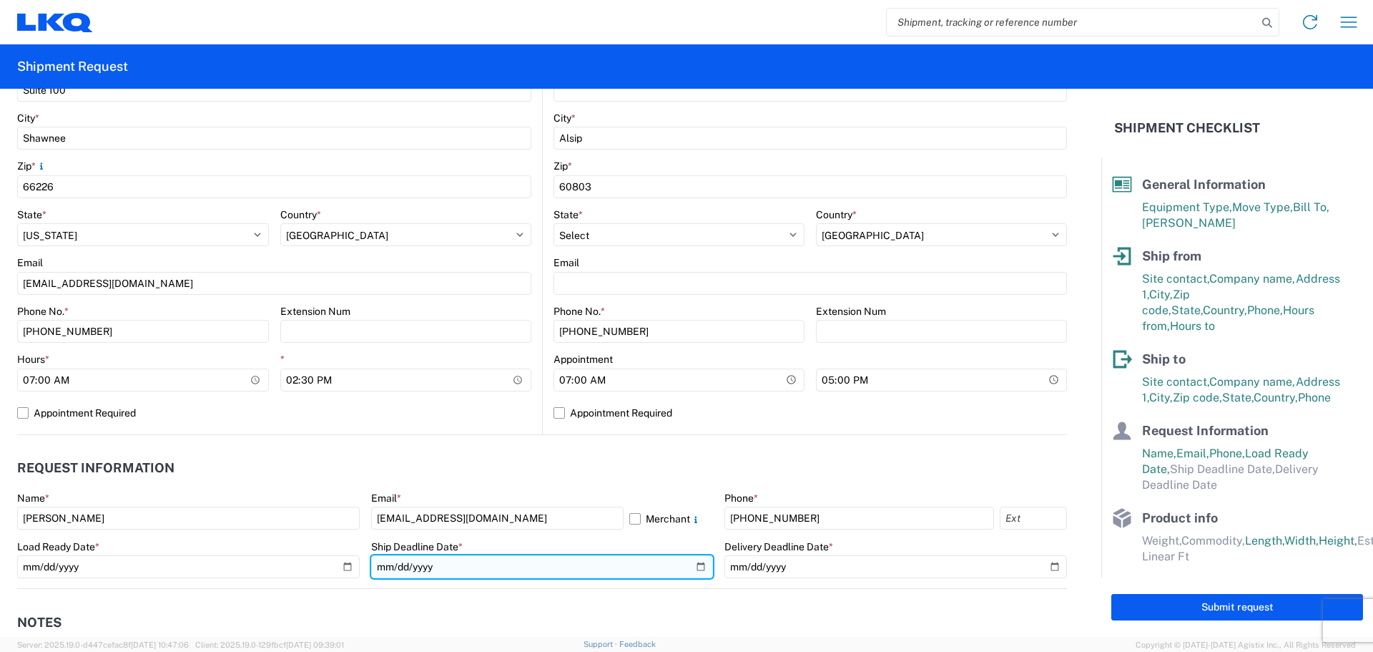
click at [697, 569] on input "date" at bounding box center [542, 566] width 343 height 23
type input "[DATE]"
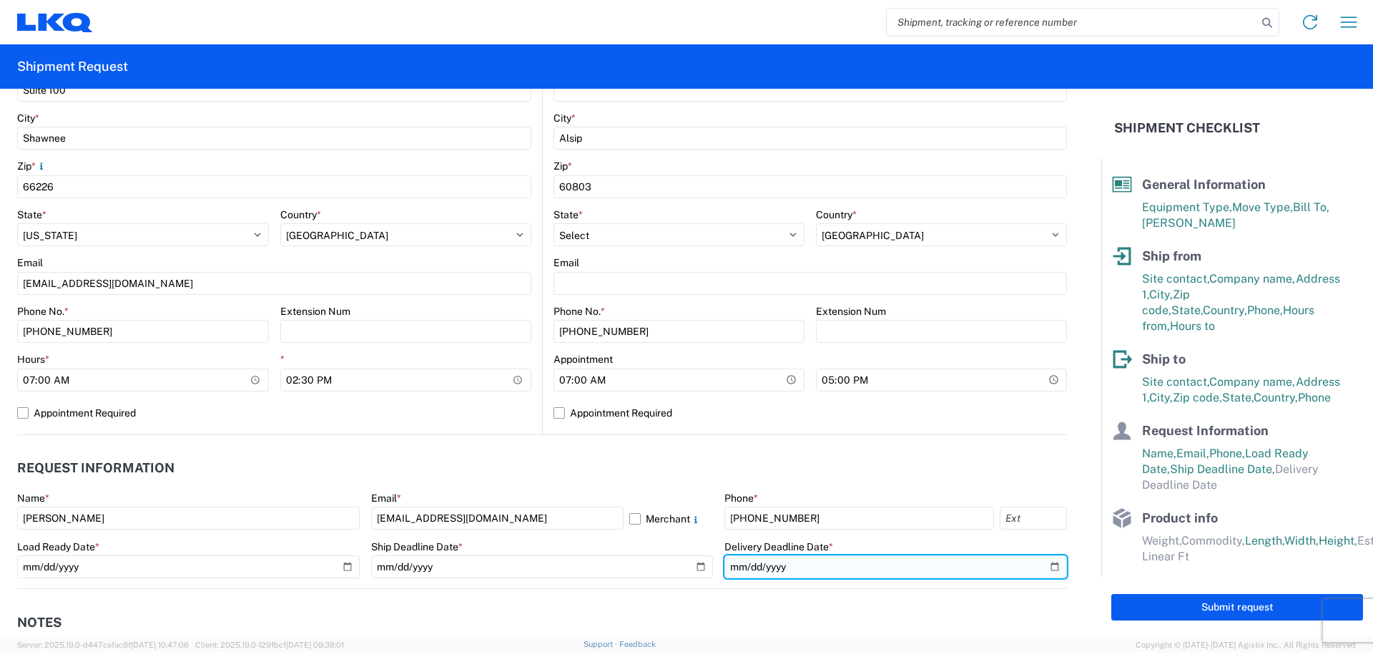
click at [1044, 566] on input "date" at bounding box center [896, 566] width 343 height 23
type input "[DATE]"
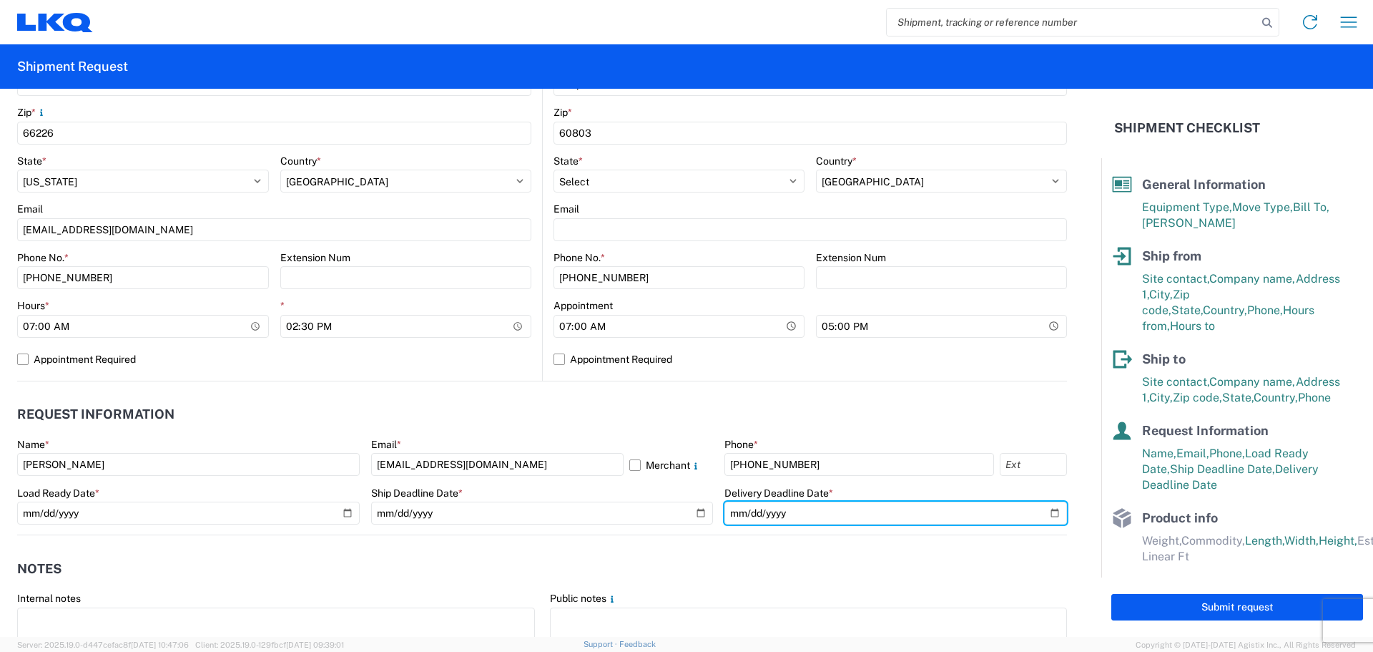
scroll to position [644, 0]
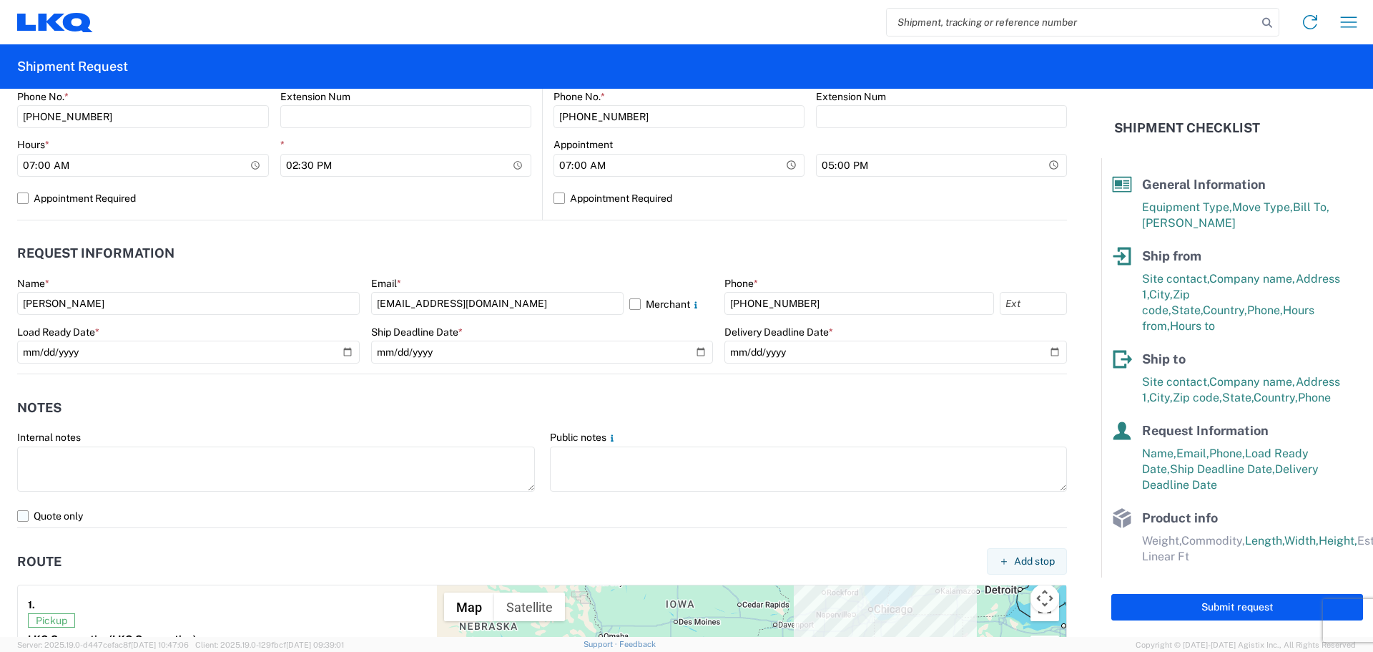
click at [17, 513] on label "Quote only" at bounding box center [542, 515] width 1050 height 23
click at [0, 0] on input "Quote only" at bounding box center [0, 0] width 0 height 0
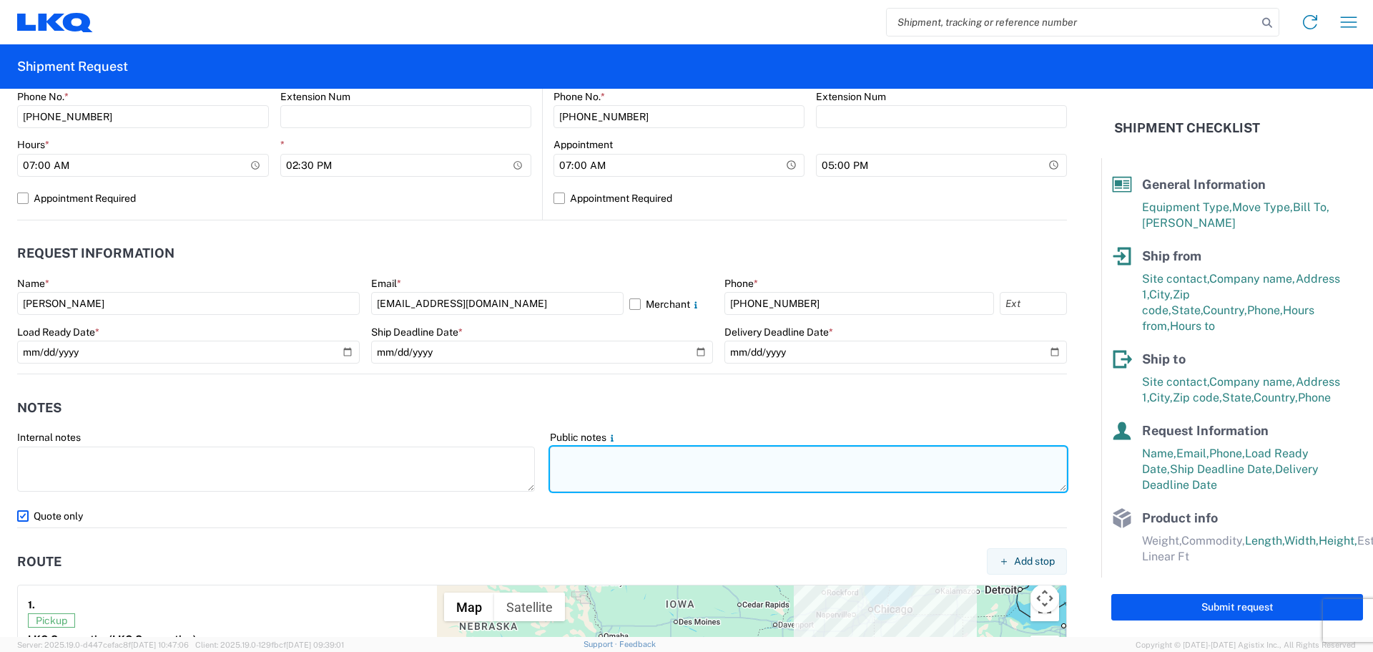
click at [624, 459] on textarea at bounding box center [809, 468] width 518 height 45
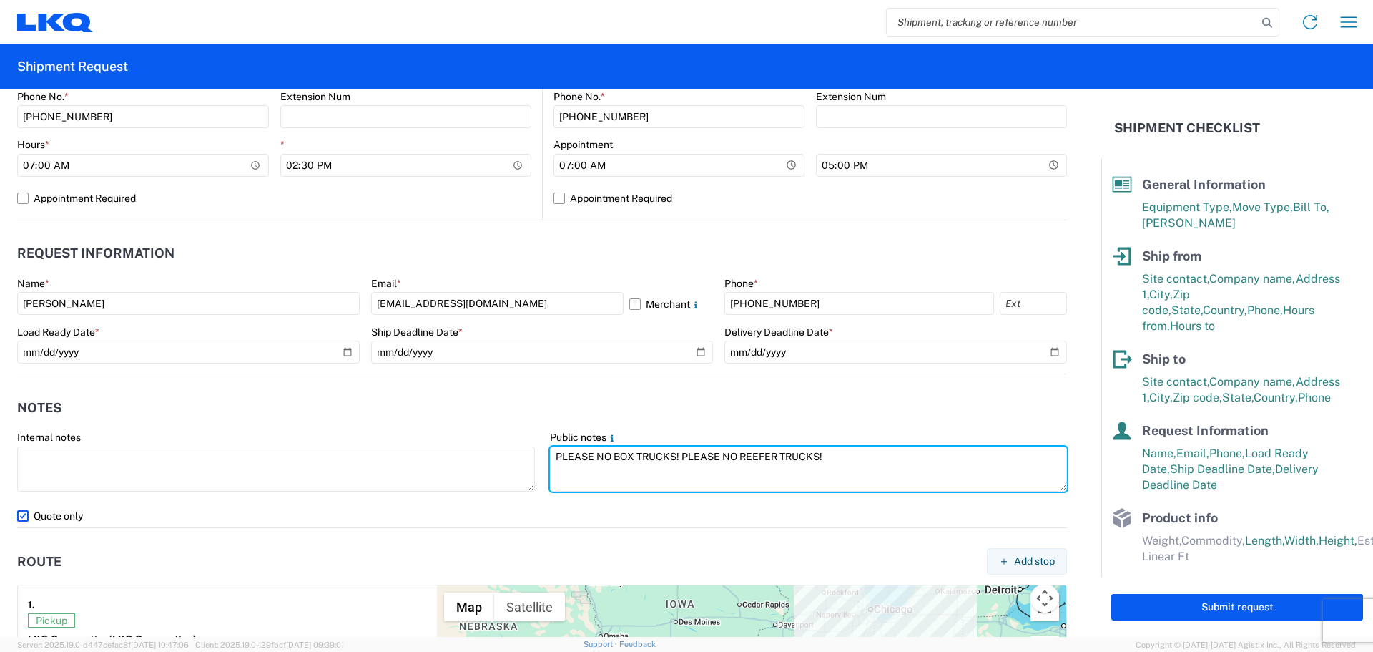
drag, startPoint x: 832, startPoint y: 451, endPoint x: 527, endPoint y: 445, distance: 304.8
click at [527, 445] on div "Internal notes Public notes PLEASE NO BOX TRUCKS! PLEASE NO REEFER TRUCKS!" at bounding box center [542, 468] width 1065 height 74
click at [846, 459] on textarea "PLEASE NO BOX TRUCKS! PLEASE NO REEFER TRUCKS!" at bounding box center [809, 468] width 518 height 45
paste textarea "PLEASE NO BOX TRUCKS! PLEASE NO REEFER TRUCKS!"
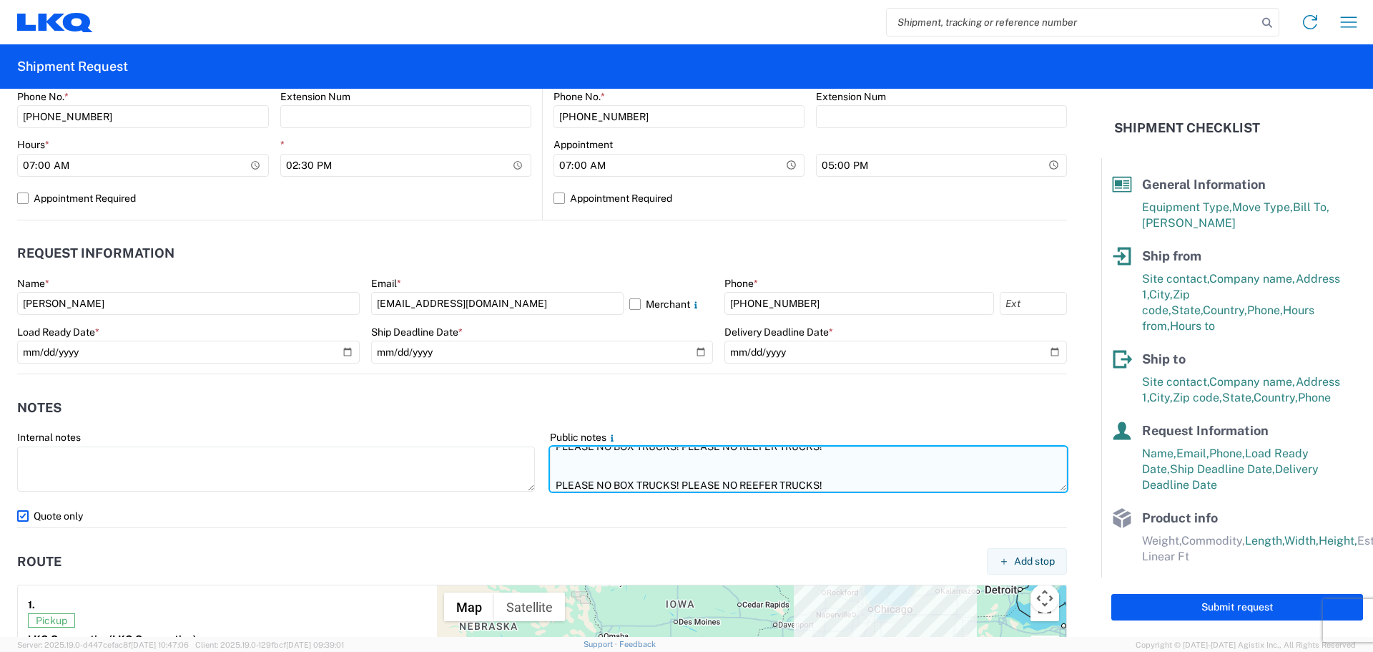
click at [560, 466] on textarea "PLEASE NO BOX TRUCKS! PLEASE NO REEFER TRUCKS! PLEASE NO BOX TRUCKS! PLEASE NO …" at bounding box center [809, 468] width 518 height 45
paste textarea "SKID 1 48.0 44.0 89.0 380.0 SKID 2 48.0 44.0 33.0 200.0 SKID 3 48.0 44.0 88.0 3…"
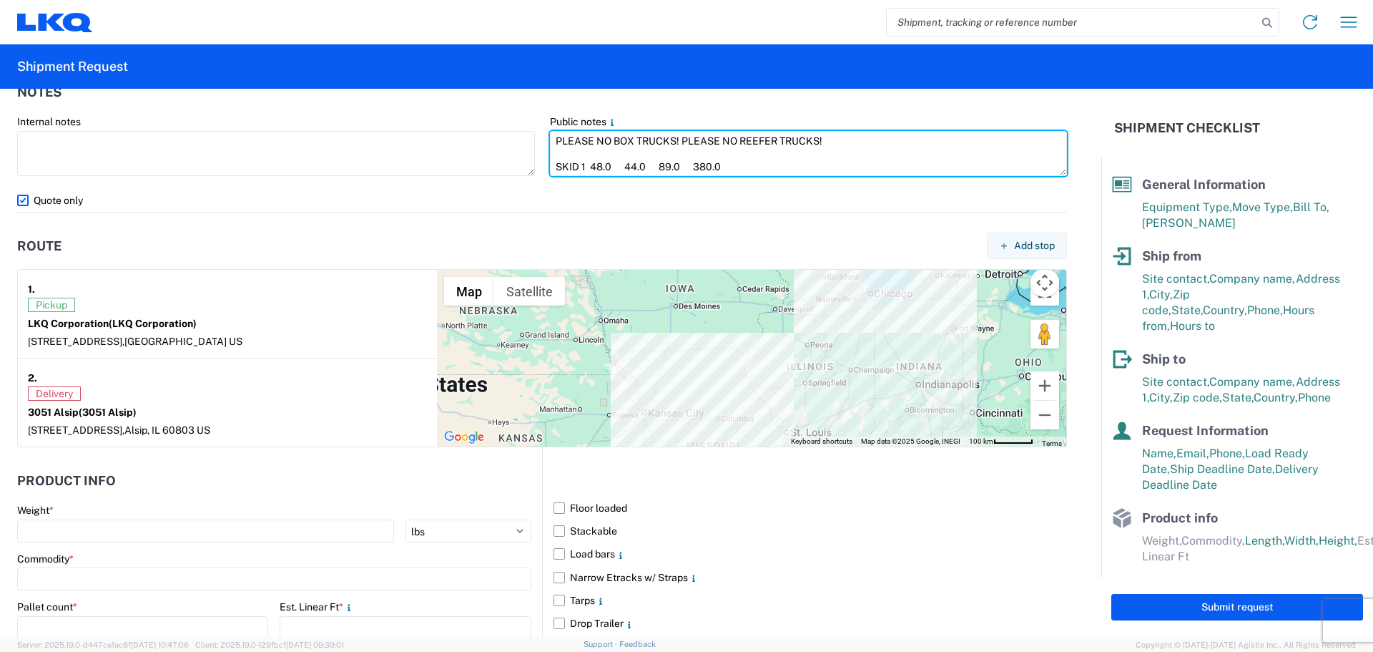
scroll to position [1073, 0]
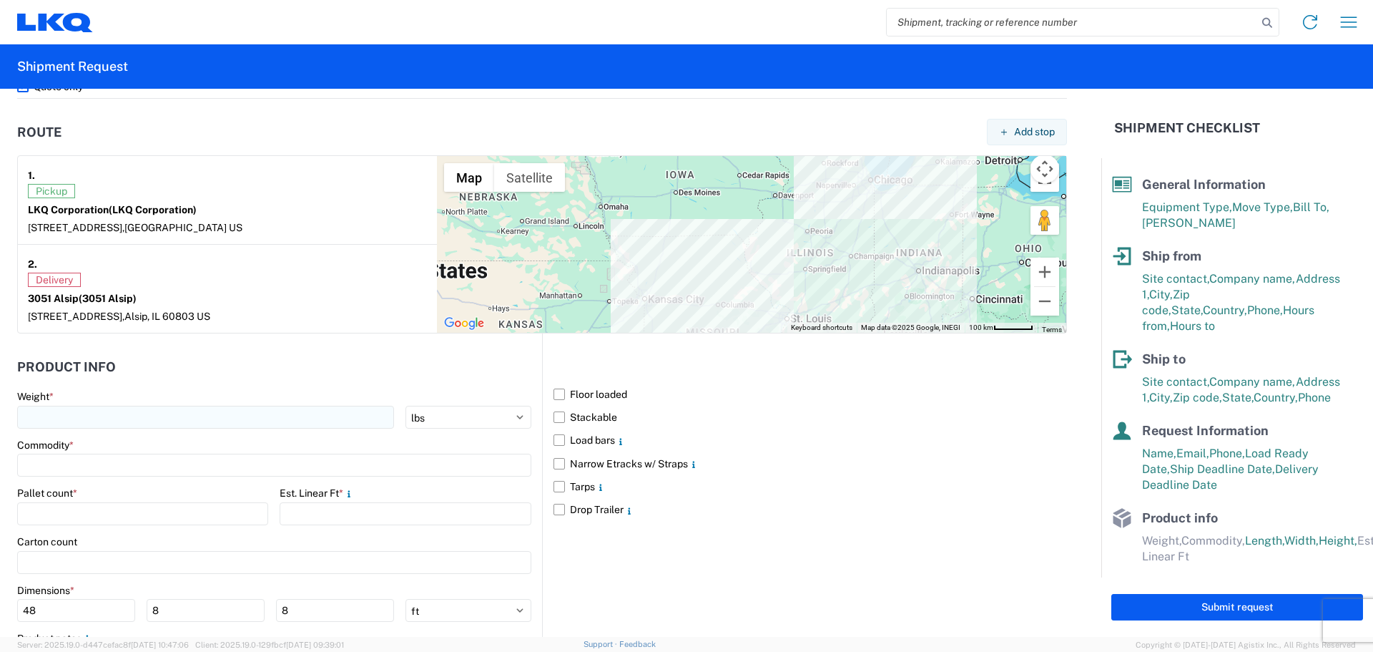
type textarea "PLEASE NO BOX TRUCKS! PLEASE NO REEFER TRUCKS! SKID 1 48.0 44.0 89.0 380.0 SKID…"
click at [99, 421] on input "number" at bounding box center [205, 417] width 377 height 23
type input "2700"
click at [79, 464] on input at bounding box center [274, 465] width 514 height 23
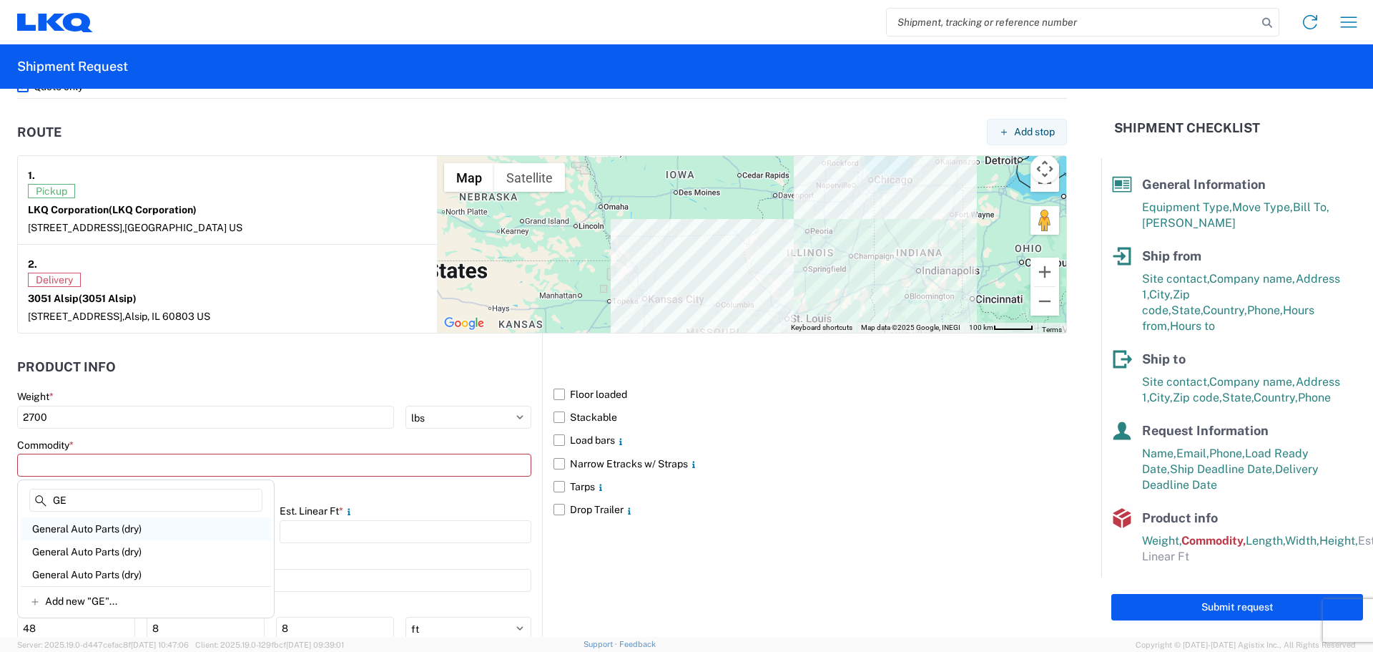
type input "GE"
click at [79, 521] on div "General Auto Parts (dry)" at bounding box center [146, 528] width 250 height 23
type input "General Auto Parts (dry)"
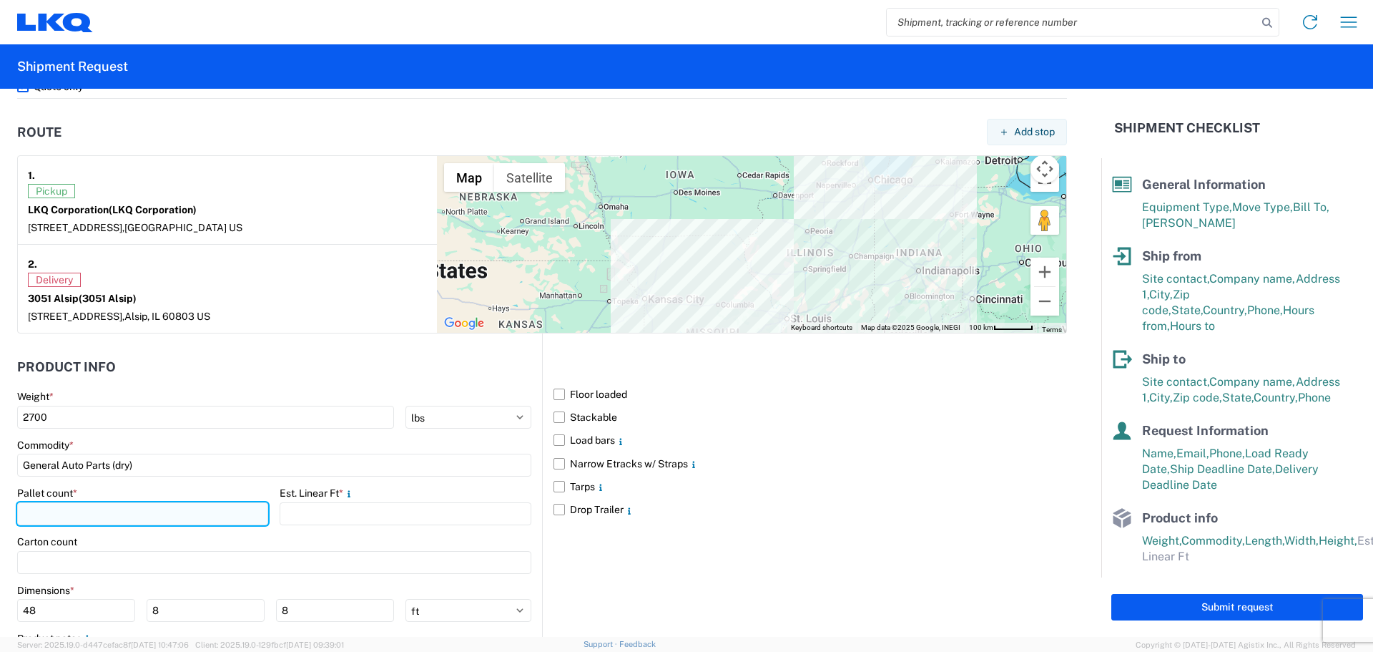
click at [94, 521] on input "number" at bounding box center [142, 513] width 251 height 23
type input "8"
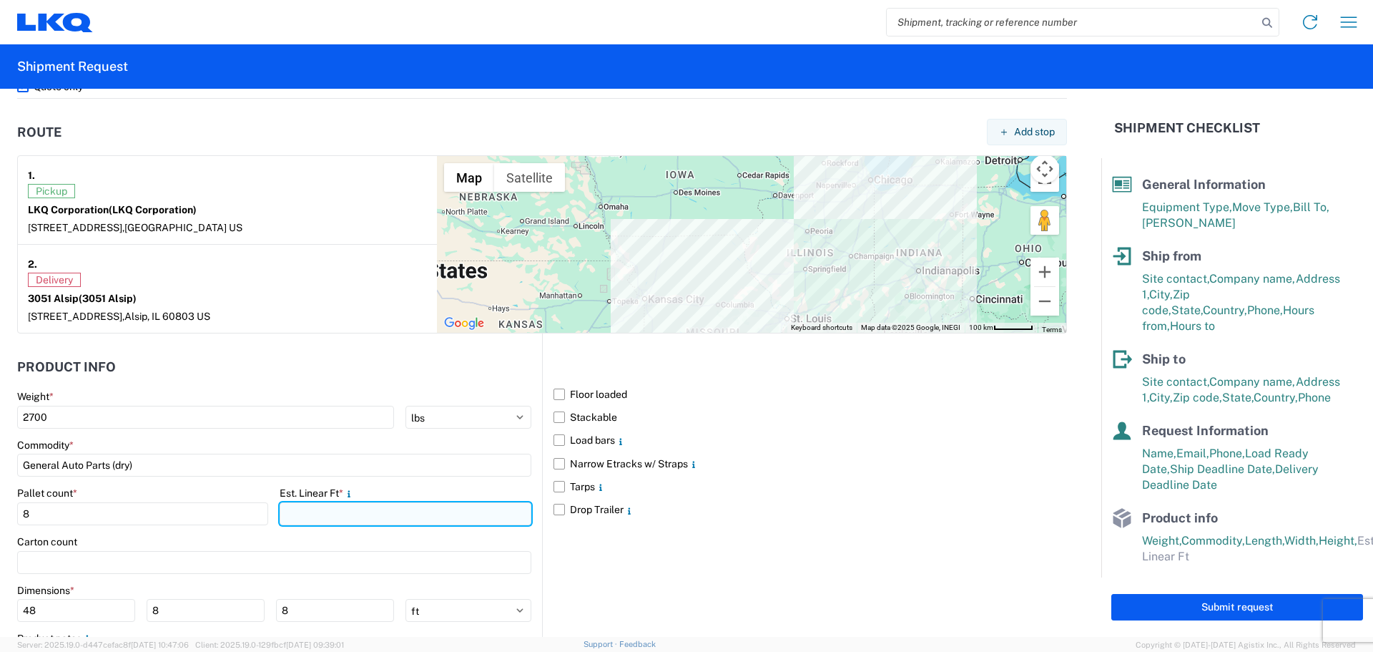
click at [335, 513] on input "number" at bounding box center [405, 513] width 251 height 23
type input "17.15"
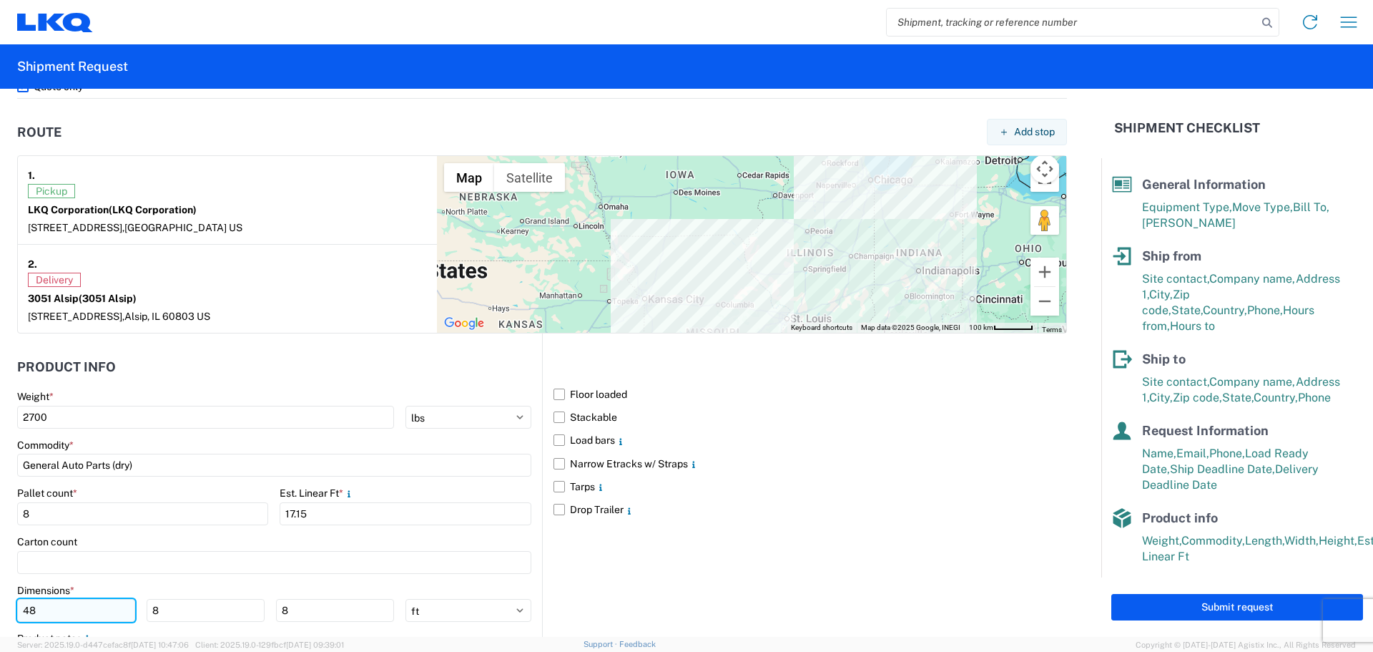
click at [52, 604] on input "48" at bounding box center [76, 610] width 118 height 23
type input "4"
type input "98"
type input "40"
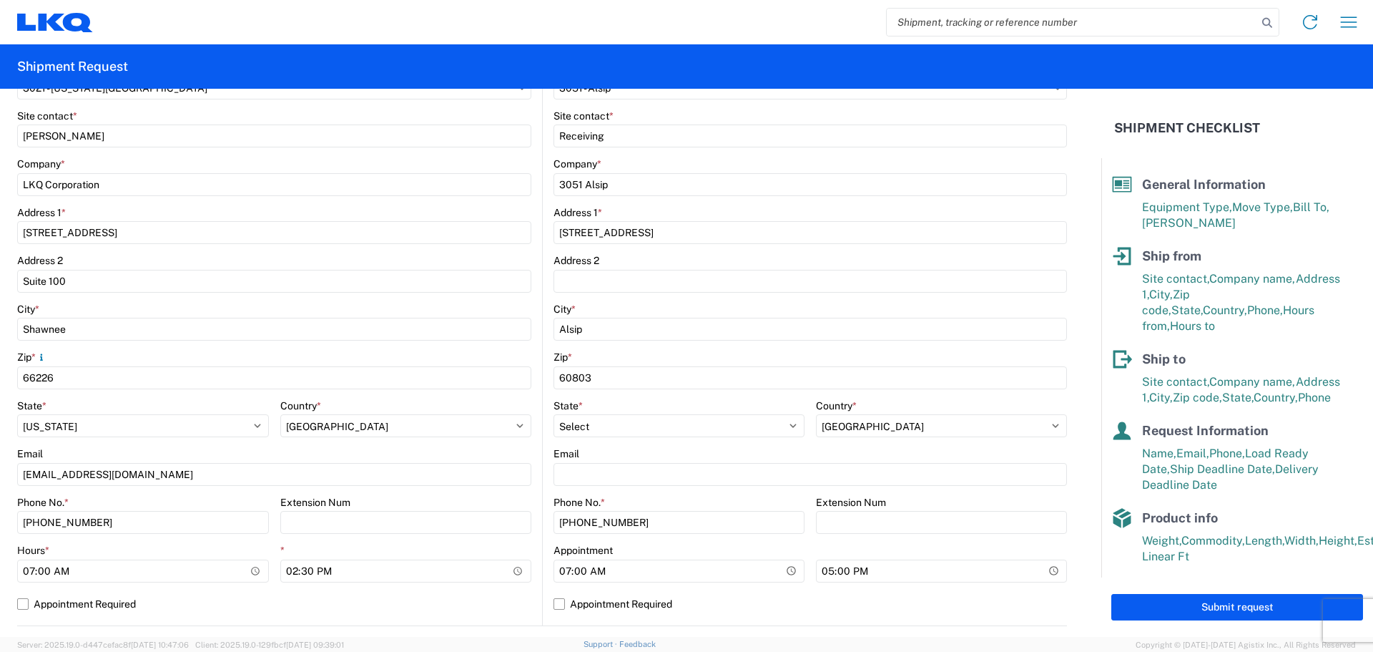
scroll to position [0, 0]
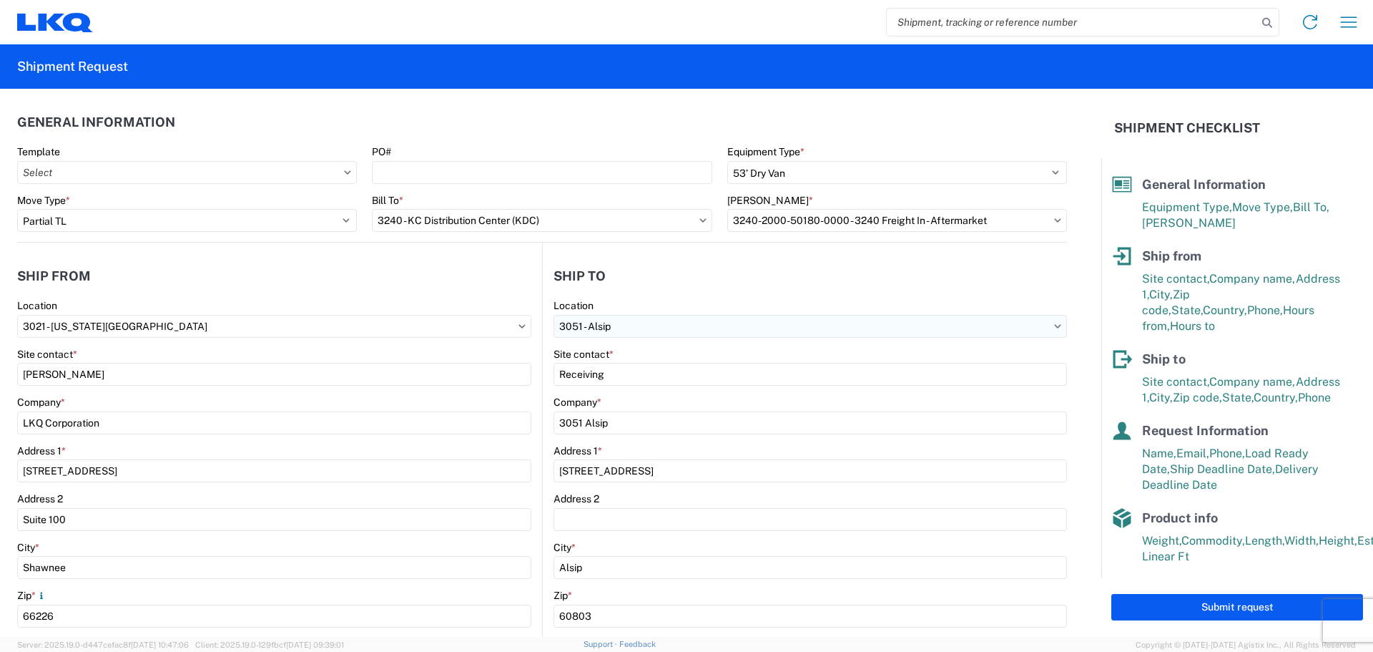
type input "77"
click at [677, 326] on input "3051 - Alsip" at bounding box center [811, 326] width 514 height 23
type input "3032"
click at [664, 392] on div "3032 - Seattle WA" at bounding box center [677, 389] width 250 height 23
type input "3032 - Seattle WA"
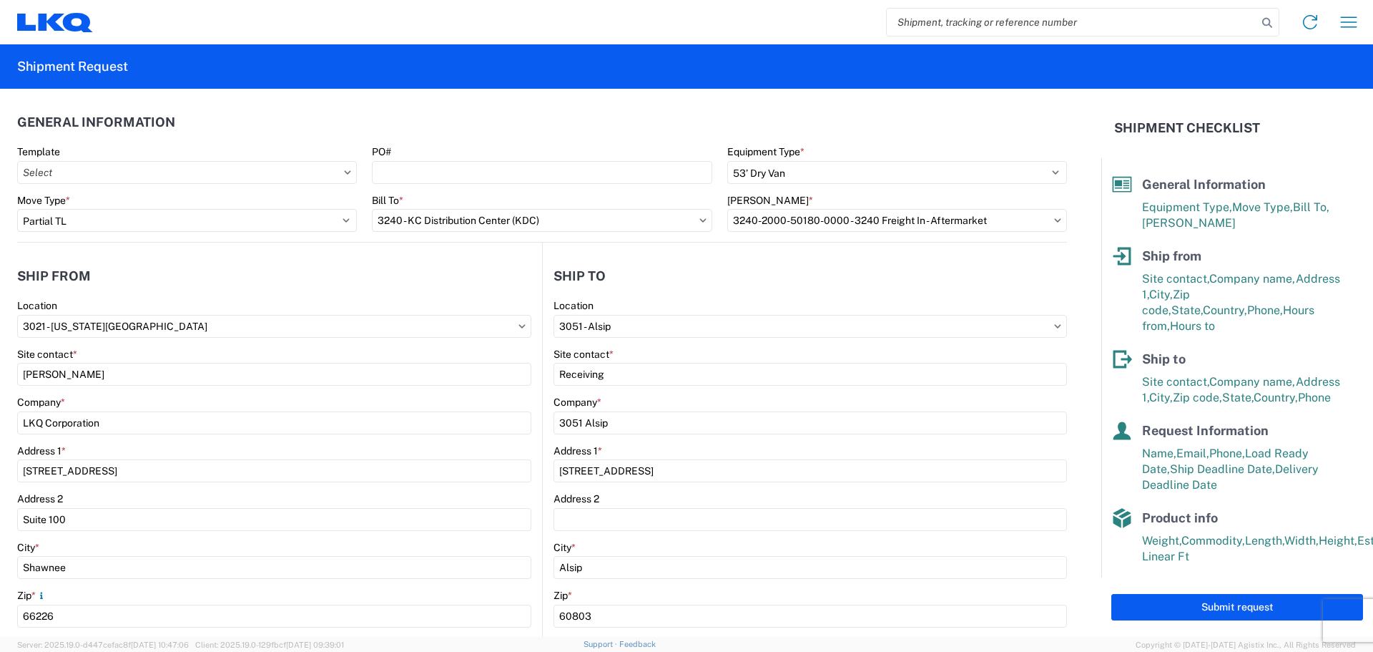
type input "LKQ Corporation"
type input "4123 142nd Ave E Suite 100"
type input "Sumner"
type input "98390"
select select "WA"
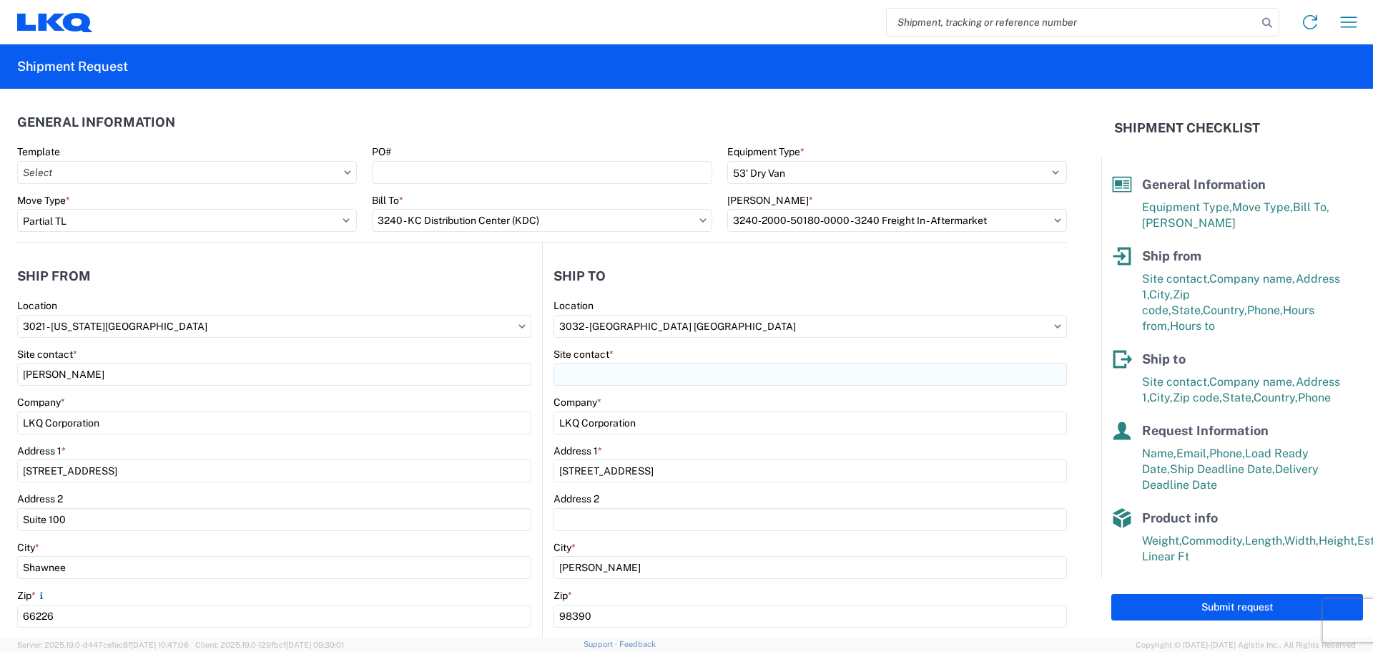
select select "US"
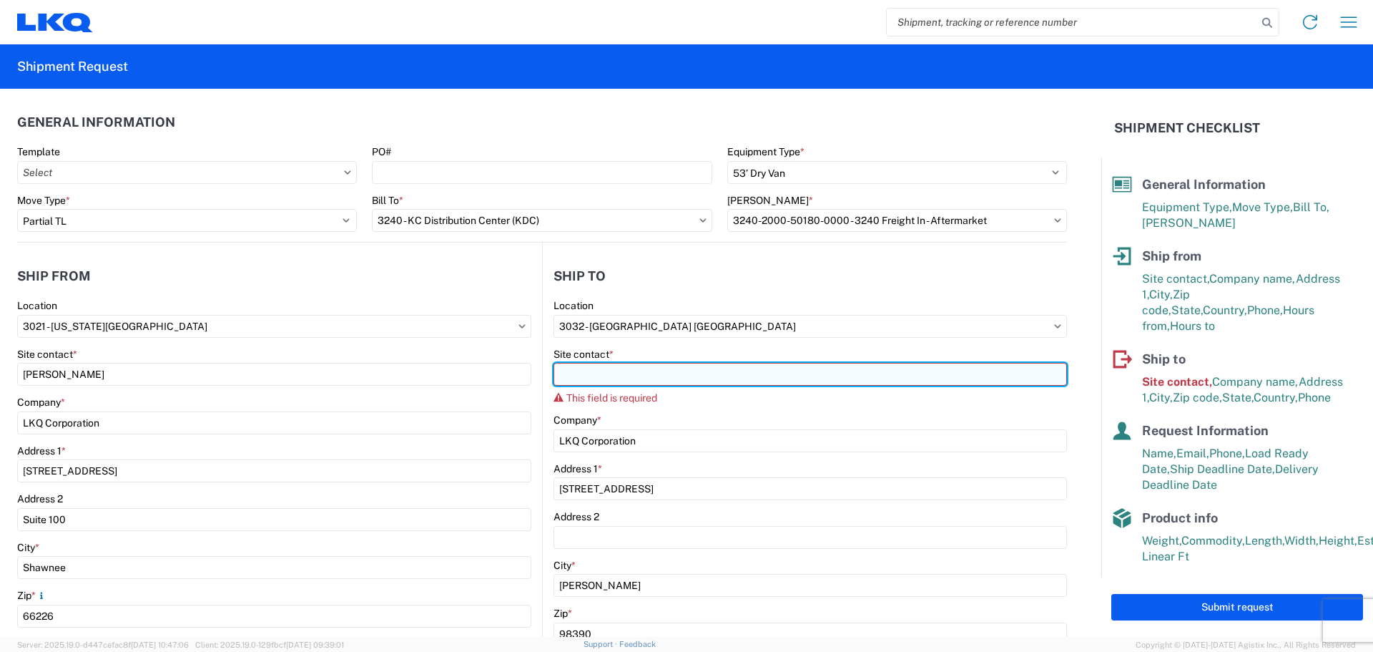
click at [656, 377] on input "Site contact *" at bounding box center [811, 374] width 514 height 23
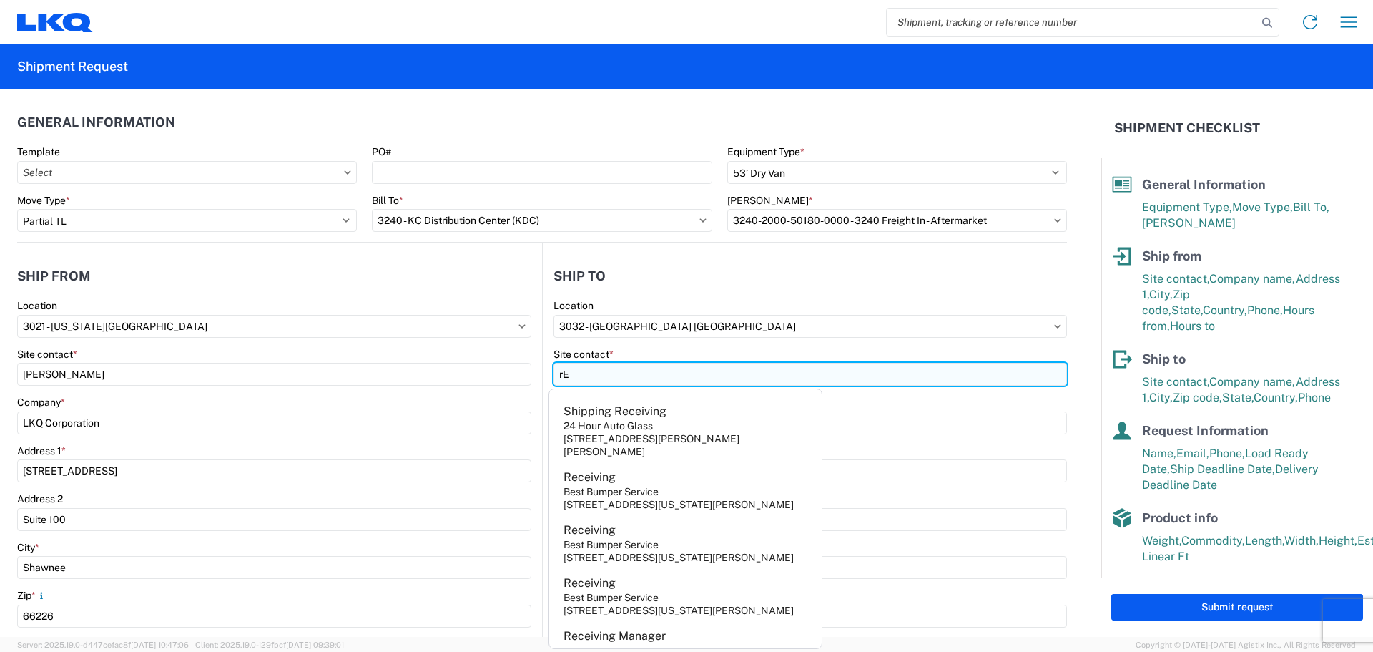
type input "r"
type input "Receiving"
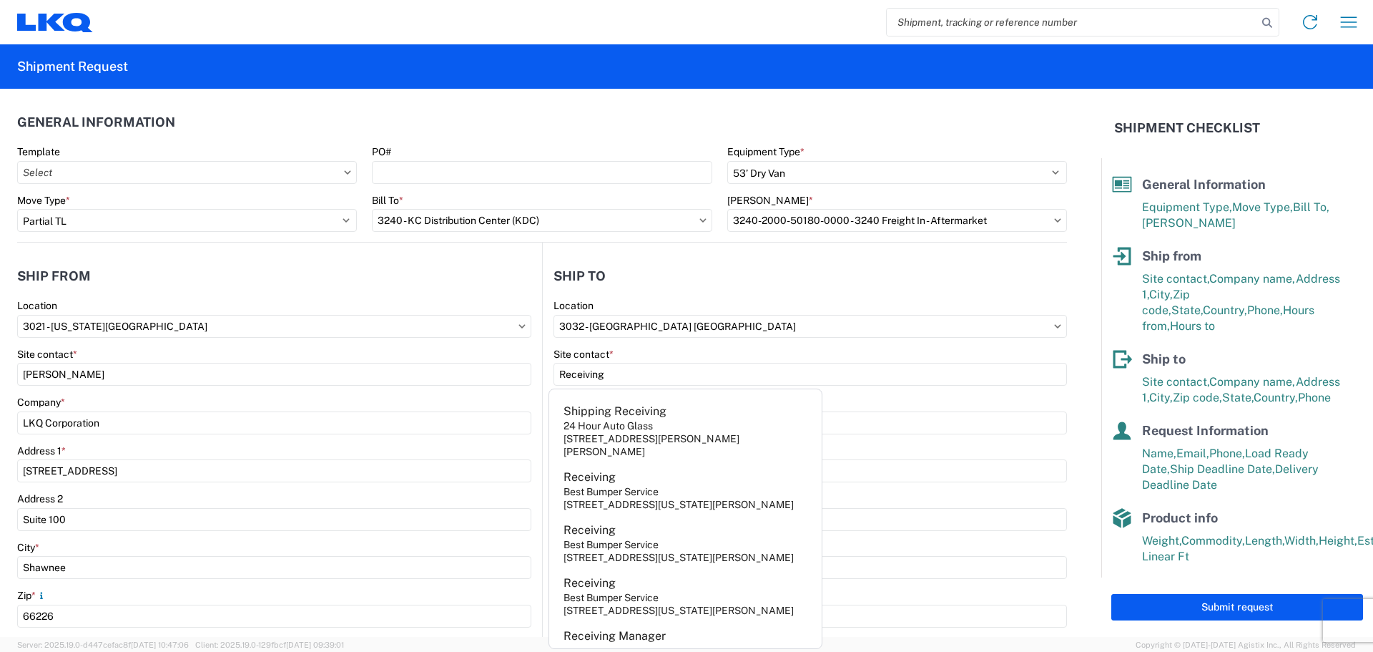
click at [646, 272] on header "Ship to" at bounding box center [805, 276] width 524 height 32
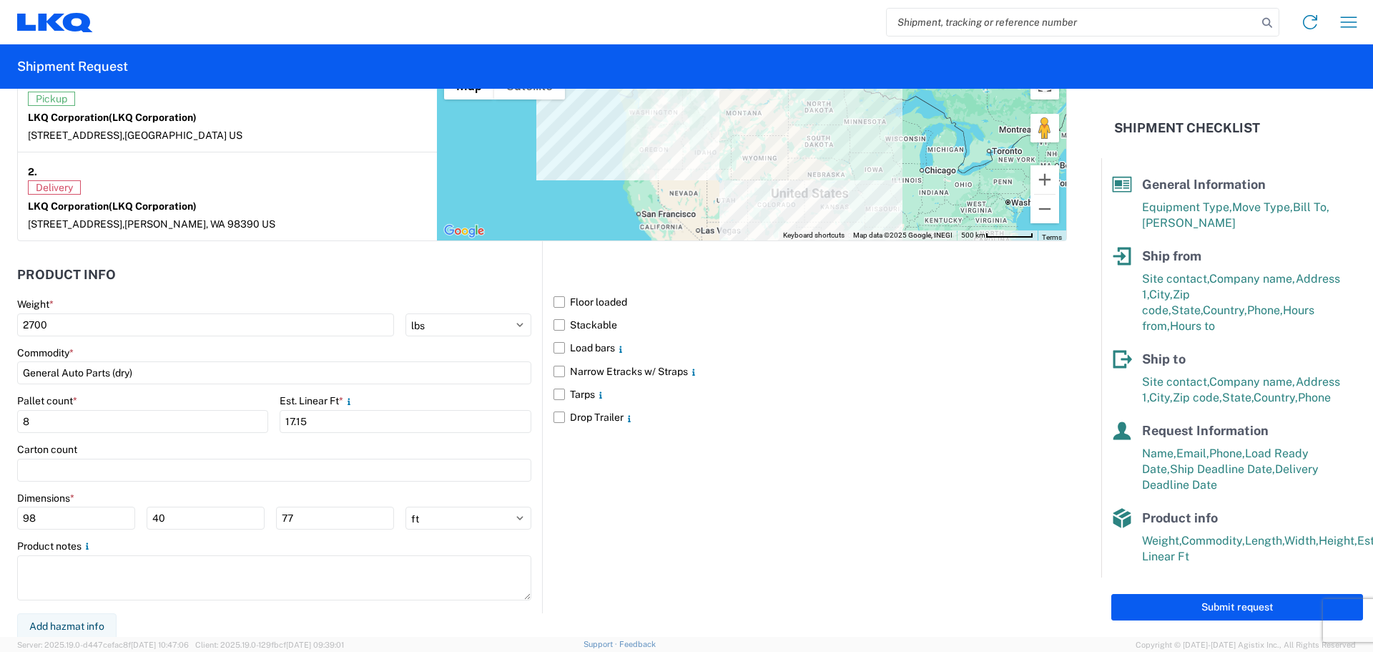
scroll to position [1168, 0]
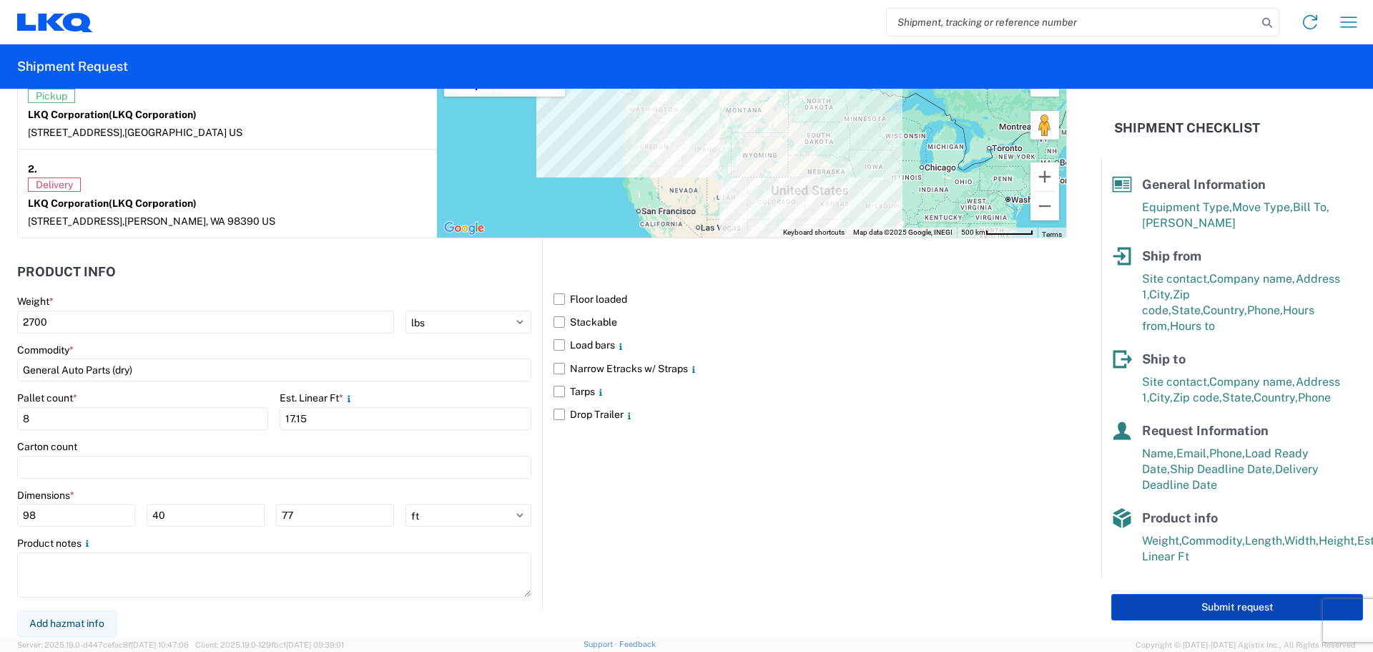
click at [1211, 601] on button "Submit request" at bounding box center [1238, 607] width 252 height 26
select select "US"
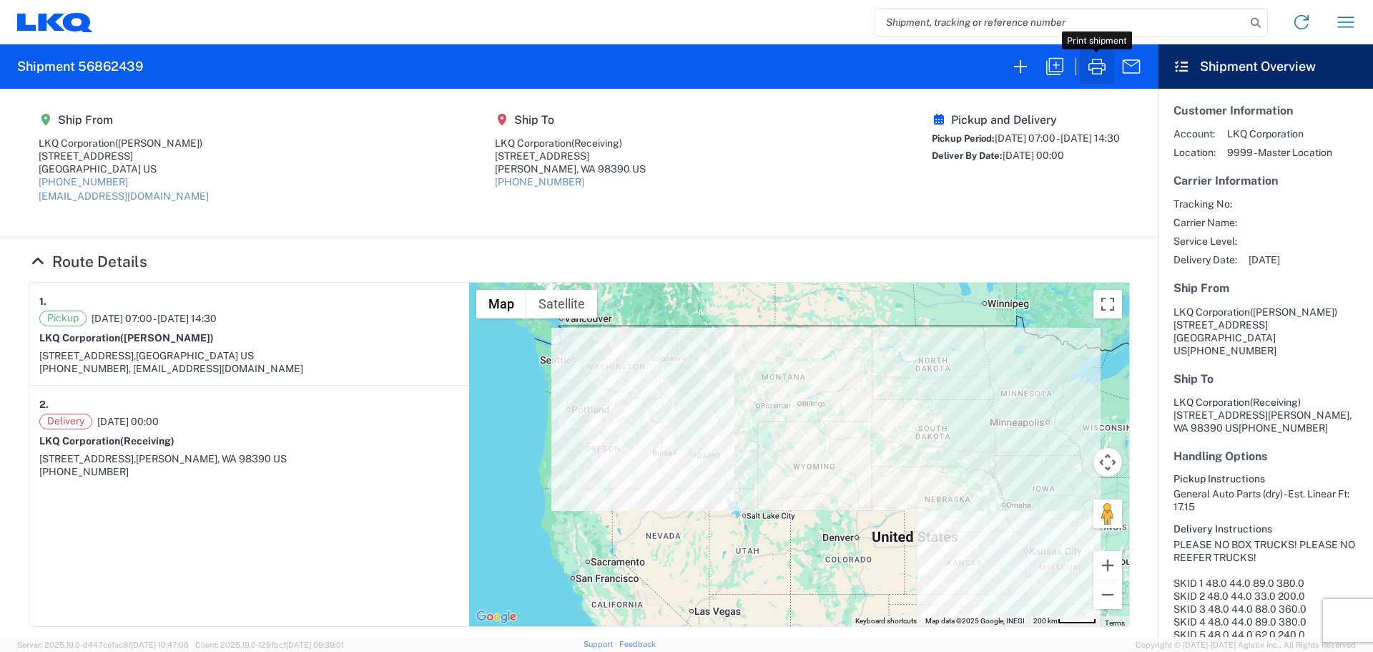
click at [1102, 72] on icon "button" at bounding box center [1097, 67] width 17 height 16
